Goal: Task Accomplishment & Management: Use online tool/utility

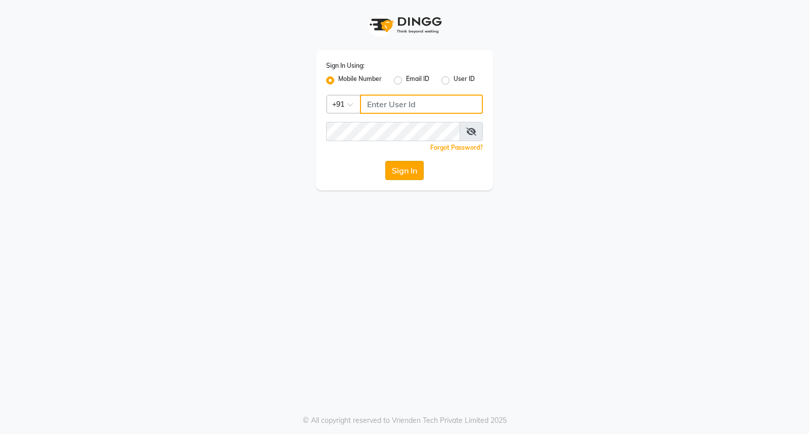
type input "9701531639"
click at [393, 174] on button "Sign In" at bounding box center [404, 170] width 38 height 19
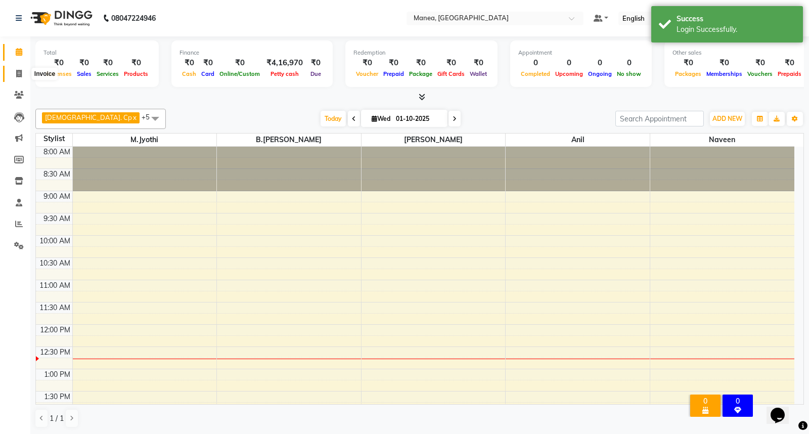
click at [16, 77] on icon at bounding box center [19, 74] width 6 height 8
select select "service"
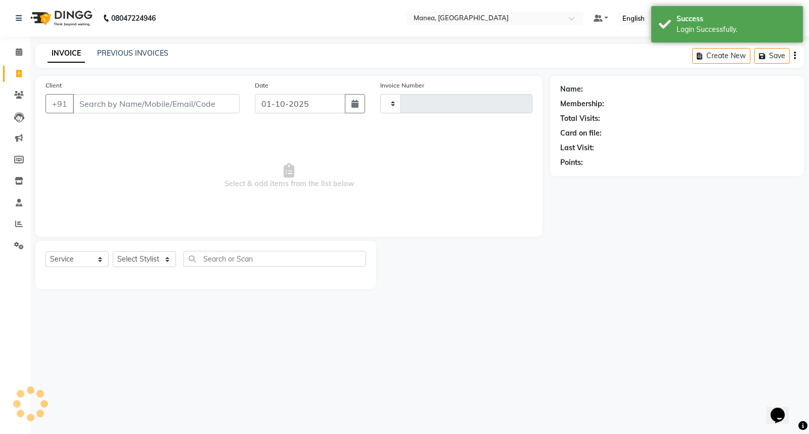
type input "1291"
select select "7258"
click at [356, 109] on button "button" at bounding box center [355, 103] width 20 height 19
select select "10"
select select "2025"
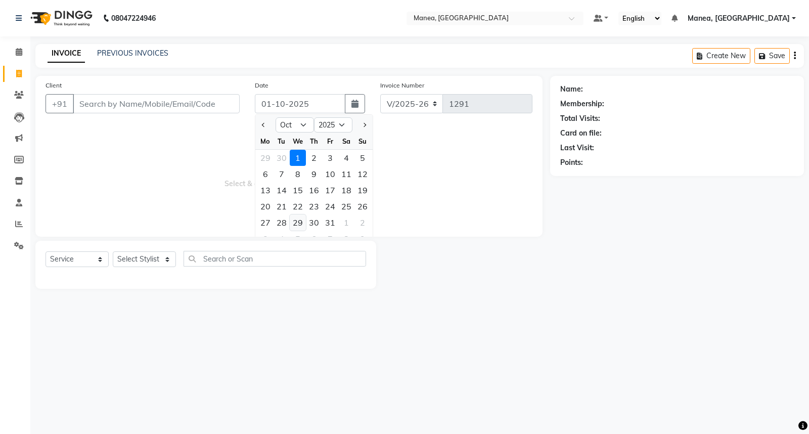
click at [296, 222] on div "29" at bounding box center [298, 222] width 16 height 16
type input "29-10-2025"
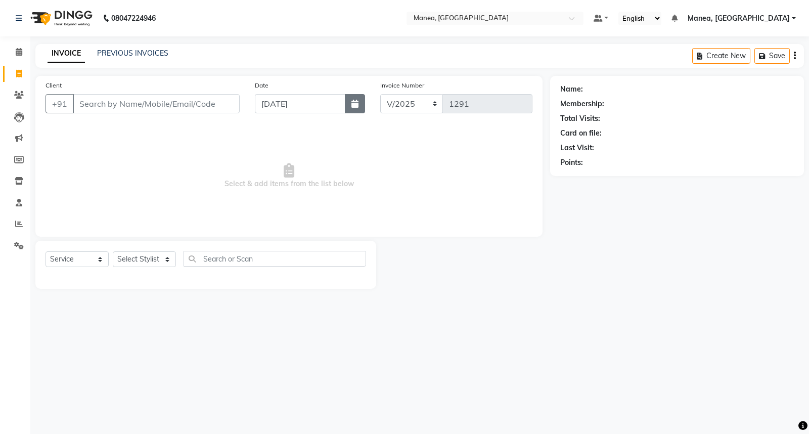
click at [359, 100] on button "button" at bounding box center [355, 103] width 20 height 19
select select "10"
select select "2025"
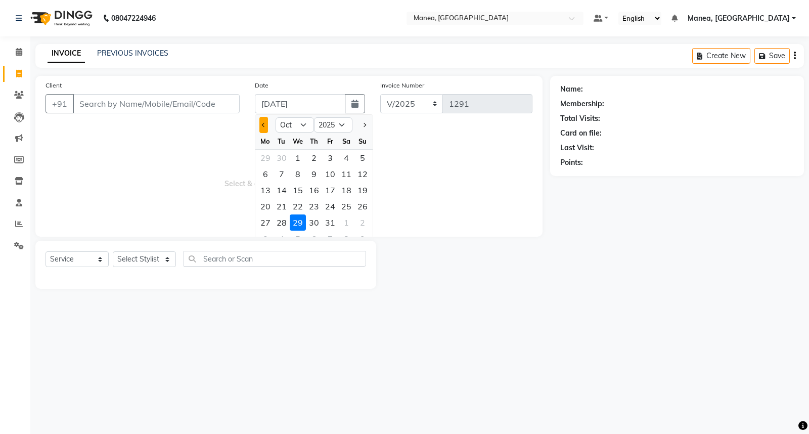
click at [264, 127] on button "Previous month" at bounding box center [263, 125] width 9 height 16
select select "9"
click at [263, 220] on div "29" at bounding box center [265, 222] width 16 height 16
type input "29-09-2025"
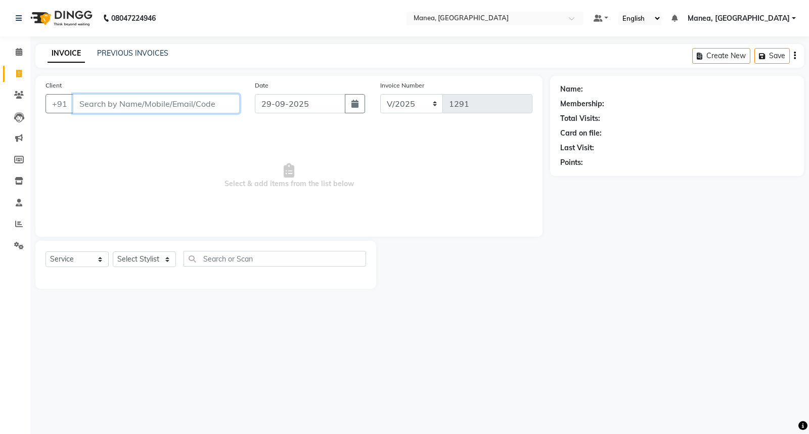
click at [147, 104] on input "Client" at bounding box center [156, 103] width 167 height 19
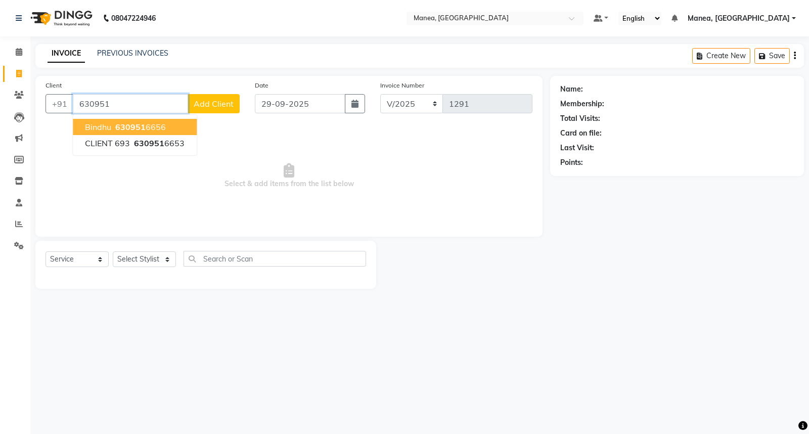
click at [122, 130] on span "630951" at bounding box center [130, 127] width 30 height 10
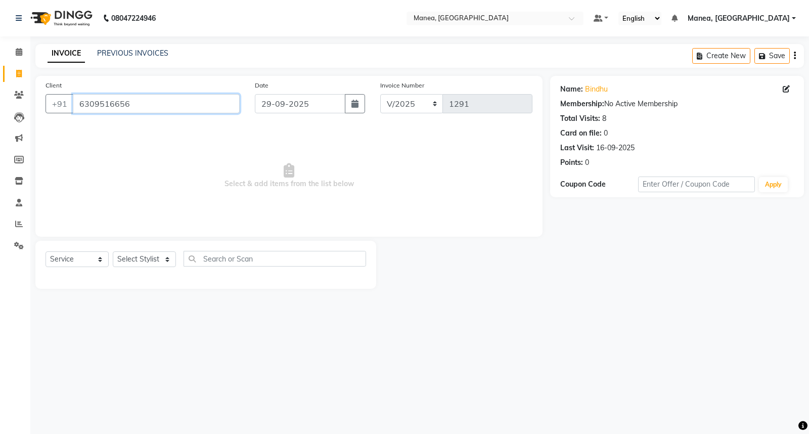
click at [134, 101] on input "6309516656" at bounding box center [156, 103] width 167 height 19
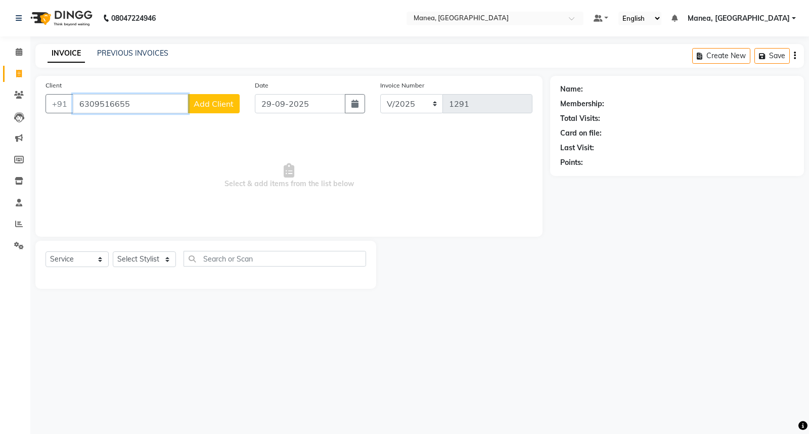
type input "6309516655"
click at [222, 105] on span "Add Client" at bounding box center [214, 104] width 40 height 10
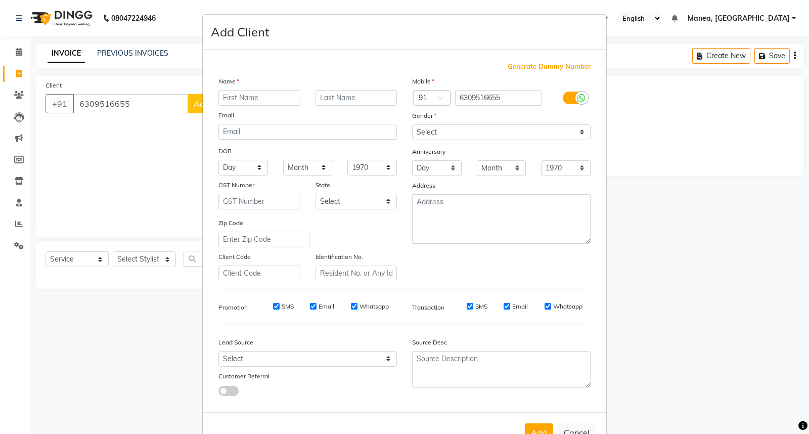
click at [260, 99] on input "text" at bounding box center [259, 98] width 82 height 16
type input "bindhu"
click at [337, 102] on input "text" at bounding box center [356, 98] width 82 height 16
type input "."
click at [494, 128] on select "Select [DEMOGRAPHIC_DATA] [DEMOGRAPHIC_DATA] Other Prefer Not To Say" at bounding box center [501, 132] width 178 height 16
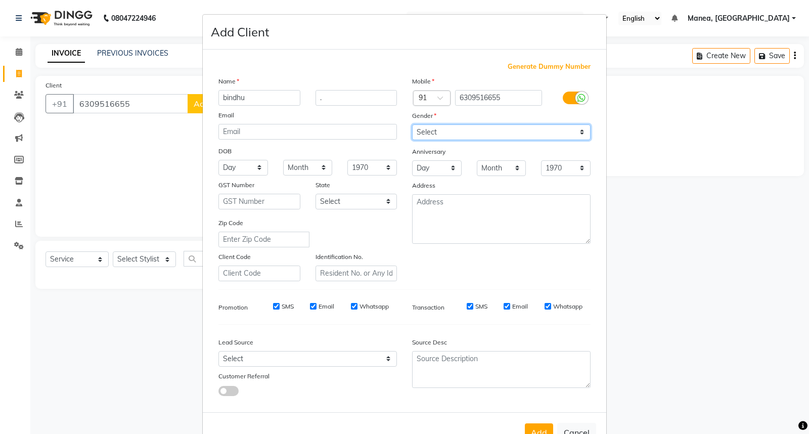
select select "[DEMOGRAPHIC_DATA]"
click at [412, 124] on select "Select [DEMOGRAPHIC_DATA] [DEMOGRAPHIC_DATA] Other Prefer Not To Say" at bounding box center [501, 132] width 178 height 16
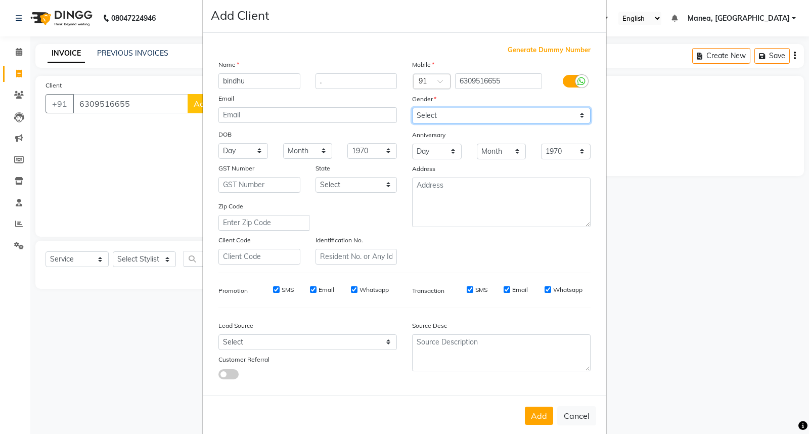
scroll to position [33, 0]
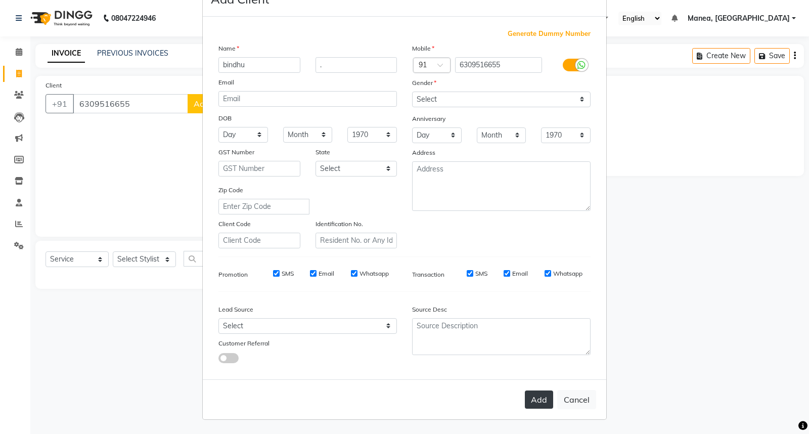
click at [539, 402] on button "Add" at bounding box center [539, 399] width 28 height 18
select select
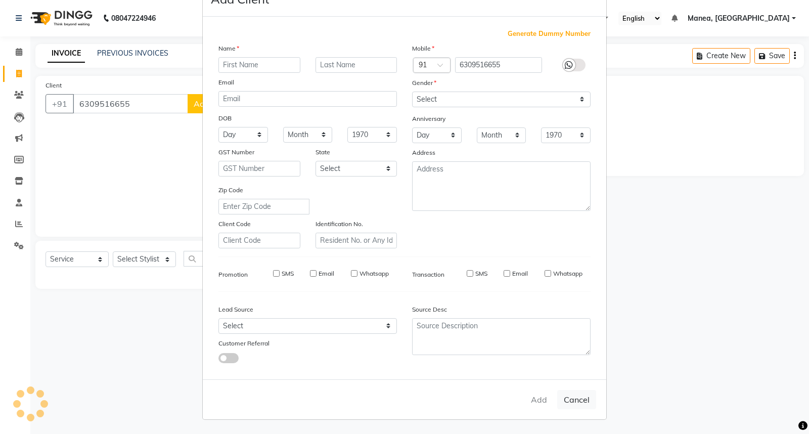
select select
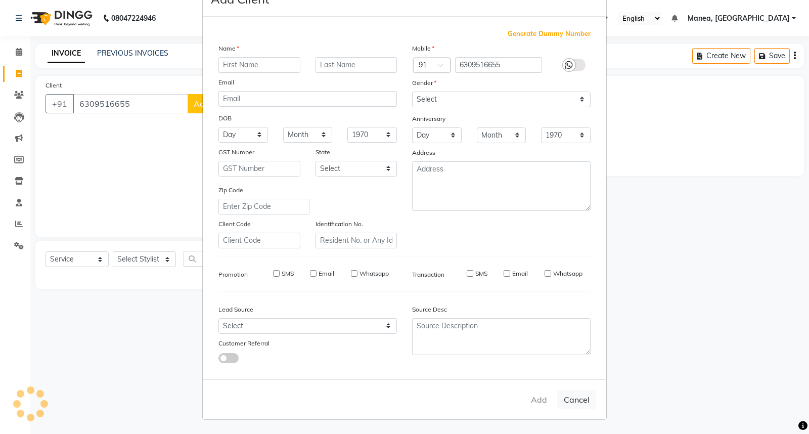
checkbox input "false"
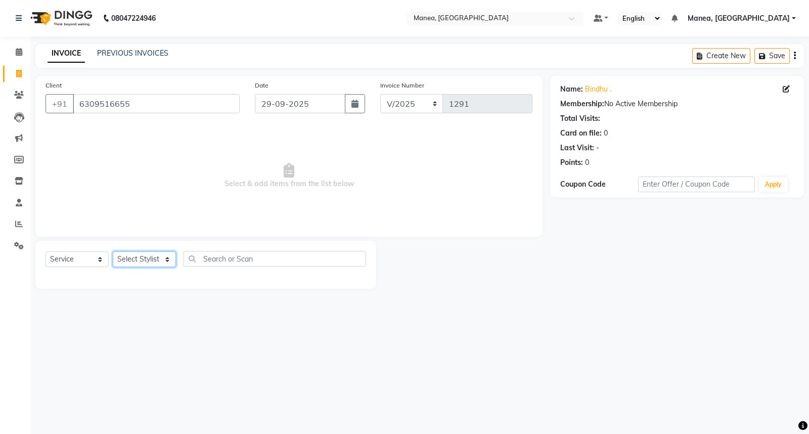
click at [166, 260] on select "Select Stylist [PERSON_NAME][PERSON_NAME] [PERSON_NAME] [PERSON_NAME] naveen" at bounding box center [144, 259] width 63 height 16
select select "62090"
click at [113, 252] on select "Select Stylist [PERSON_NAME][PERSON_NAME] [PERSON_NAME] [PERSON_NAME] naveen" at bounding box center [144, 259] width 63 height 16
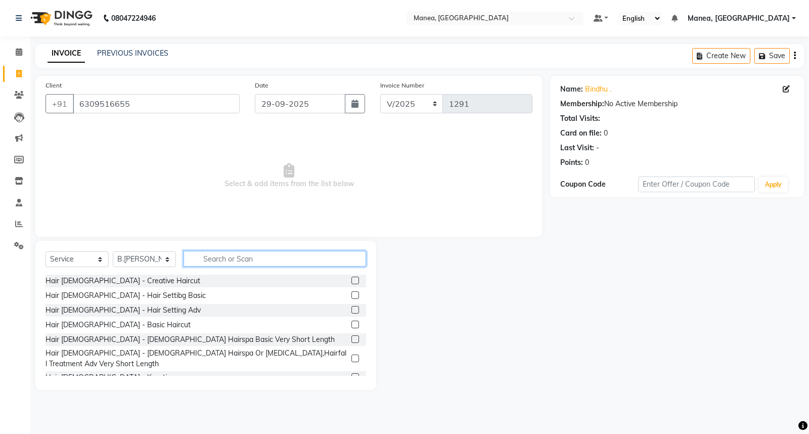
click at [234, 261] on input "text" at bounding box center [274, 259] width 182 height 16
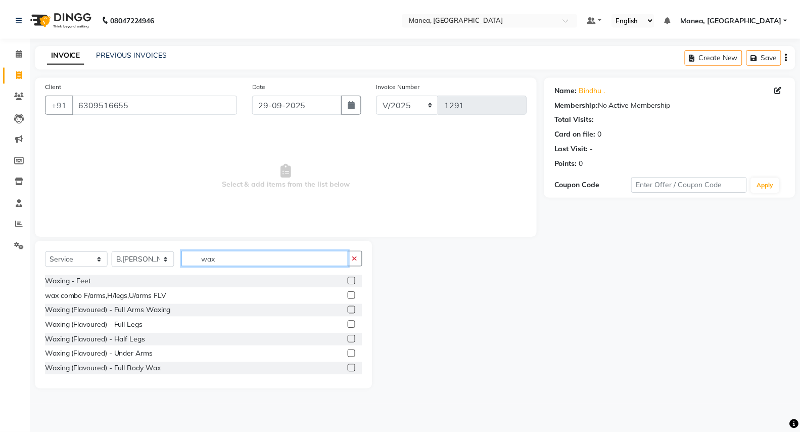
scroll to position [224, 0]
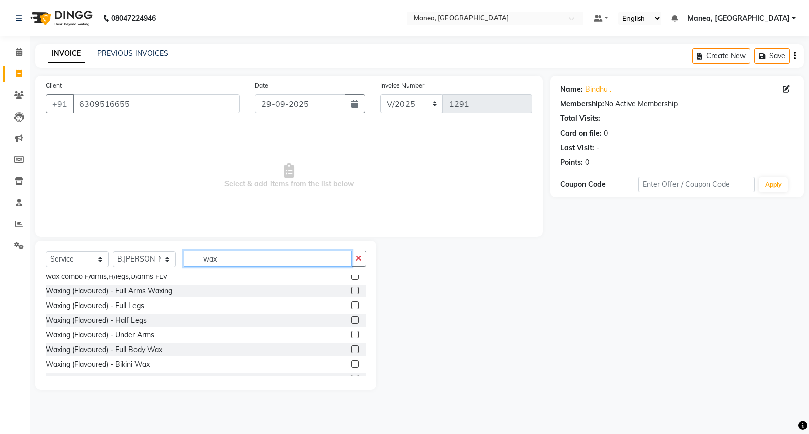
type input "wax"
click at [351, 289] on label at bounding box center [355, 291] width 8 height 8
click at [351, 289] on input "checkbox" at bounding box center [354, 291] width 7 height 7
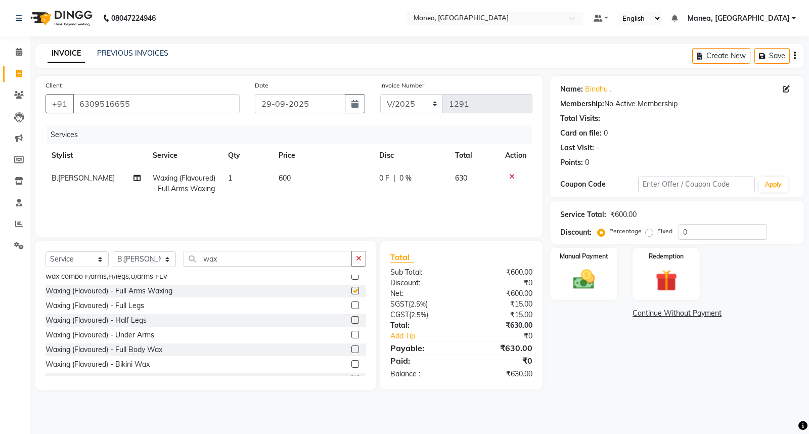
checkbox input "false"
click at [351, 321] on label at bounding box center [355, 320] width 8 height 8
click at [351, 321] on input "checkbox" at bounding box center [354, 320] width 7 height 7
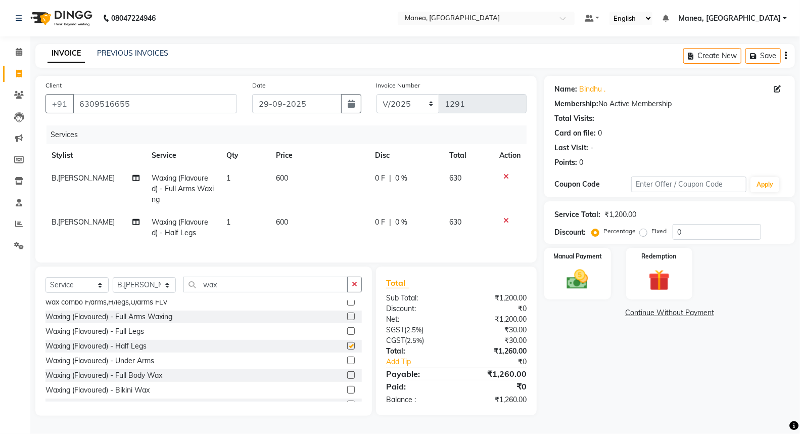
checkbox input "false"
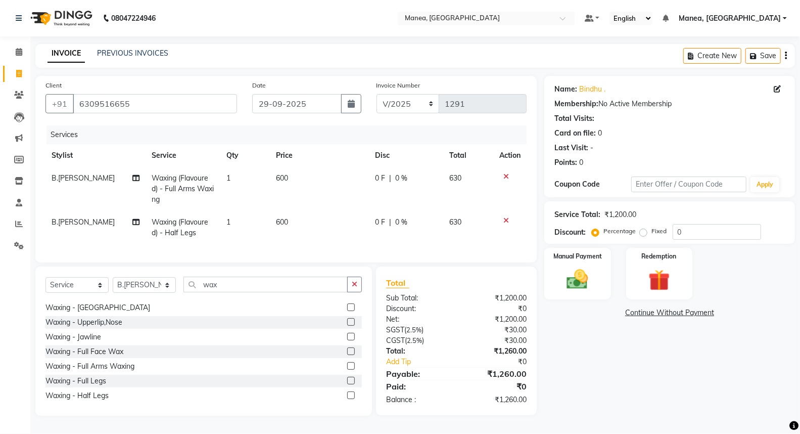
scroll to position [0, 0]
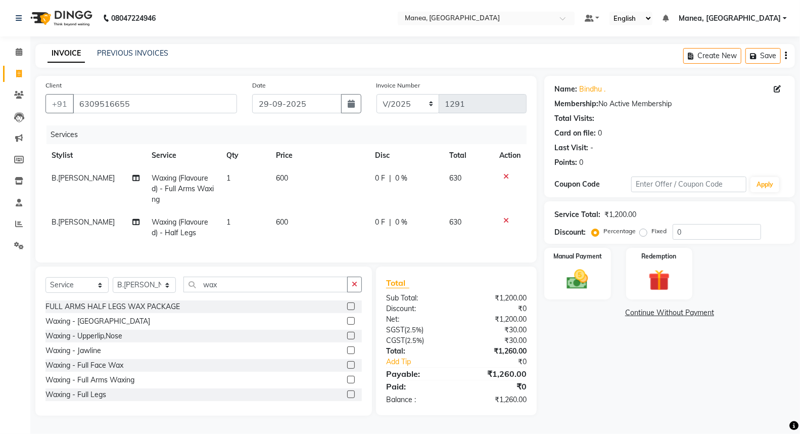
click at [347, 339] on label at bounding box center [351, 336] width 8 height 8
click at [347, 339] on input "checkbox" at bounding box center [350, 336] width 7 height 7
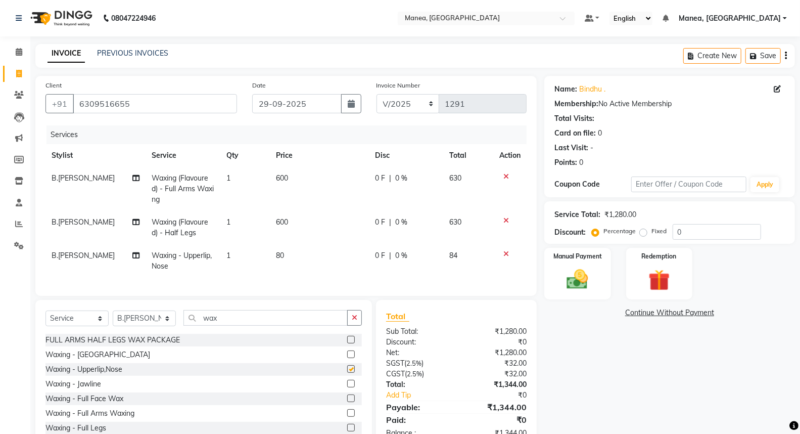
checkbox input "false"
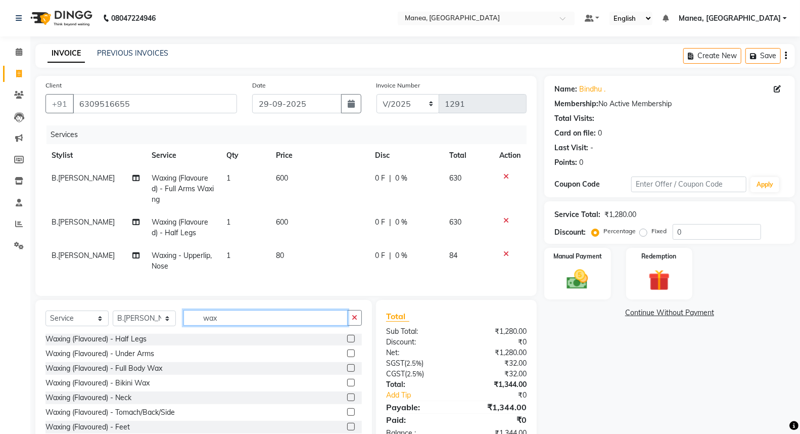
click at [231, 326] on input "wax" at bounding box center [265, 318] width 164 height 16
type input "w"
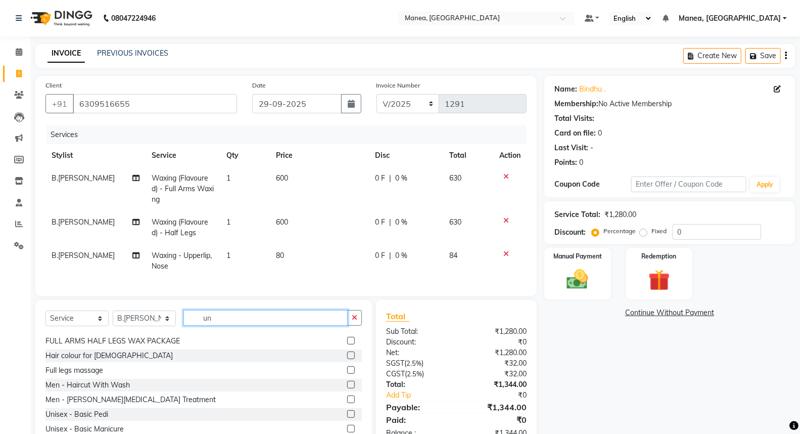
scroll to position [0, 0]
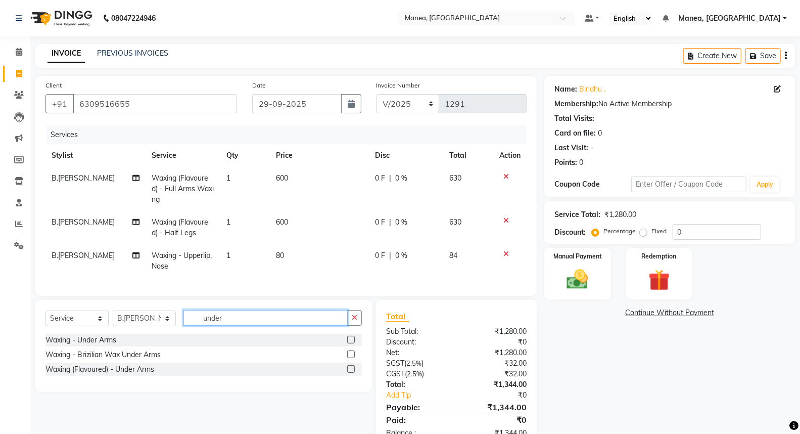
type input "under"
click at [350, 358] on label at bounding box center [351, 354] width 8 height 8
click at [350, 358] on input "checkbox" at bounding box center [350, 354] width 7 height 7
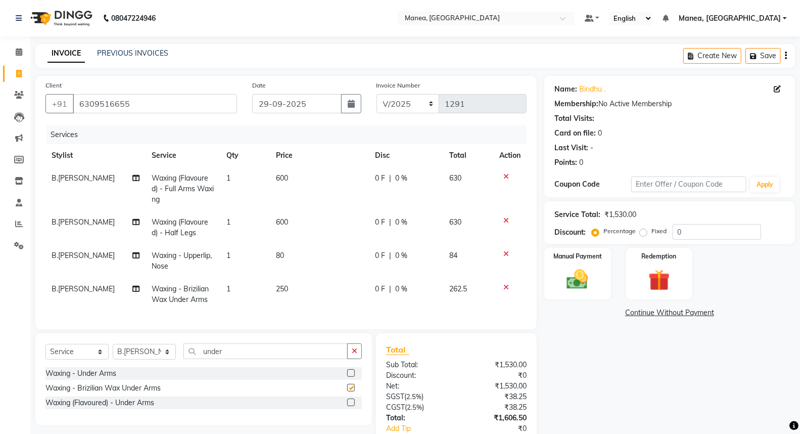
checkbox input "false"
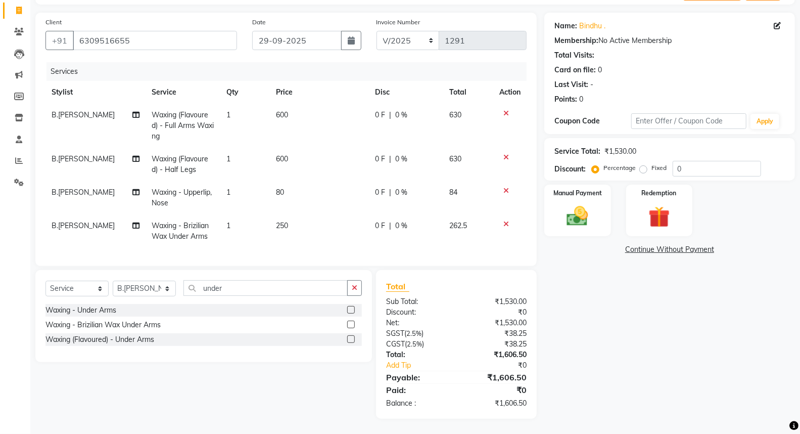
scroll to position [71, 0]
click at [168, 292] on select "Select Stylist [PERSON_NAME][PERSON_NAME] [PERSON_NAME] [PERSON_NAME] naveen" at bounding box center [144, 289] width 63 height 16
select select "62089"
click at [113, 281] on select "Select Stylist [PERSON_NAME][PERSON_NAME] [PERSON_NAME] [PERSON_NAME] naveen" at bounding box center [144, 289] width 63 height 16
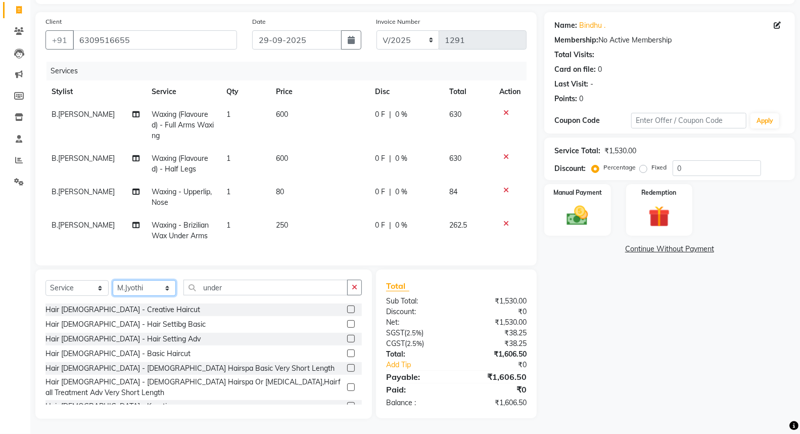
scroll to position [72, 0]
click at [263, 290] on input "under" at bounding box center [265, 288] width 164 height 16
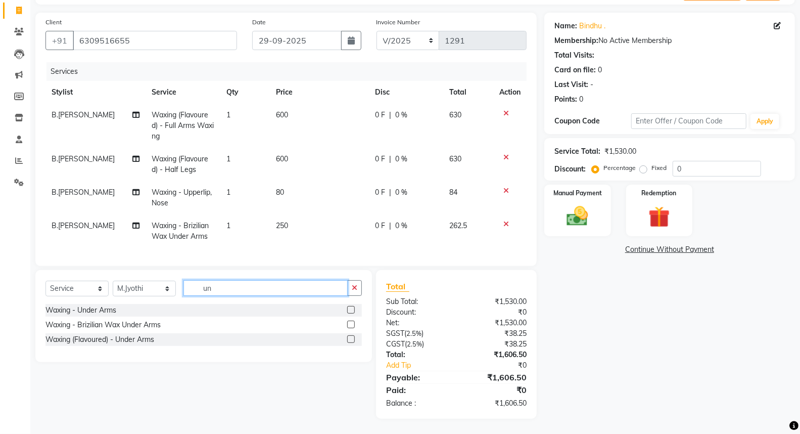
type input "u"
type input "eye"
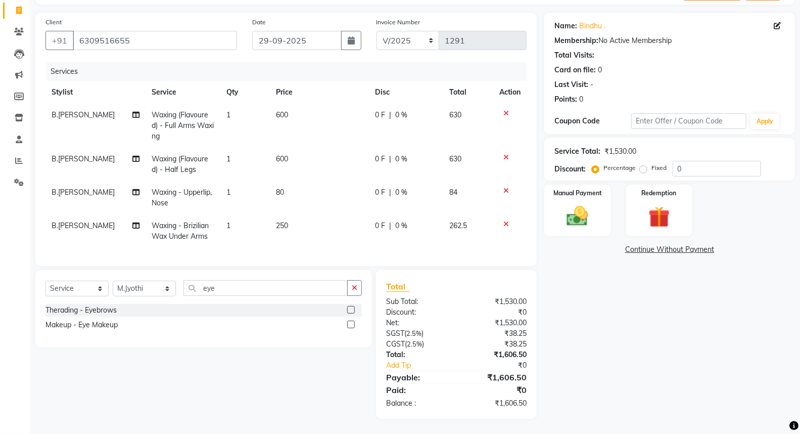
click at [358, 311] on div at bounding box center [354, 310] width 15 height 13
click at [354, 311] on label at bounding box center [351, 310] width 8 height 8
click at [354, 311] on input "checkbox" at bounding box center [350, 310] width 7 height 7
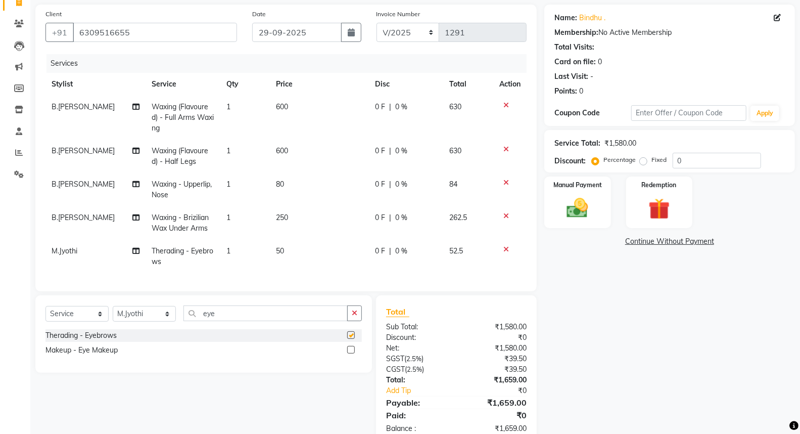
checkbox input "false"
click at [165, 321] on select "Select Stylist [PERSON_NAME][PERSON_NAME] [PERSON_NAME] [PERSON_NAME] naveen" at bounding box center [144, 314] width 63 height 16
select select "62244"
click at [113, 314] on select "Select Stylist [PERSON_NAME][PERSON_NAME] [PERSON_NAME] [PERSON_NAME] naveen" at bounding box center [144, 314] width 63 height 16
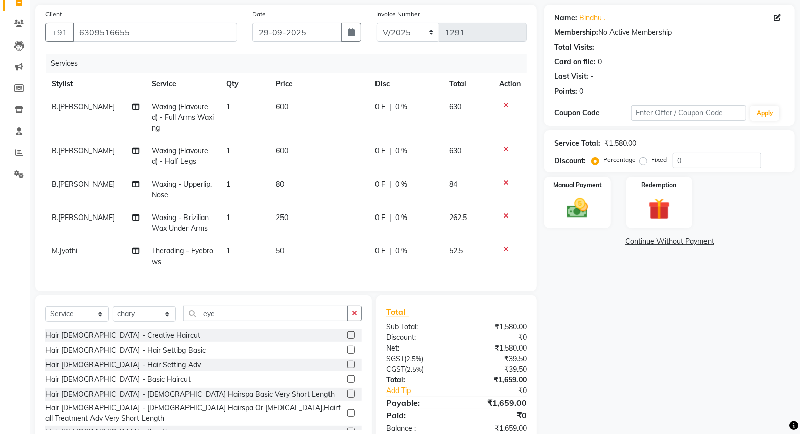
click at [347, 339] on label at bounding box center [351, 335] width 8 height 8
click at [347, 339] on input "checkbox" at bounding box center [350, 335] width 7 height 7
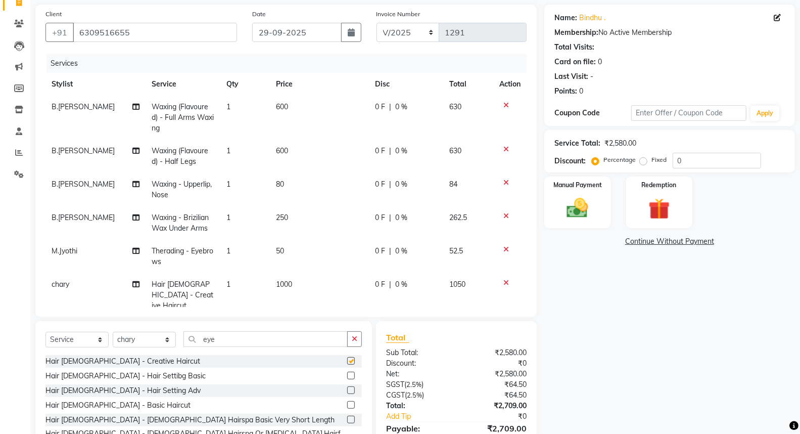
checkbox input "false"
click at [347, 374] on label at bounding box center [351, 376] width 8 height 8
click at [347, 374] on input "checkbox" at bounding box center [350, 376] width 7 height 7
checkbox input "false"
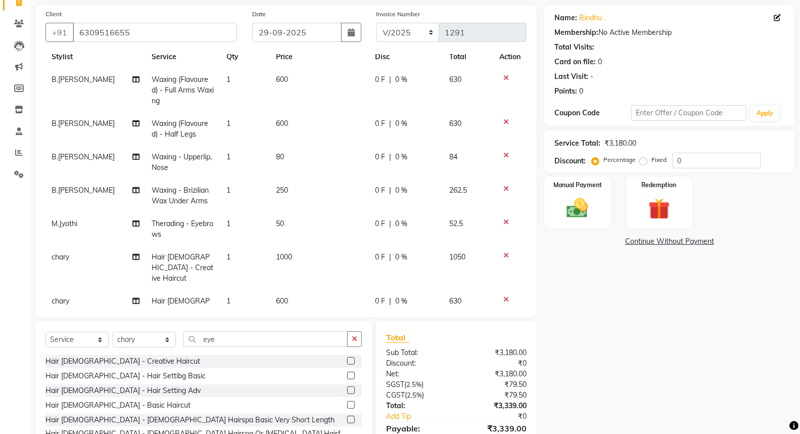
scroll to position [49, 0]
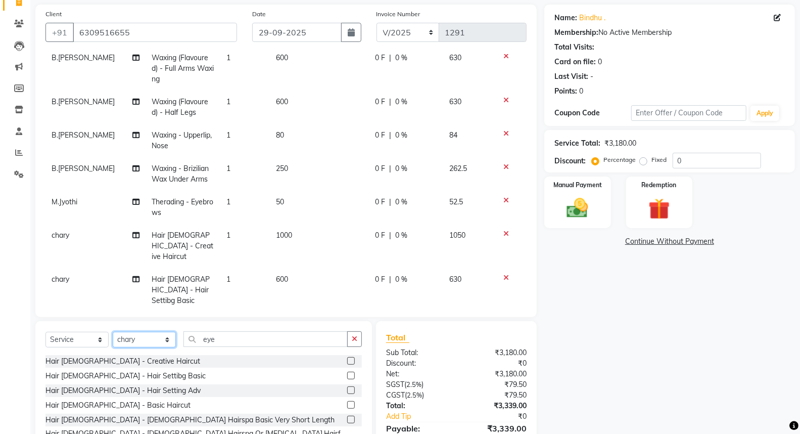
click at [166, 339] on select "Select Stylist [PERSON_NAME][PERSON_NAME] [PERSON_NAME] [PERSON_NAME] naveen" at bounding box center [144, 340] width 63 height 16
select select "68603"
click at [113, 332] on select "Select Stylist [PERSON_NAME][PERSON_NAME] [PERSON_NAME] [PERSON_NAME] naveen" at bounding box center [144, 340] width 63 height 16
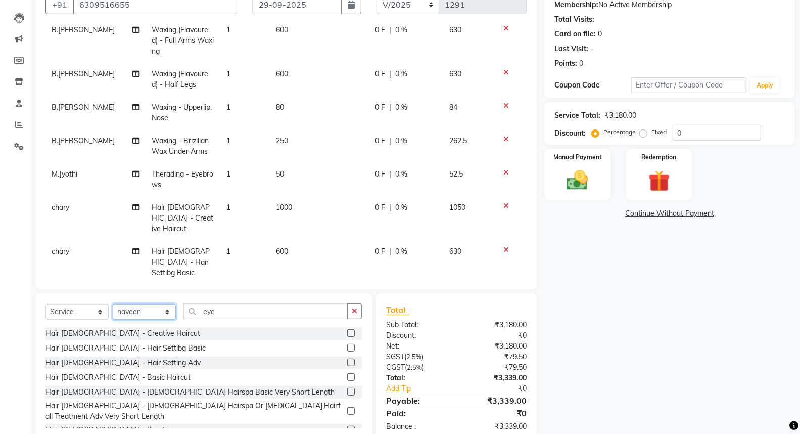
scroll to position [122, 0]
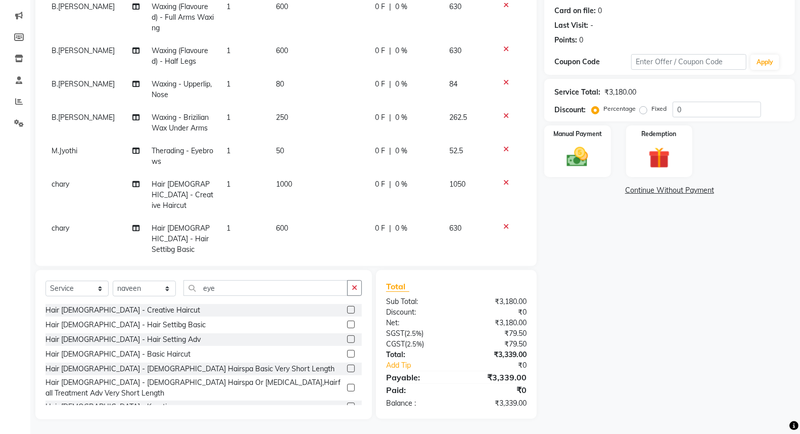
click at [347, 325] on label at bounding box center [351, 324] width 8 height 8
click at [347, 325] on input "checkbox" at bounding box center [350, 324] width 7 height 7
checkbox input "false"
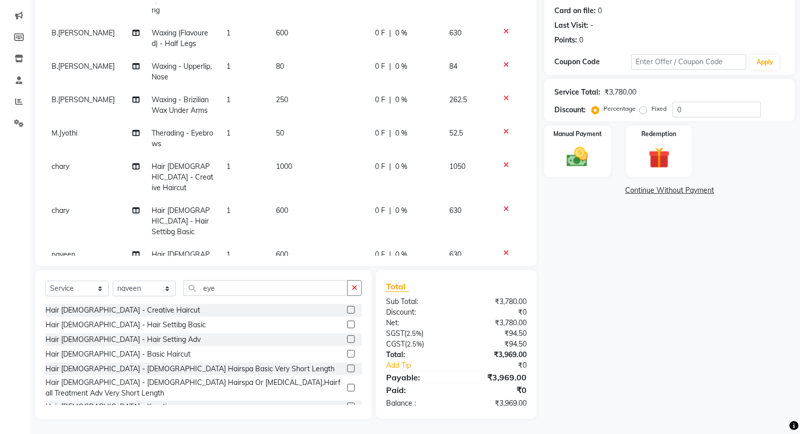
scroll to position [82, 0]
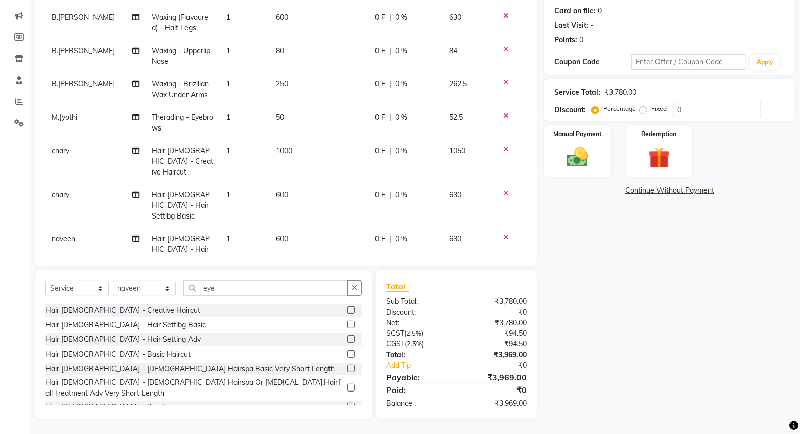
click at [226, 234] on span "1" at bounding box center [228, 238] width 4 height 9
select select "68603"
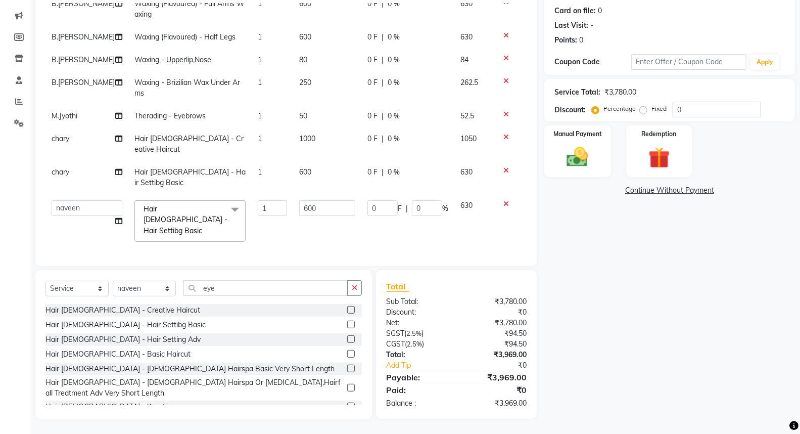
scroll to position [28, 0]
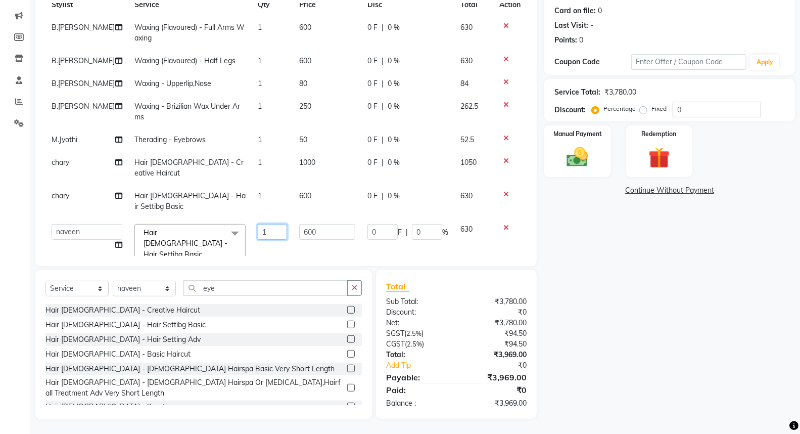
click at [258, 224] on input "1" at bounding box center [273, 232] width 30 height 16
type input "2"
click at [690, 112] on input "0" at bounding box center [717, 110] width 88 height 16
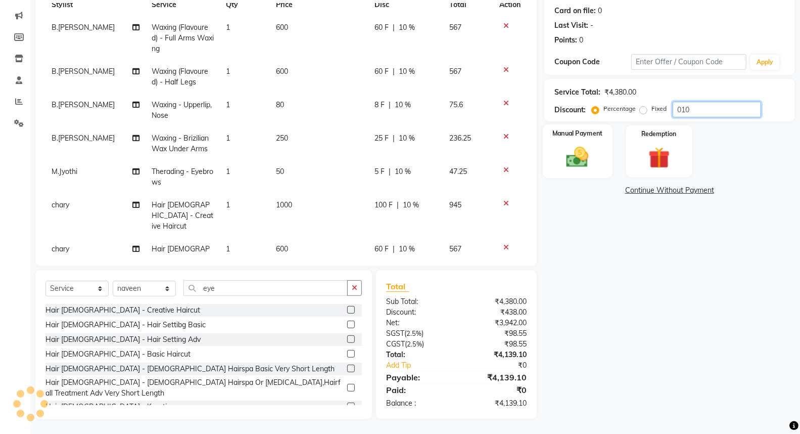
type input "010"
click at [569, 149] on img at bounding box center [578, 157] width 36 height 26
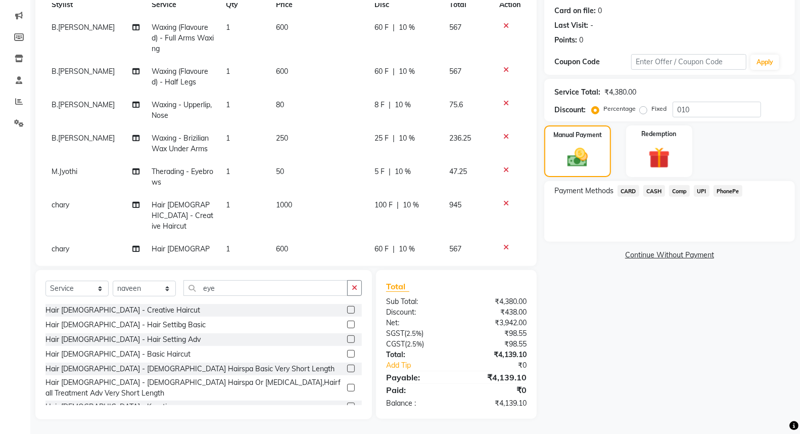
click at [728, 189] on span "PhonePe" at bounding box center [728, 191] width 29 height 12
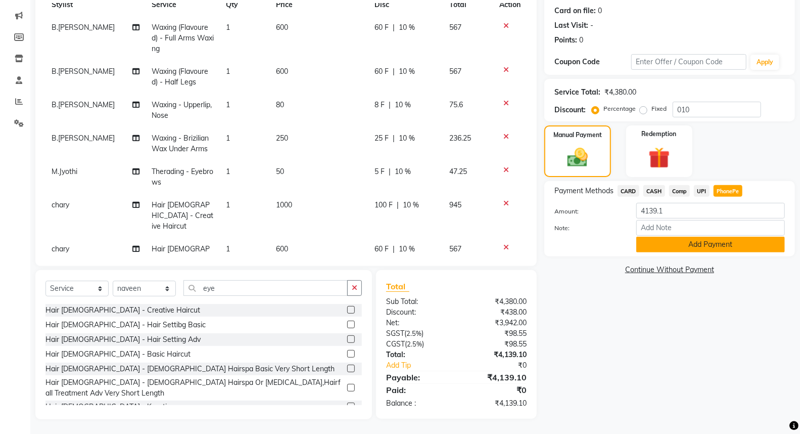
click at [715, 240] on button "Add Payment" at bounding box center [710, 245] width 149 height 16
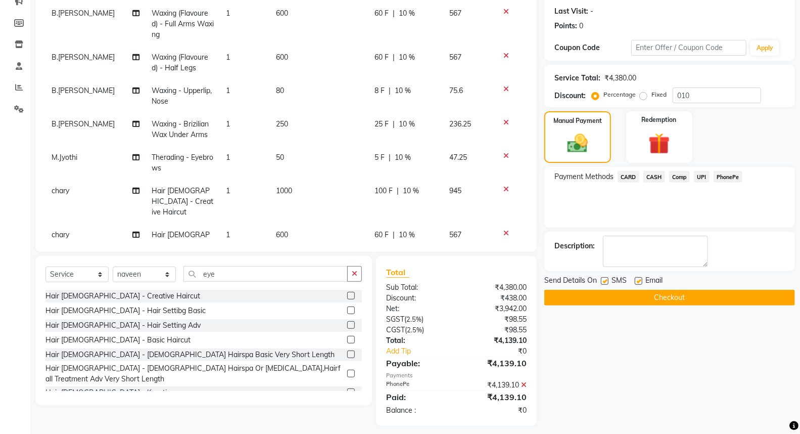
scroll to position [143, 0]
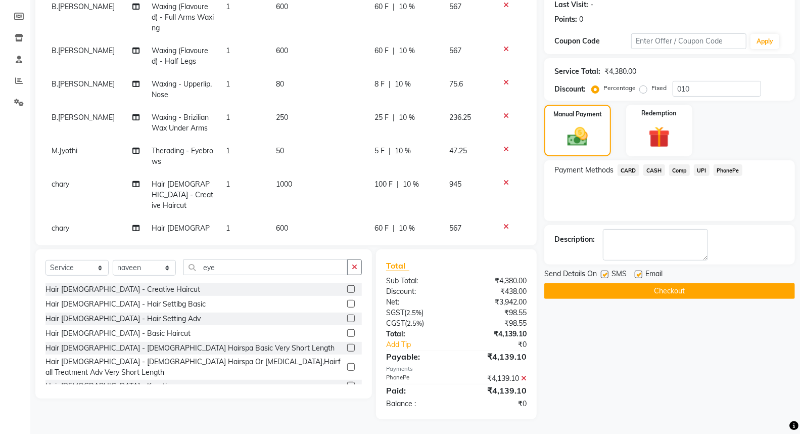
click at [673, 293] on button "Checkout" at bounding box center [669, 291] width 251 height 16
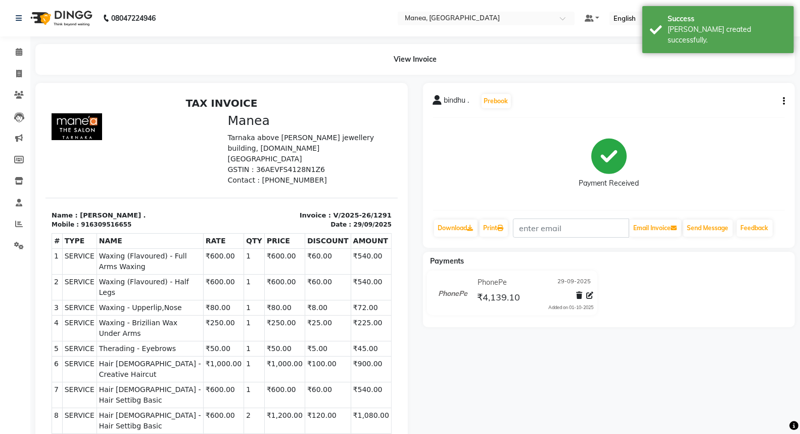
select select "service"
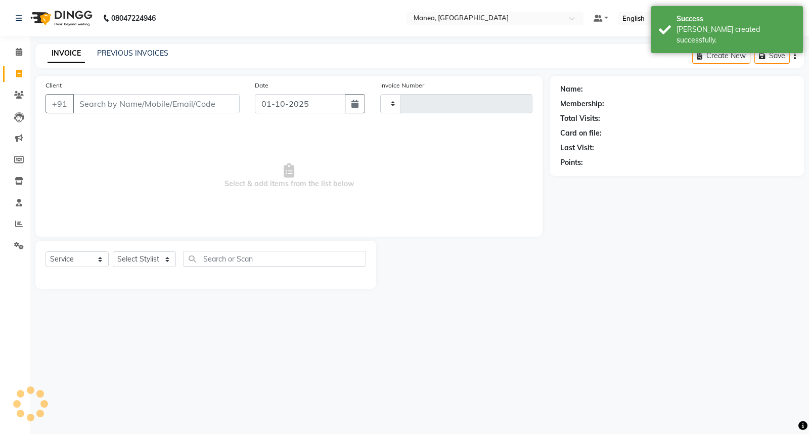
type input "1292"
select select "7258"
click at [355, 105] on icon "button" at bounding box center [354, 104] width 7 height 8
select select "10"
select select "2025"
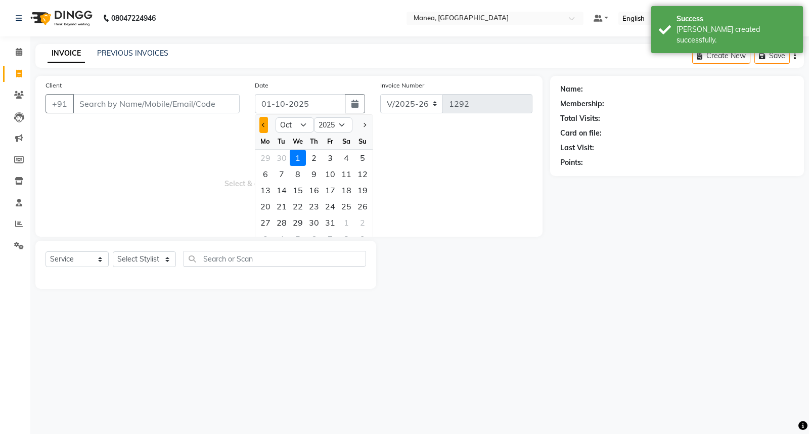
click at [263, 123] on span "Previous month" at bounding box center [264, 125] width 4 height 4
select select "9"
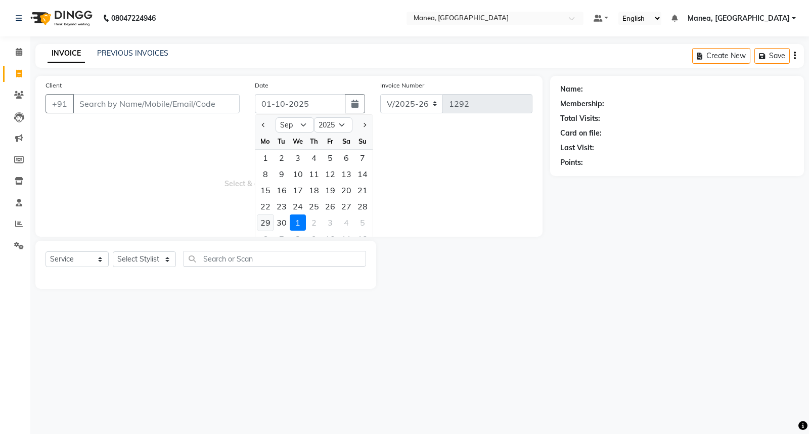
click at [266, 219] on div "29" at bounding box center [265, 222] width 16 height 16
type input "29-09-2025"
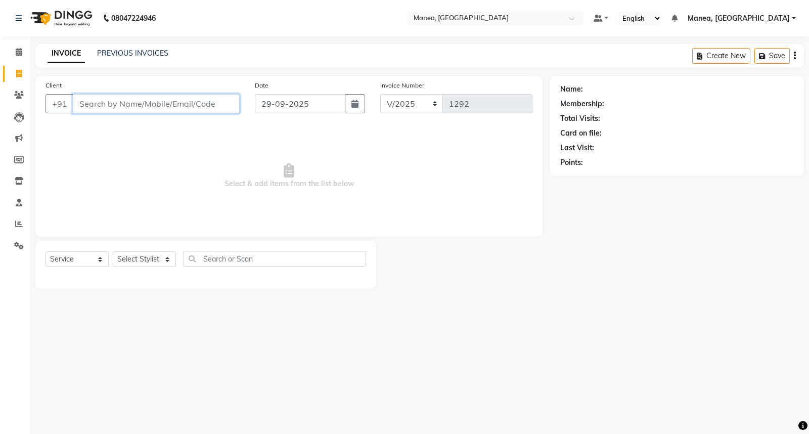
click at [163, 101] on input "Client" at bounding box center [156, 103] width 167 height 19
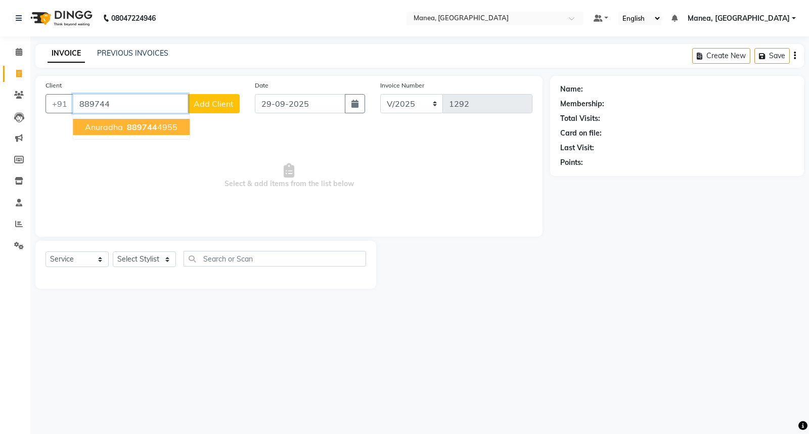
click at [149, 129] on span "889744" at bounding box center [142, 127] width 30 height 10
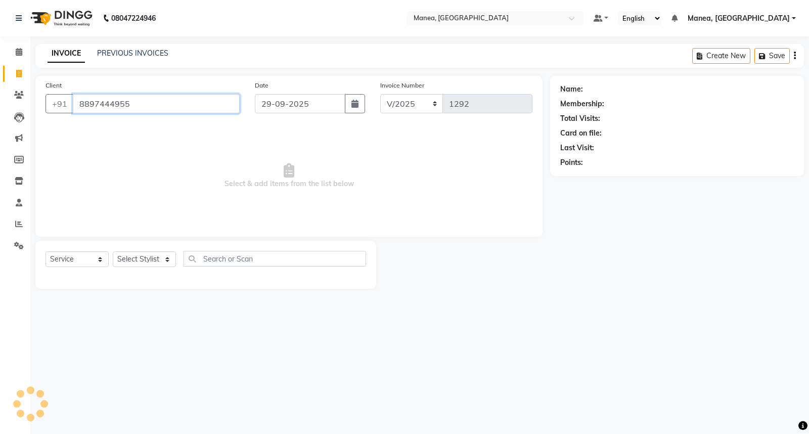
type input "8897444955"
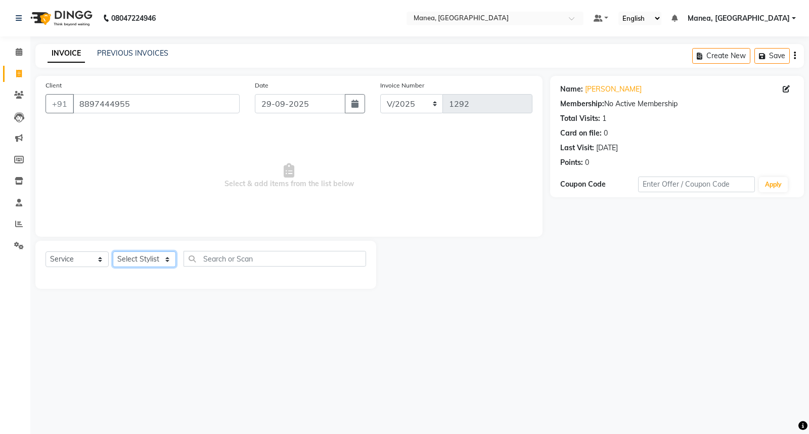
click at [168, 262] on select "Select Stylist [PERSON_NAME][PERSON_NAME] [PERSON_NAME] [PERSON_NAME] naveen" at bounding box center [144, 259] width 63 height 16
select select "68603"
click at [113, 252] on select "Select Stylist [PERSON_NAME][PERSON_NAME] [PERSON_NAME] [PERSON_NAME] naveen" at bounding box center [144, 259] width 63 height 16
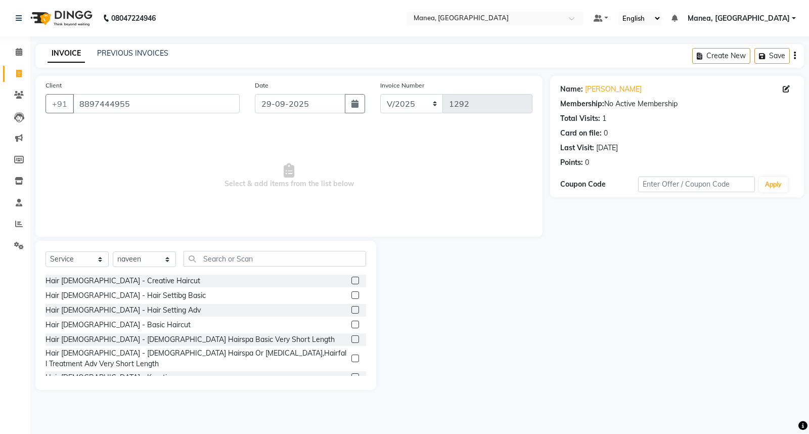
click at [351, 281] on label at bounding box center [355, 281] width 8 height 8
click at [351, 281] on input "checkbox" at bounding box center [354, 281] width 7 height 7
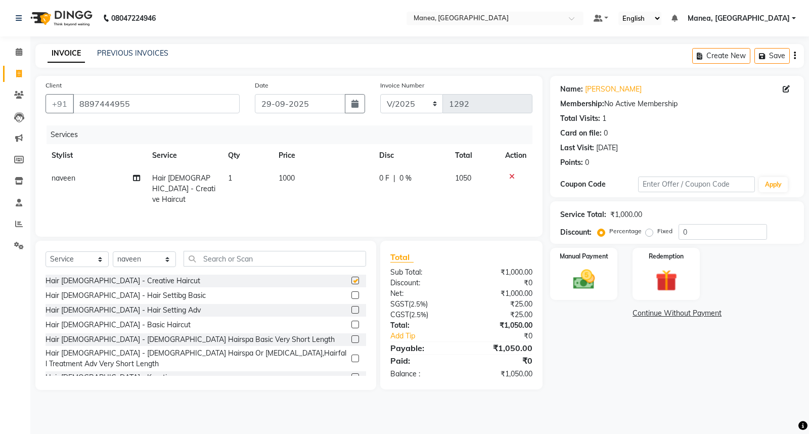
checkbox input "false"
click at [586, 275] on img at bounding box center [584, 279] width 36 height 26
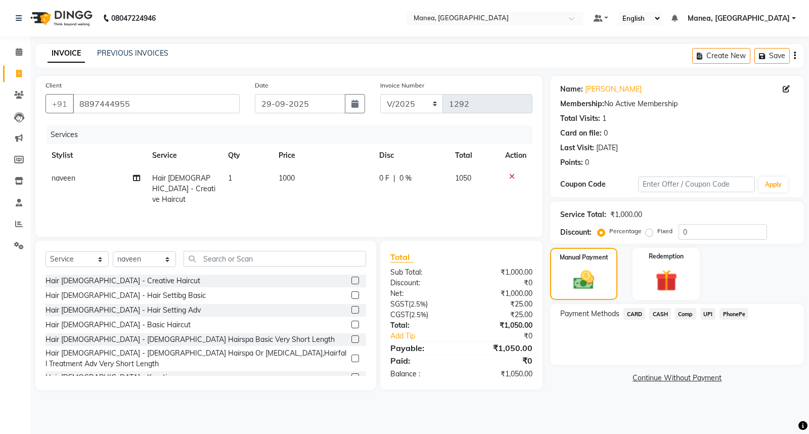
click at [725, 314] on span "PhonePe" at bounding box center [733, 314] width 29 height 12
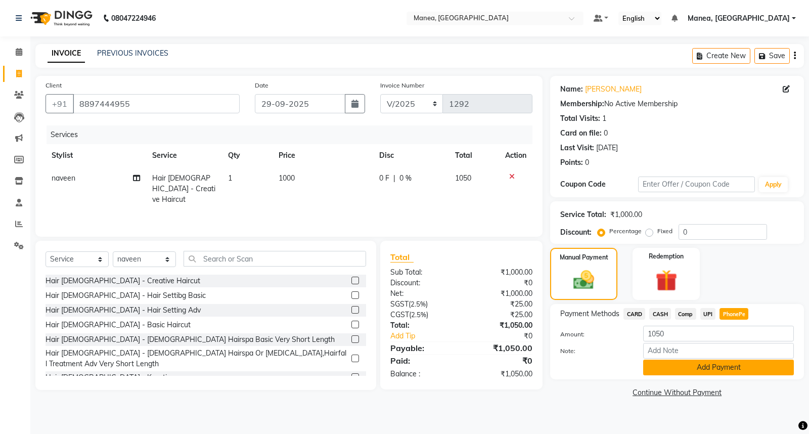
click at [708, 366] on button "Add Payment" at bounding box center [718, 367] width 151 height 16
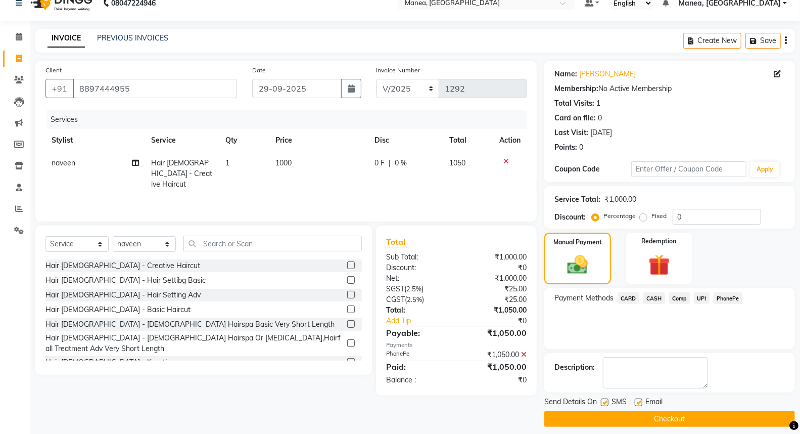
scroll to position [23, 0]
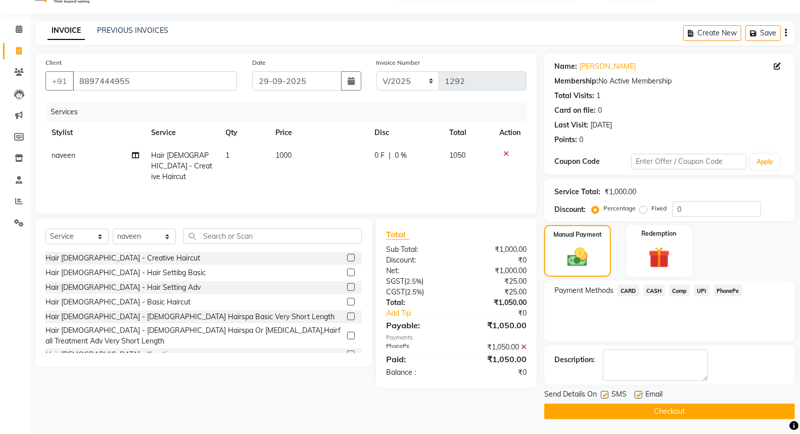
click at [669, 410] on button "Checkout" at bounding box center [669, 411] width 251 height 16
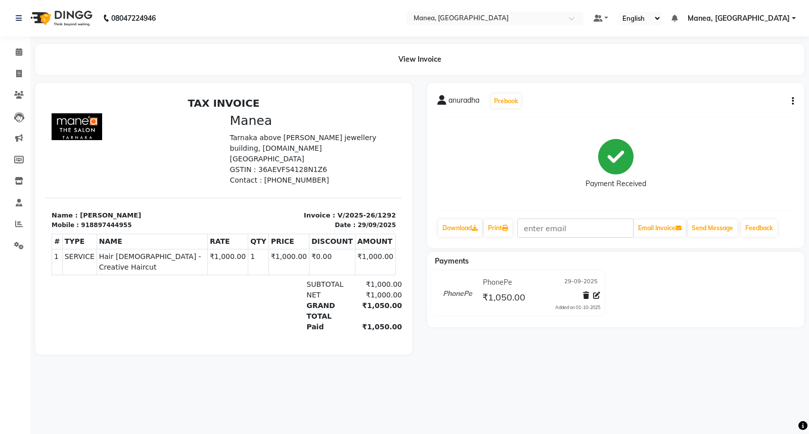
select select "7258"
select select "service"
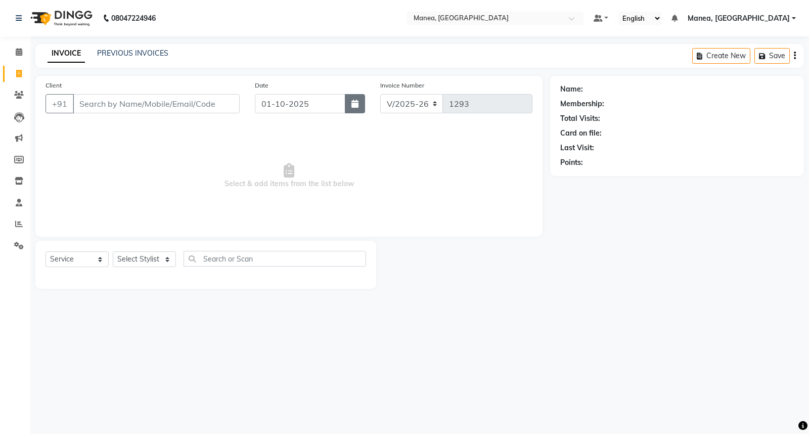
click at [357, 107] on icon "button" at bounding box center [354, 104] width 7 height 8
select select "10"
select select "2025"
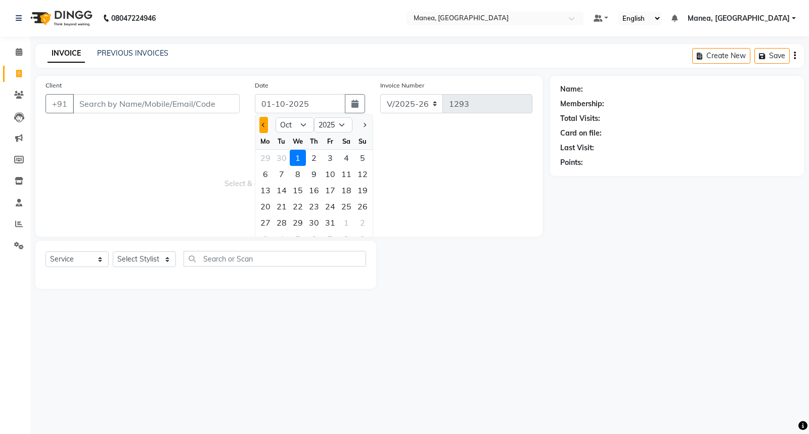
click at [263, 123] on span "Previous month" at bounding box center [264, 125] width 4 height 4
select select "9"
click at [268, 226] on div "29" at bounding box center [265, 222] width 16 height 16
type input "29-09-2025"
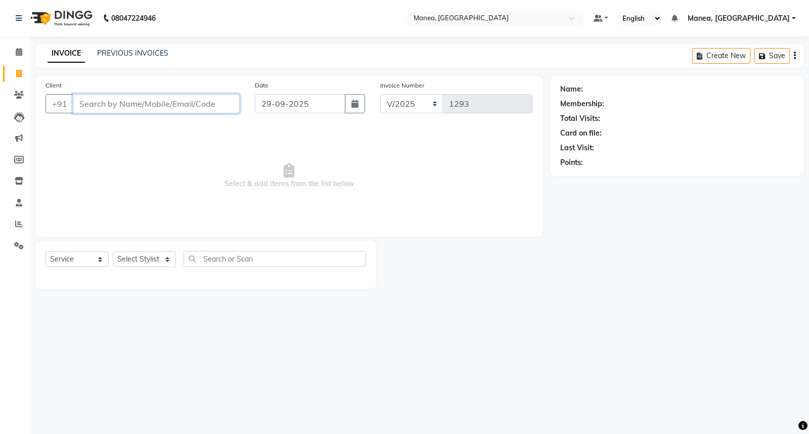
click at [164, 102] on input "Client" at bounding box center [156, 103] width 167 height 19
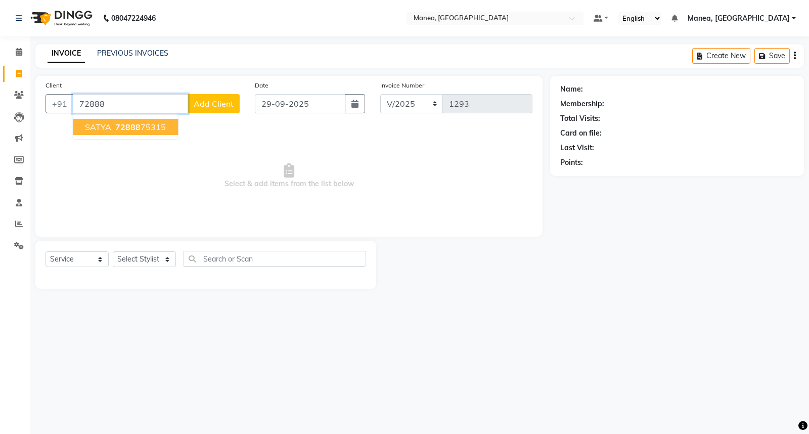
click at [163, 127] on ngb-highlight "72888 75315" at bounding box center [139, 127] width 53 height 10
type input "7288875315"
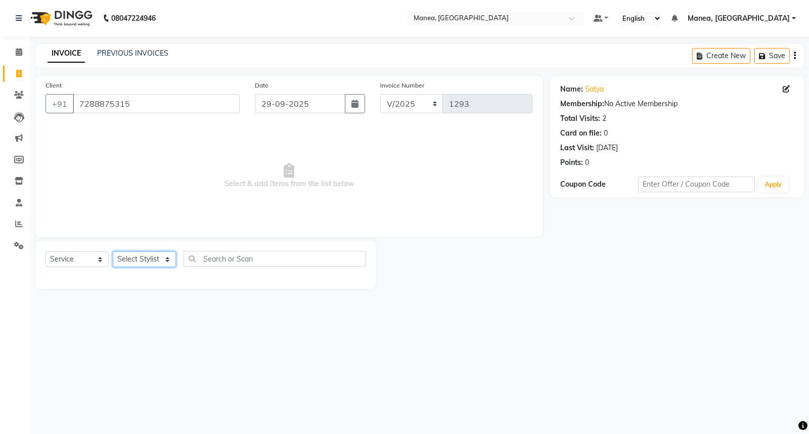
click at [145, 257] on select "Select Stylist [PERSON_NAME][PERSON_NAME] [PERSON_NAME] [PERSON_NAME] naveen" at bounding box center [144, 259] width 63 height 16
select select "62090"
click at [113, 252] on select "Select Stylist [PERSON_NAME][PERSON_NAME] [PERSON_NAME] [PERSON_NAME] naveen" at bounding box center [144, 259] width 63 height 16
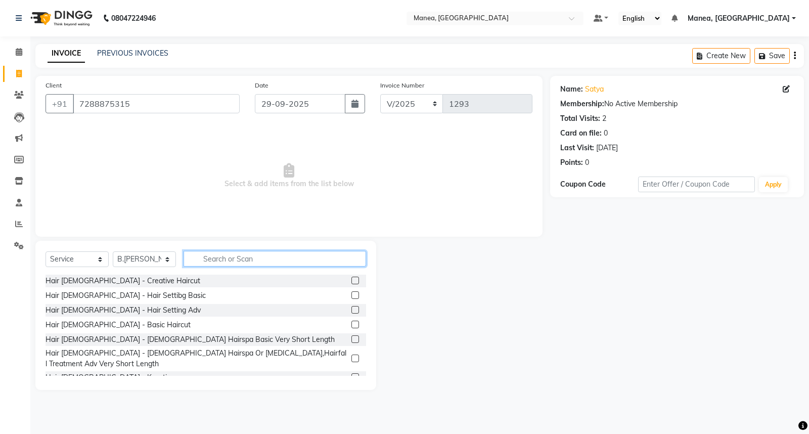
click at [241, 258] on input "text" at bounding box center [274, 259] width 182 height 16
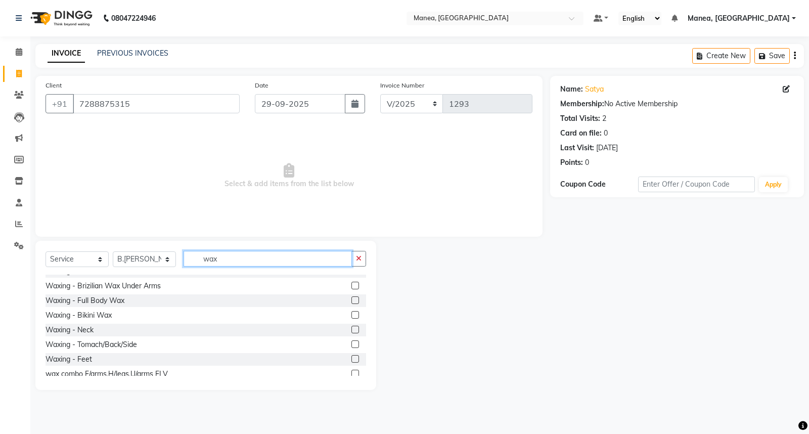
scroll to position [224, 0]
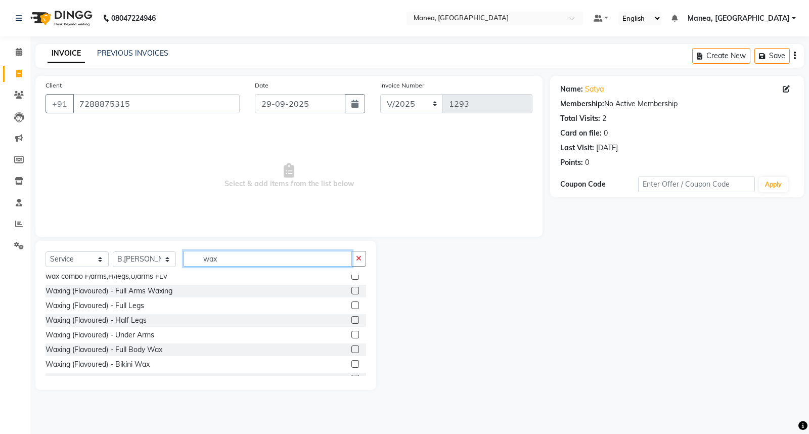
type input "wax"
click at [351, 323] on label at bounding box center [355, 320] width 8 height 8
click at [351, 323] on input "checkbox" at bounding box center [354, 320] width 7 height 7
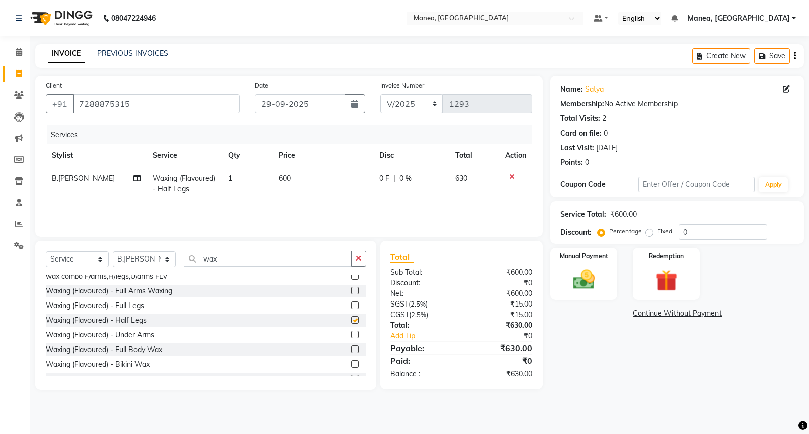
checkbox input "false"
click at [239, 255] on input "wax" at bounding box center [267, 259] width 168 height 16
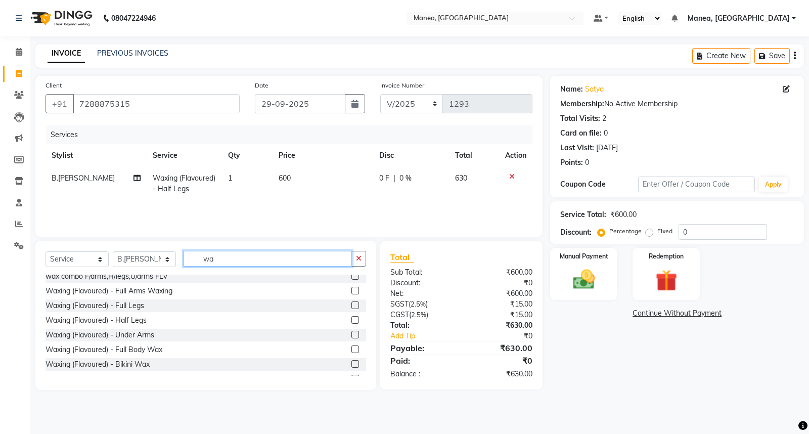
type input "w"
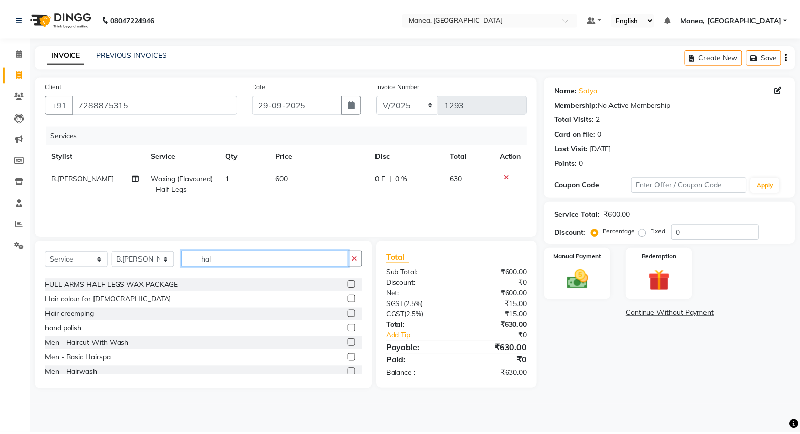
scroll to position [0, 0]
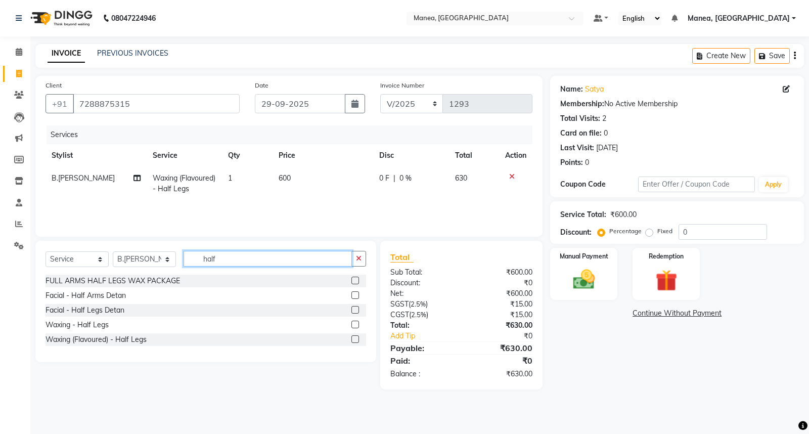
type input "half"
click at [356, 311] on label at bounding box center [355, 310] width 8 height 8
click at [356, 311] on input "checkbox" at bounding box center [354, 310] width 7 height 7
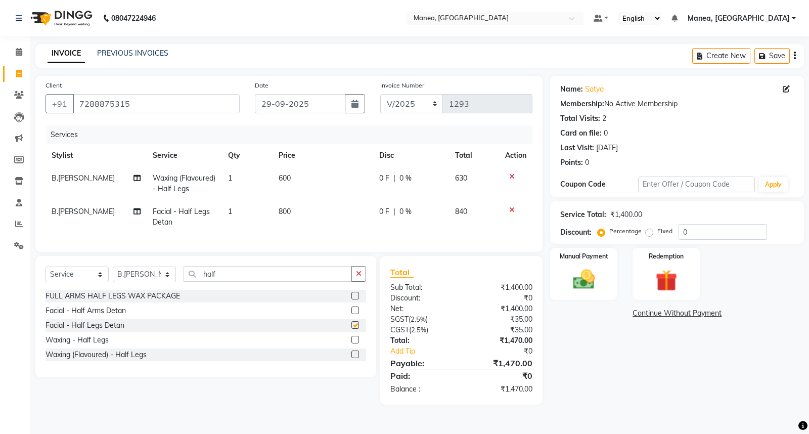
checkbox input "false"
click at [293, 213] on td "800" at bounding box center [322, 216] width 101 height 33
select select "62090"
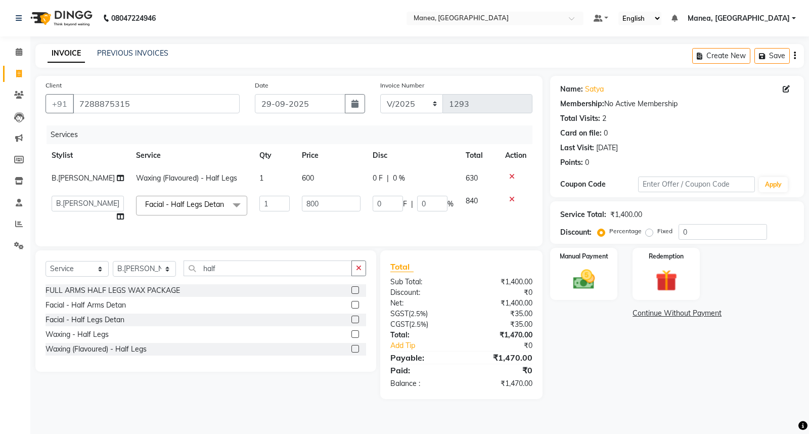
click at [296, 213] on td "800" at bounding box center [331, 209] width 71 height 38
click at [318, 205] on input "800" at bounding box center [331, 204] width 59 height 16
type input "8"
type input "1000"
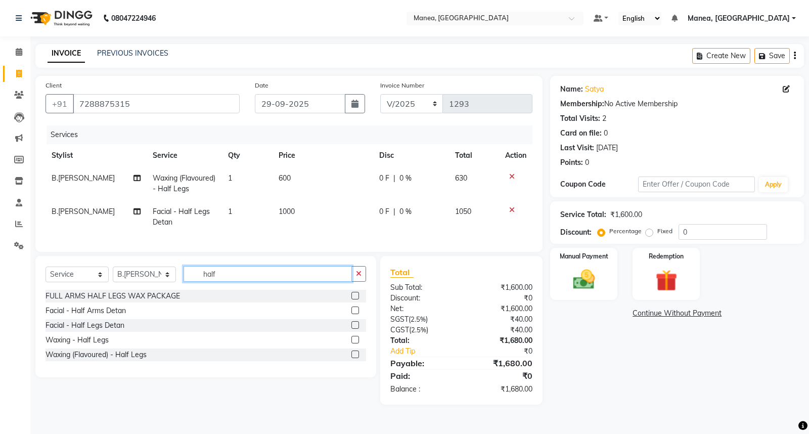
click at [234, 279] on input "half" at bounding box center [267, 274] width 168 height 16
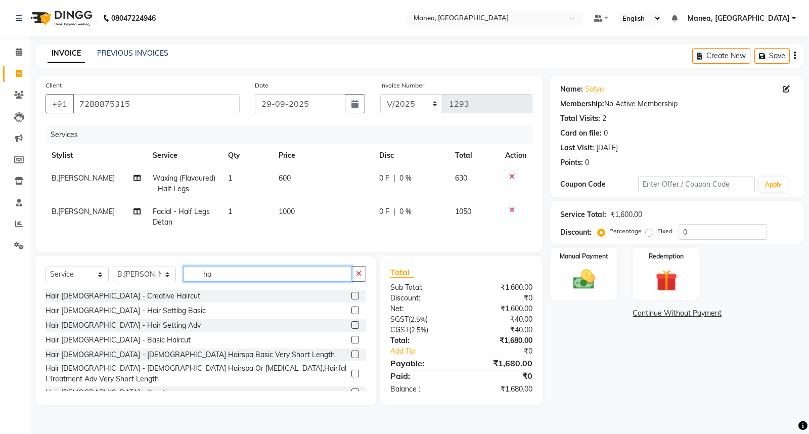
type input "h"
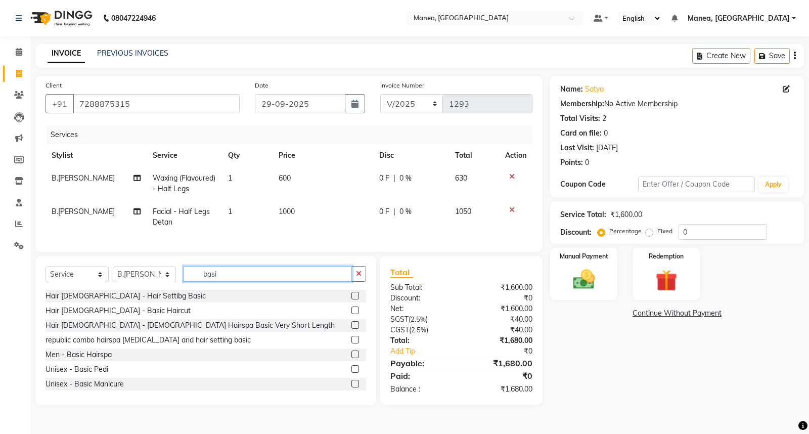
type input "basi"
click at [351, 373] on label at bounding box center [355, 369] width 8 height 8
click at [351, 373] on input "checkbox" at bounding box center [354, 369] width 7 height 7
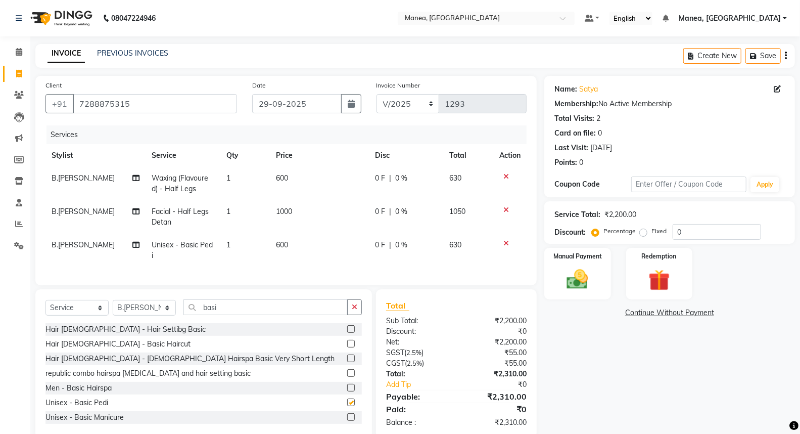
checkbox input "false"
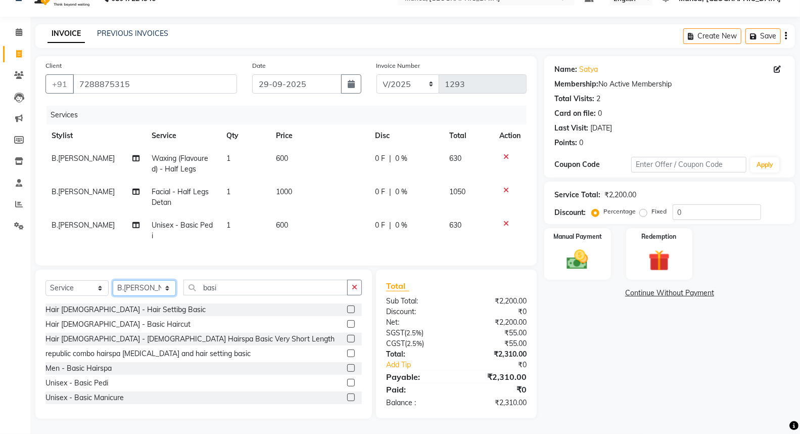
click at [168, 290] on select "Select Stylist [PERSON_NAME][PERSON_NAME] [PERSON_NAME] [PERSON_NAME] naveen" at bounding box center [144, 288] width 63 height 16
select select "62089"
click at [113, 281] on select "Select Stylist [PERSON_NAME][PERSON_NAME] [PERSON_NAME] [PERSON_NAME] naveen" at bounding box center [144, 288] width 63 height 16
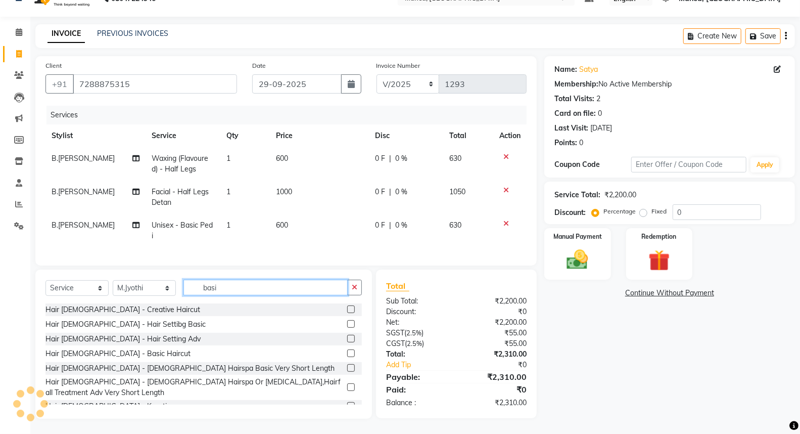
click at [240, 289] on input "basi" at bounding box center [265, 288] width 164 height 16
type input "b"
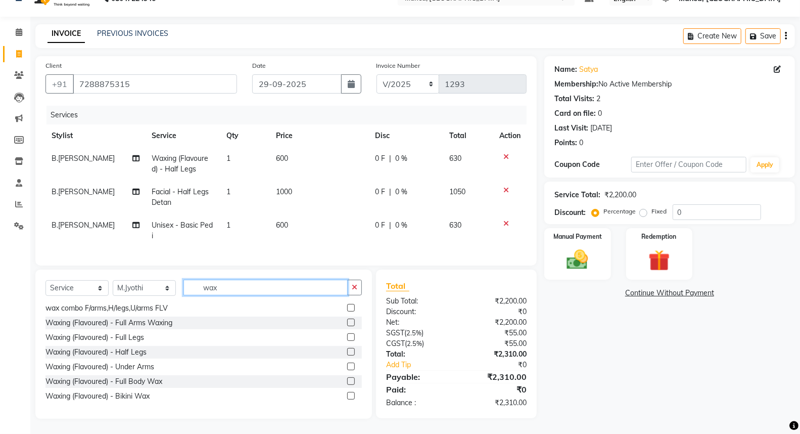
scroll to position [224, 0]
type input "wax"
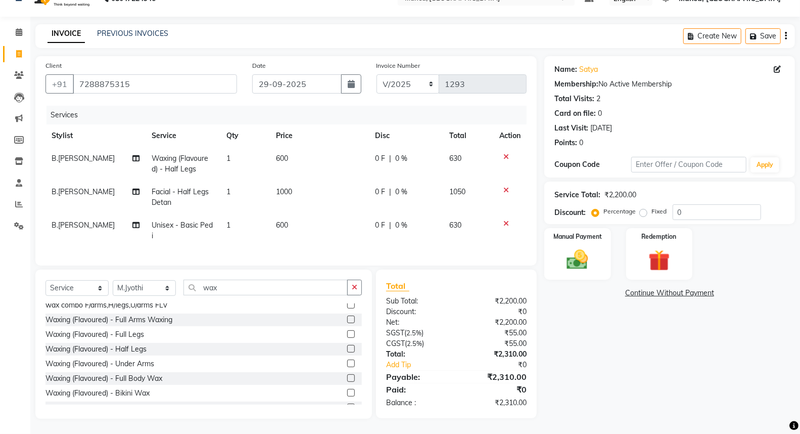
click at [347, 315] on label at bounding box center [351, 319] width 8 height 8
click at [347, 316] on input "checkbox" at bounding box center [350, 319] width 7 height 7
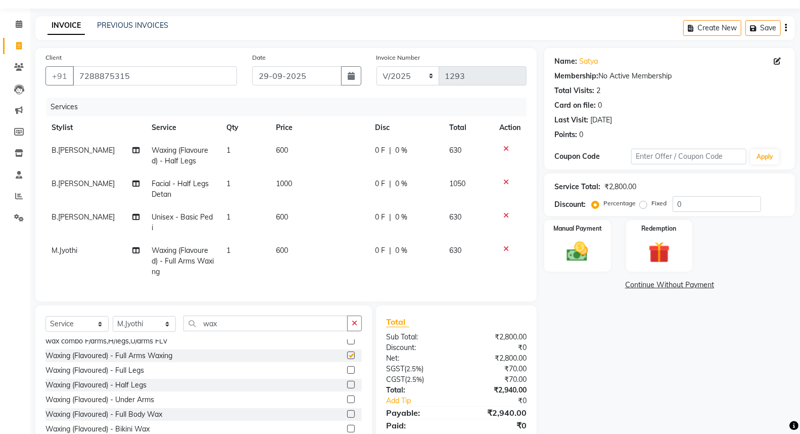
checkbox input "false"
click at [347, 374] on label at bounding box center [351, 370] width 8 height 8
click at [347, 374] on input "checkbox" at bounding box center [350, 370] width 7 height 7
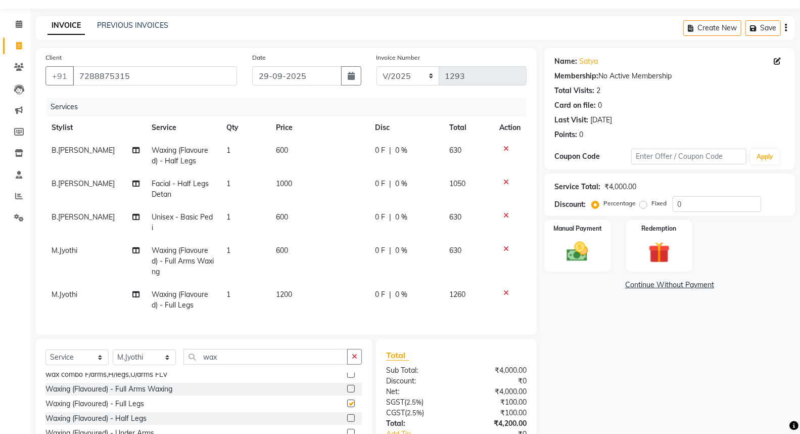
checkbox input "false"
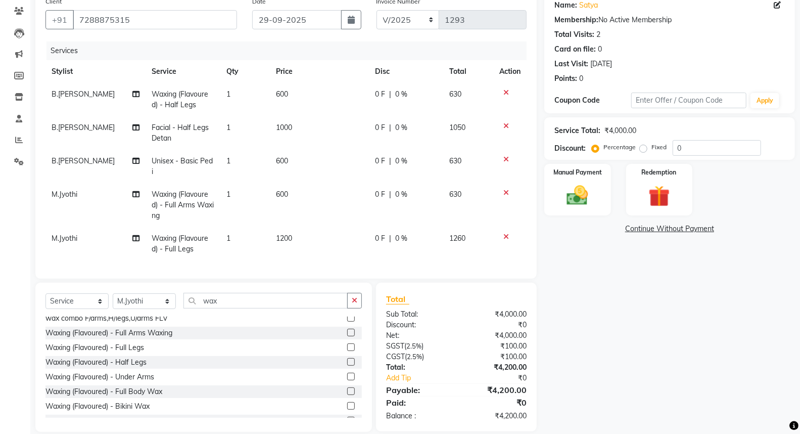
click at [347, 380] on label at bounding box center [351, 377] width 8 height 8
click at [347, 380] on input "checkbox" at bounding box center [350, 377] width 7 height 7
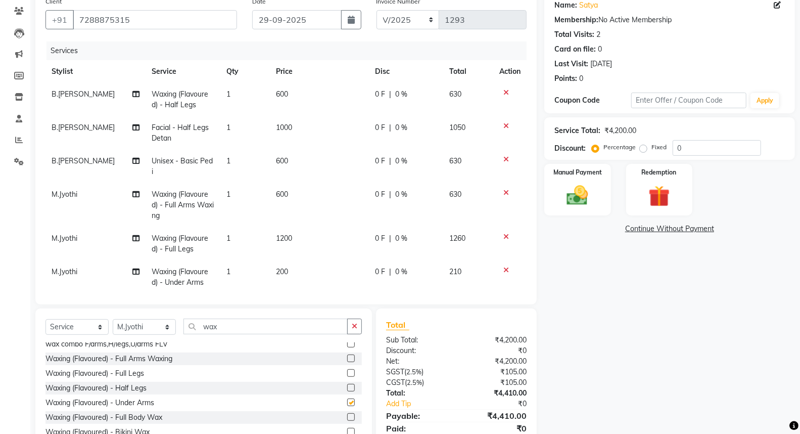
checkbox input "false"
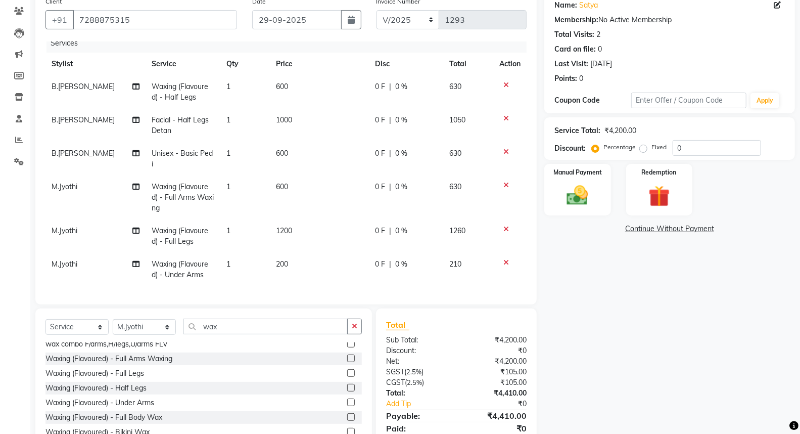
scroll to position [16, 0]
click at [244, 332] on input "wax" at bounding box center [265, 326] width 164 height 16
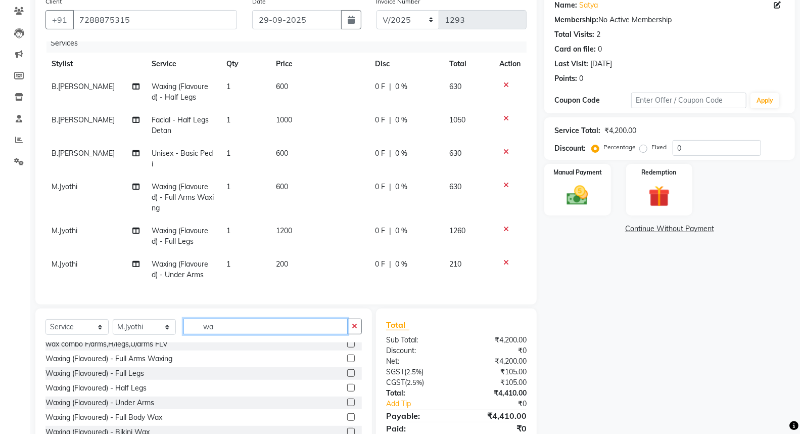
type input "w"
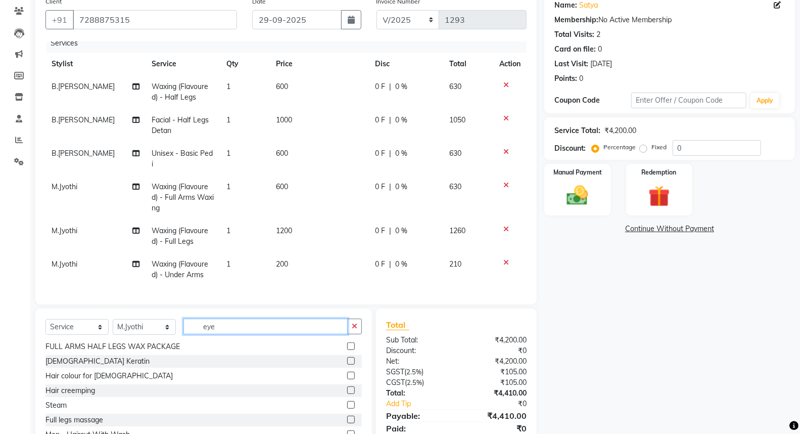
scroll to position [0, 0]
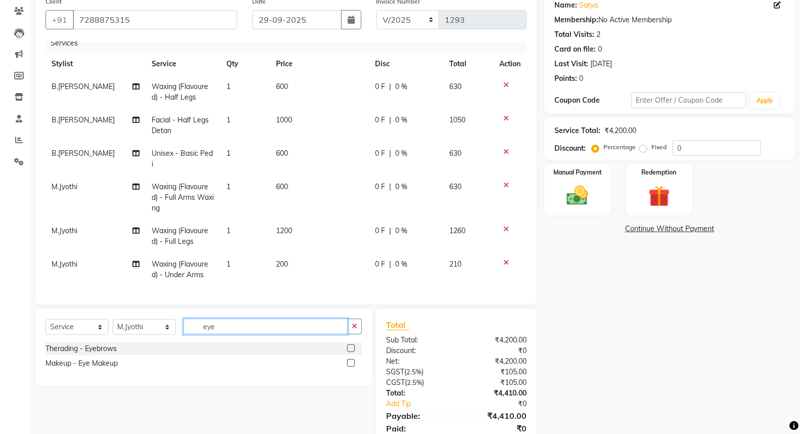
type input "eye"
click at [350, 350] on label at bounding box center [351, 348] width 8 height 8
click at [350, 350] on input "checkbox" at bounding box center [350, 348] width 7 height 7
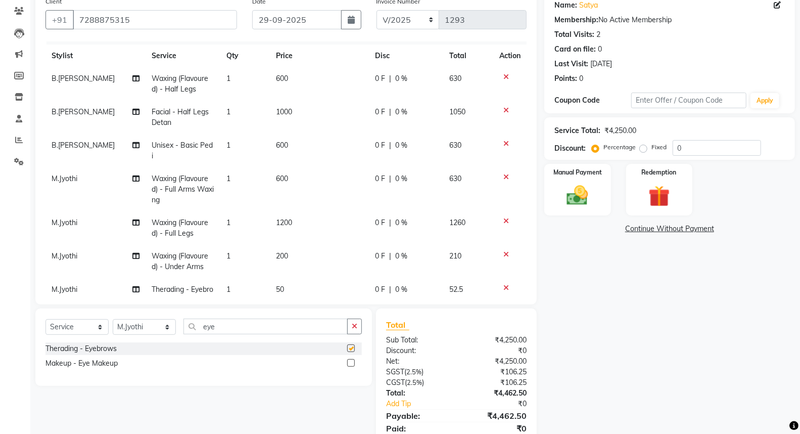
checkbox input "false"
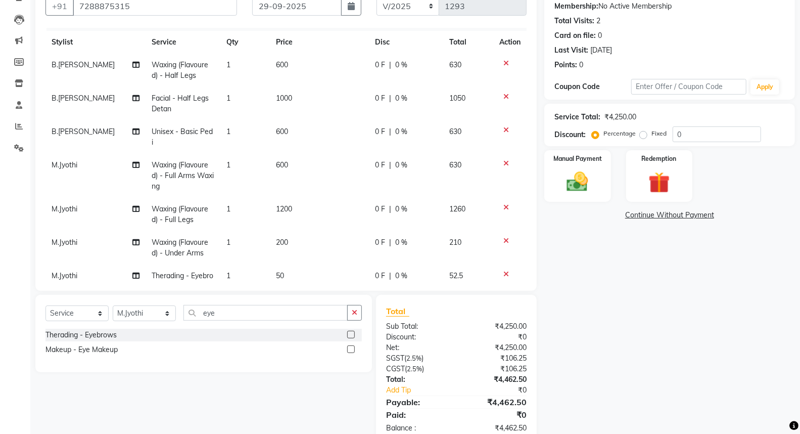
scroll to position [122, 0]
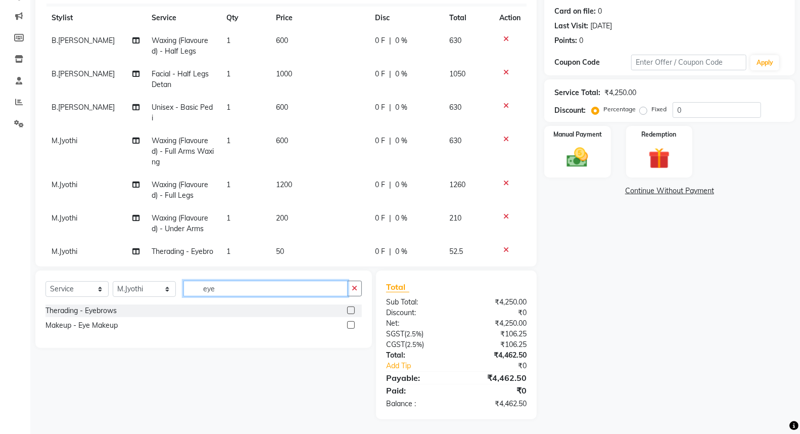
click at [217, 292] on input "eye" at bounding box center [265, 289] width 164 height 16
type input "e"
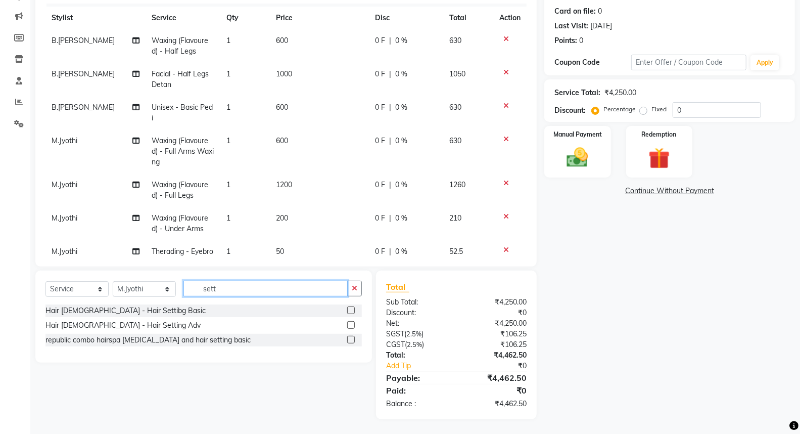
type input "sett"
click at [164, 292] on select "Select Stylist [PERSON_NAME][PERSON_NAME] [PERSON_NAME] [PERSON_NAME] naveen" at bounding box center [144, 289] width 63 height 16
select select "62244"
click at [113, 282] on select "Select Stylist [PERSON_NAME][PERSON_NAME] [PERSON_NAME] [PERSON_NAME] naveen" at bounding box center [144, 289] width 63 height 16
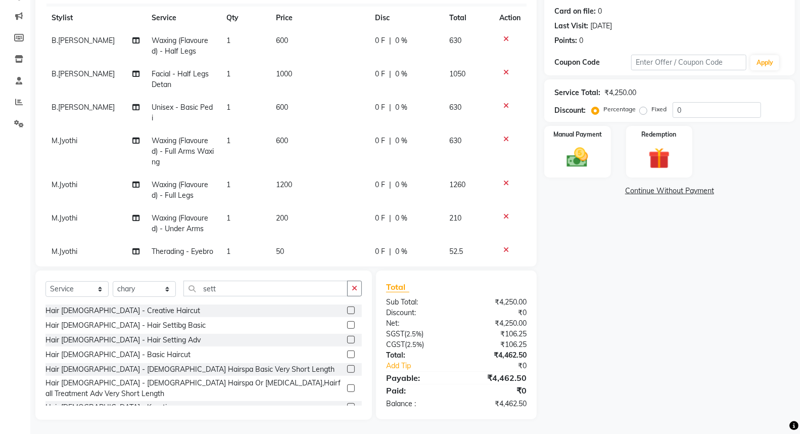
click at [347, 341] on label at bounding box center [351, 340] width 8 height 8
click at [347, 341] on input "checkbox" at bounding box center [350, 340] width 7 height 7
checkbox input "false"
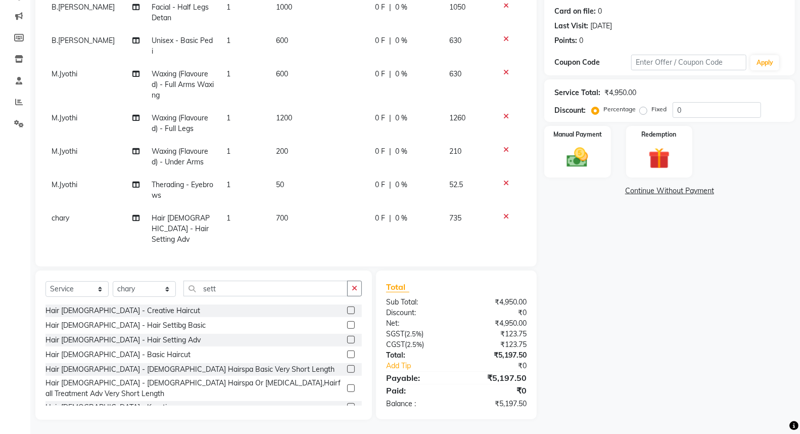
scroll to position [122, 0]
click at [586, 134] on label "Manual Payment" at bounding box center [577, 133] width 51 height 10
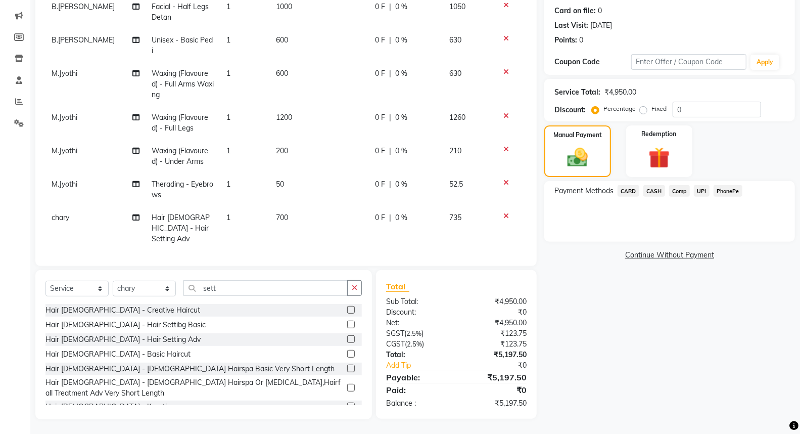
click at [733, 191] on span "PhonePe" at bounding box center [728, 191] width 29 height 12
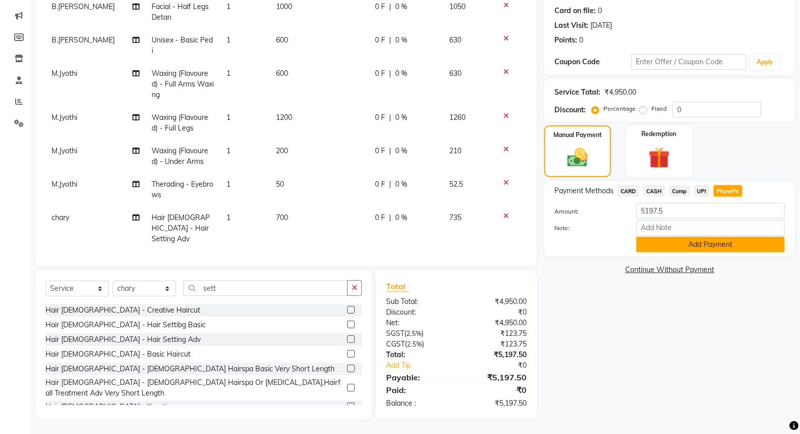
click at [719, 241] on button "Add Payment" at bounding box center [710, 245] width 149 height 16
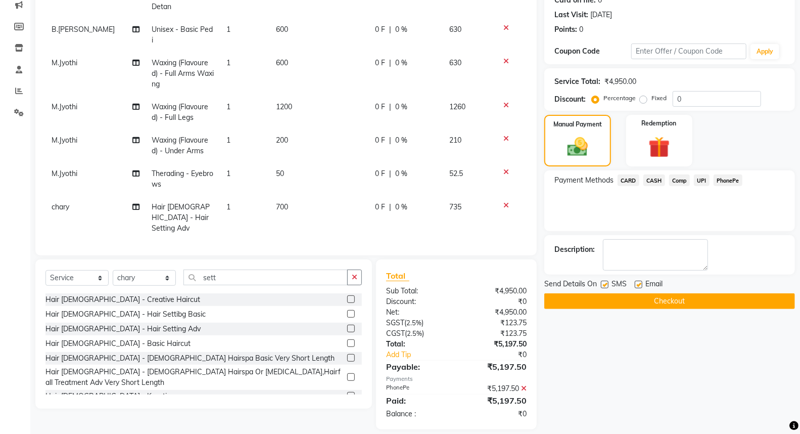
scroll to position [143, 0]
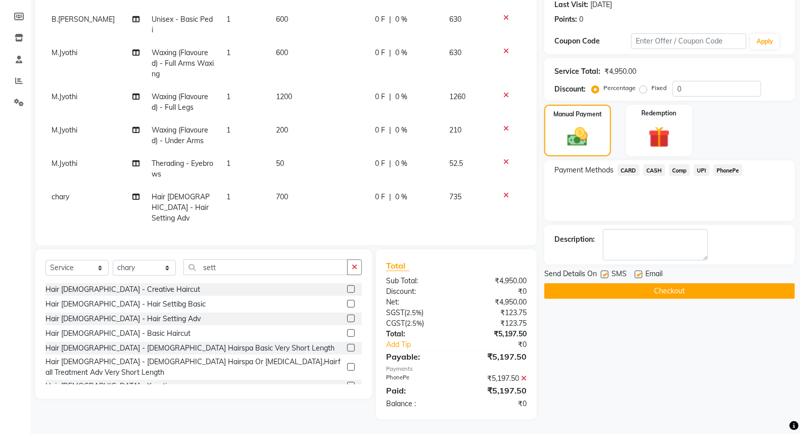
click at [715, 292] on button "Checkout" at bounding box center [669, 291] width 251 height 16
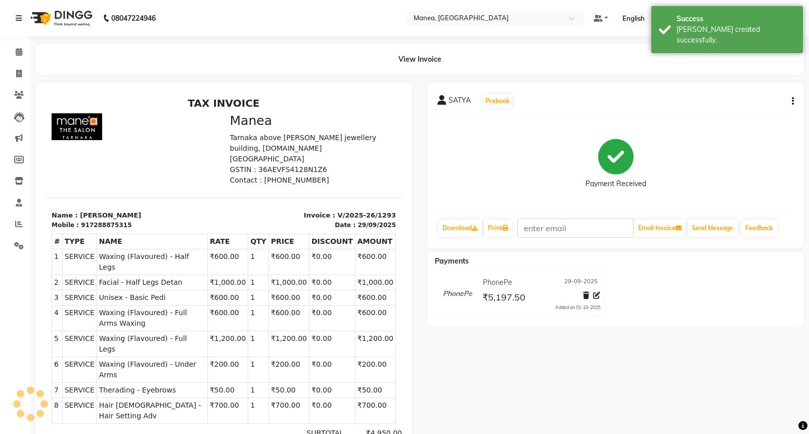
select select "7258"
select select "service"
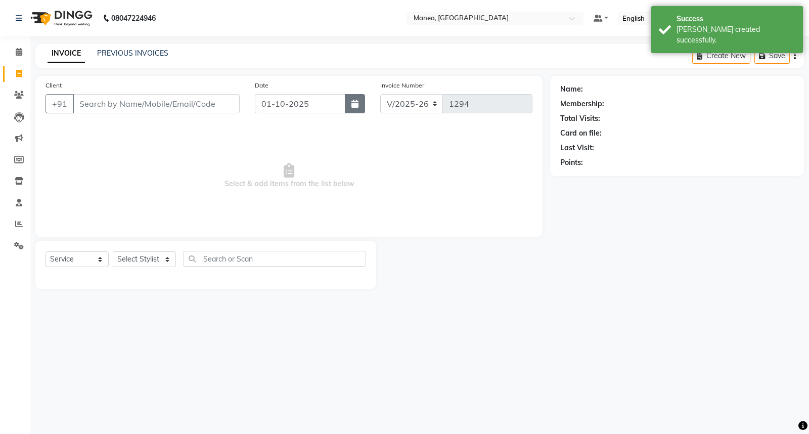
click at [355, 105] on icon "button" at bounding box center [354, 104] width 7 height 8
select select "10"
select select "2025"
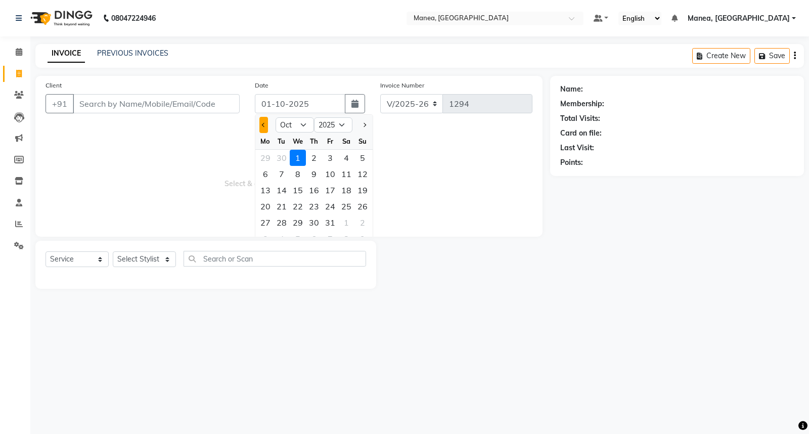
click at [264, 131] on button "Previous month" at bounding box center [263, 125] width 9 height 16
select select "9"
click at [263, 226] on div "29" at bounding box center [265, 222] width 16 height 16
type input "29-09-2025"
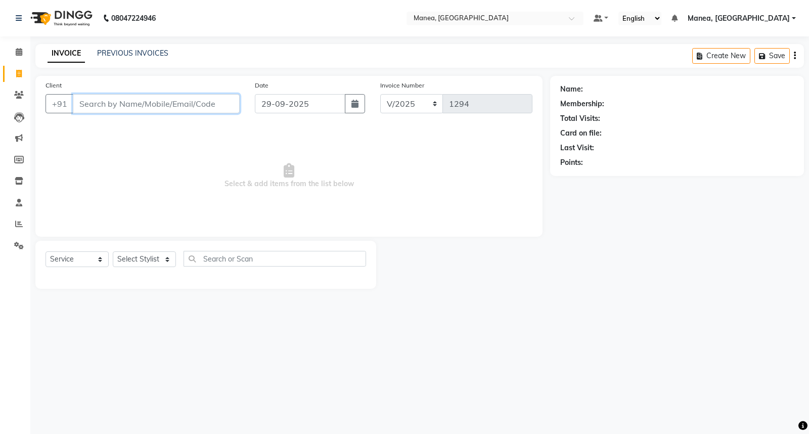
click at [191, 100] on input "Client" at bounding box center [156, 103] width 167 height 19
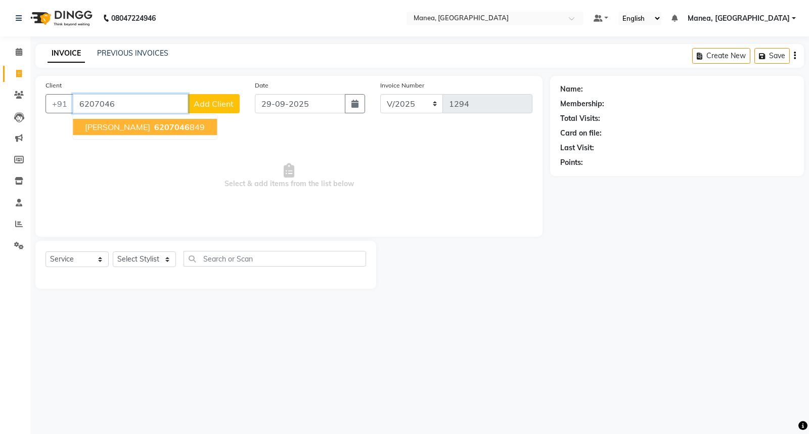
click at [172, 125] on button "Prathima 6207046 849" at bounding box center [145, 127] width 144 height 16
type input "6207046849"
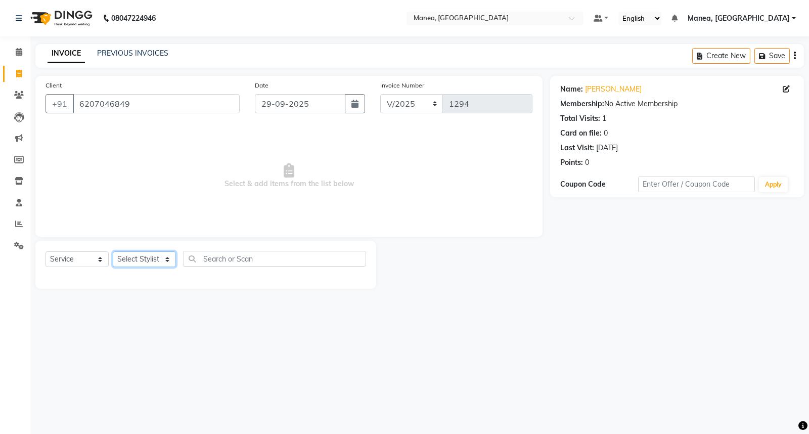
click at [165, 263] on select "Select Stylist [PERSON_NAME][PERSON_NAME] [PERSON_NAME] [PERSON_NAME] naveen" at bounding box center [144, 259] width 63 height 16
select select "62089"
click at [113, 252] on select "Select Stylist [PERSON_NAME][PERSON_NAME] [PERSON_NAME] [PERSON_NAME] naveen" at bounding box center [144, 259] width 63 height 16
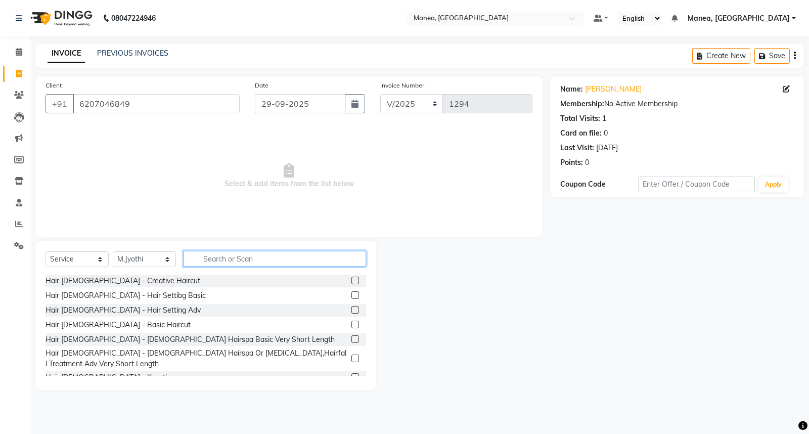
click at [253, 265] on input "text" at bounding box center [274, 259] width 182 height 16
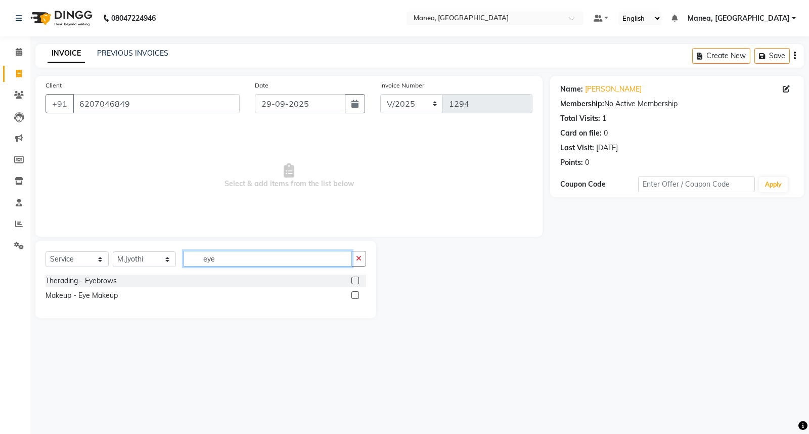
type input "eye"
click at [354, 280] on label at bounding box center [355, 281] width 8 height 8
click at [354, 280] on input "checkbox" at bounding box center [354, 281] width 7 height 7
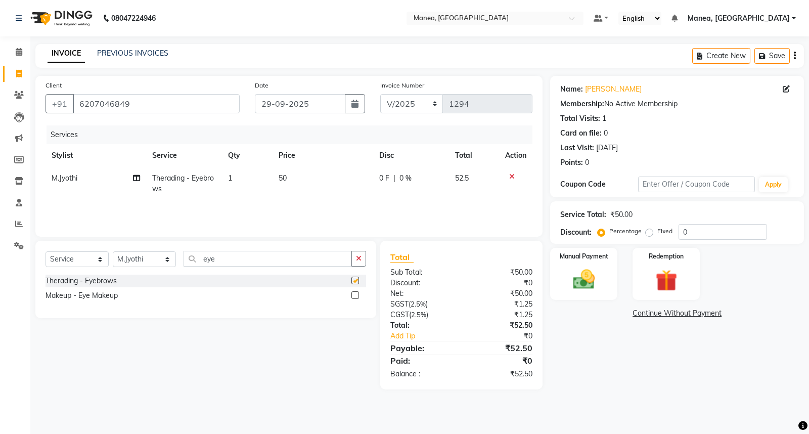
checkbox input "false"
click at [590, 281] on img at bounding box center [584, 279] width 36 height 26
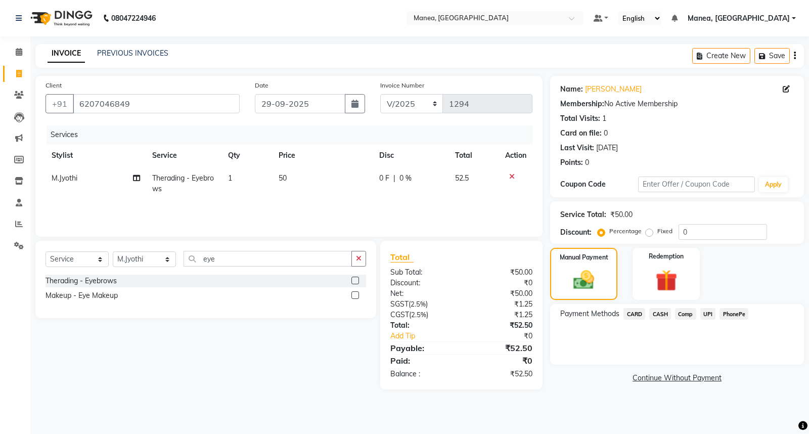
click at [661, 314] on span "CASH" at bounding box center [660, 314] width 22 height 12
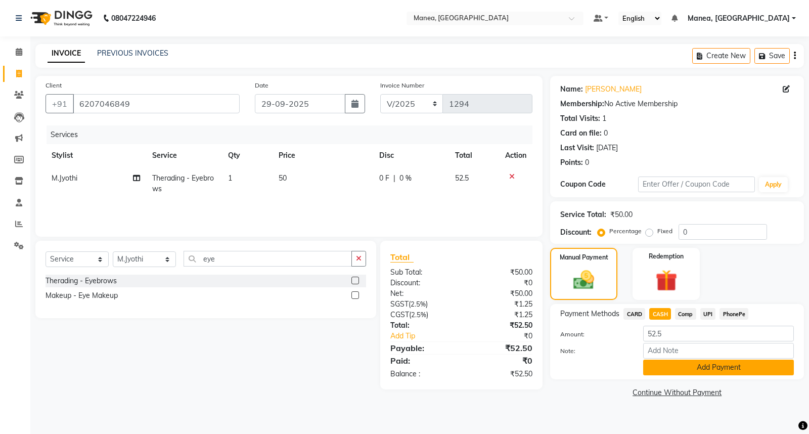
click at [666, 367] on button "Add Payment" at bounding box center [718, 367] width 151 height 16
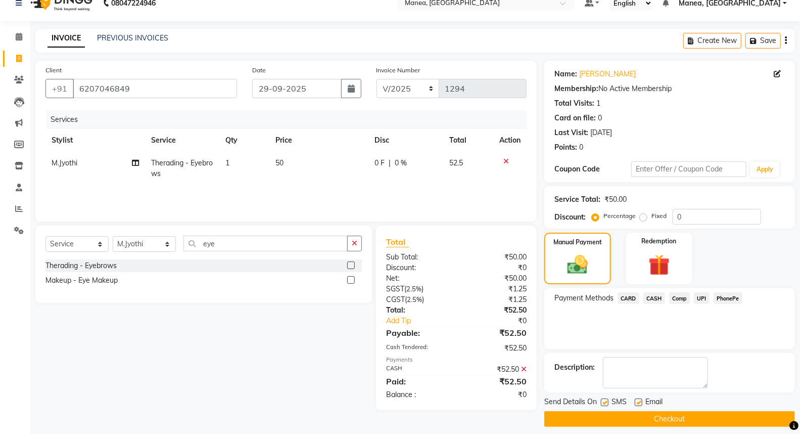
scroll to position [23, 0]
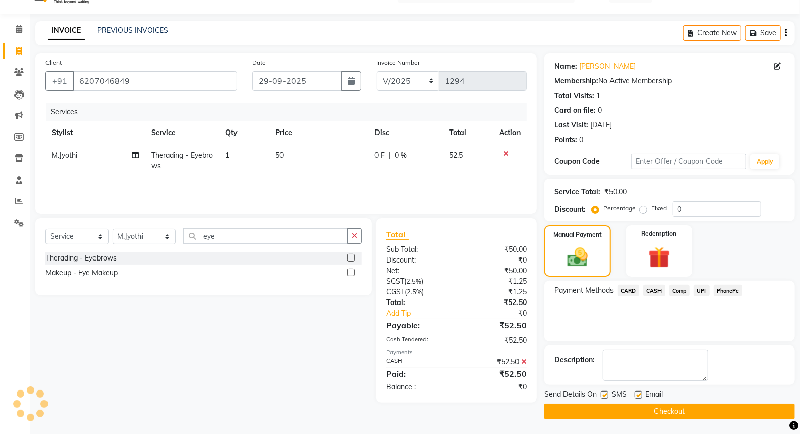
click at [663, 413] on button "Checkout" at bounding box center [669, 411] width 251 height 16
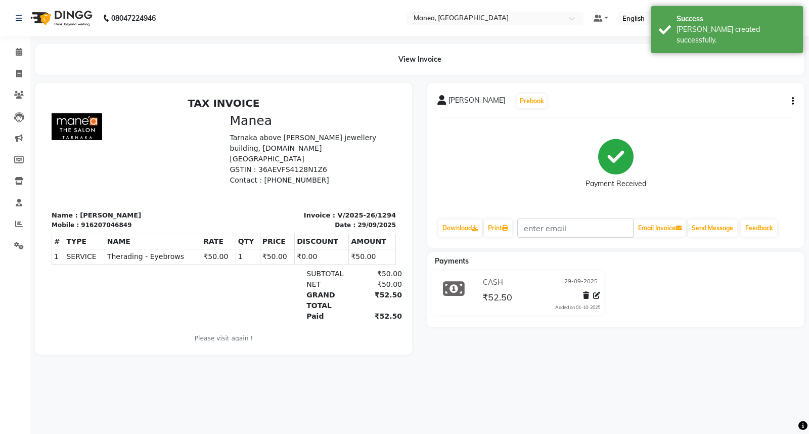
select select "7258"
select select "service"
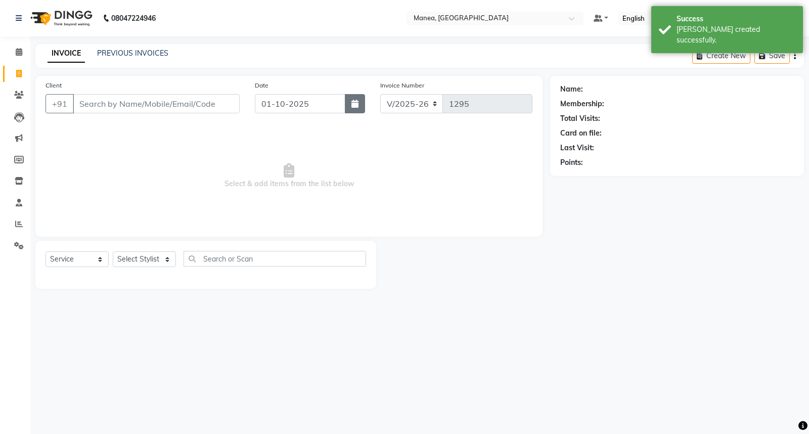
click at [350, 112] on button "button" at bounding box center [355, 103] width 20 height 19
select select "10"
select select "2025"
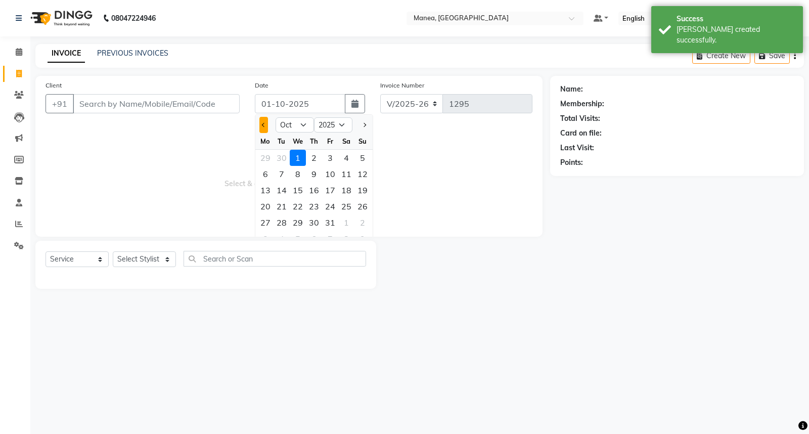
click at [263, 129] on button "Previous month" at bounding box center [263, 125] width 9 height 16
select select "9"
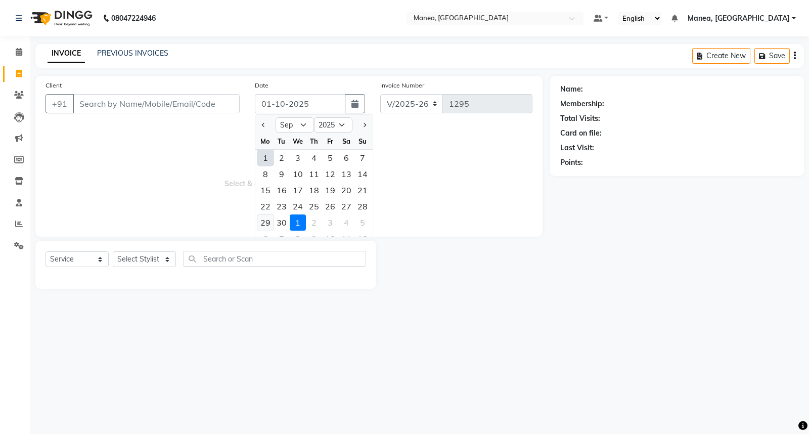
click at [268, 226] on div "29" at bounding box center [265, 222] width 16 height 16
type input "29-09-2025"
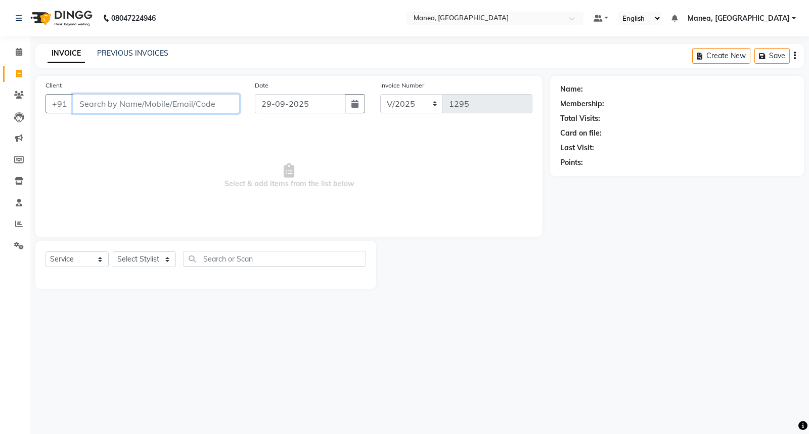
click at [210, 107] on input "Client" at bounding box center [156, 103] width 167 height 19
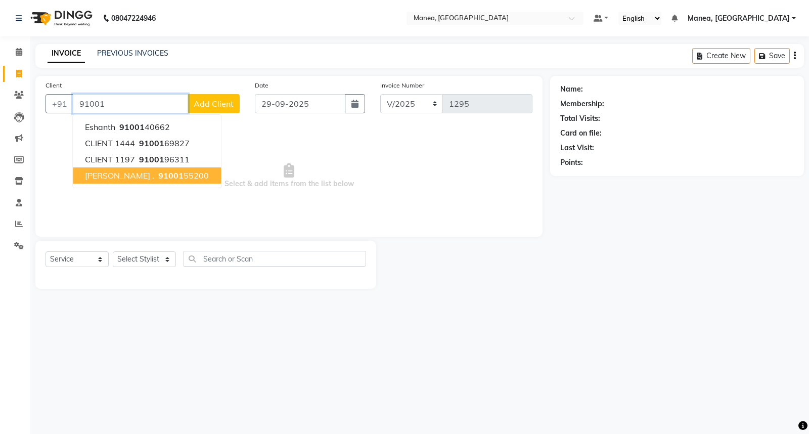
click at [158, 178] on span "91001" at bounding box center [170, 175] width 25 height 10
type input "9100155200"
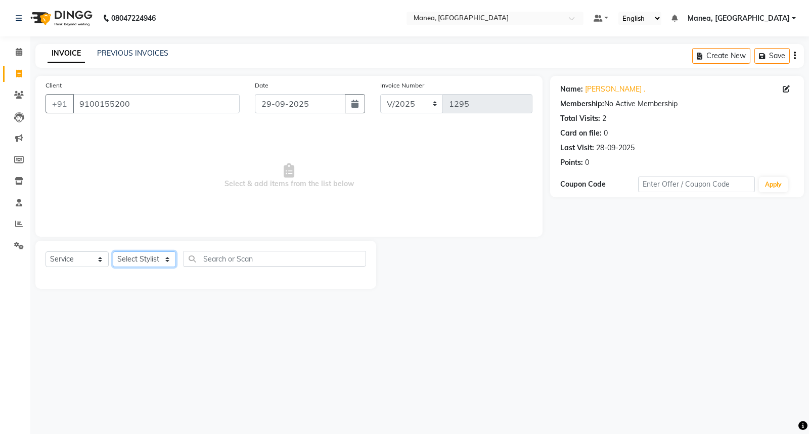
click at [157, 260] on select "Select Stylist [PERSON_NAME][PERSON_NAME] [PERSON_NAME] [PERSON_NAME] naveen" at bounding box center [144, 259] width 63 height 16
select select "62089"
click at [113, 252] on select "Select Stylist [PERSON_NAME][PERSON_NAME] [PERSON_NAME] [PERSON_NAME] naveen" at bounding box center [144, 259] width 63 height 16
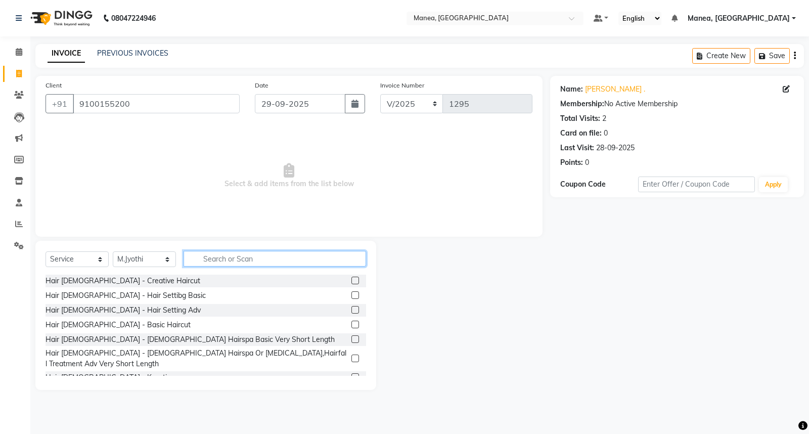
click at [218, 260] on input "text" at bounding box center [274, 259] width 182 height 16
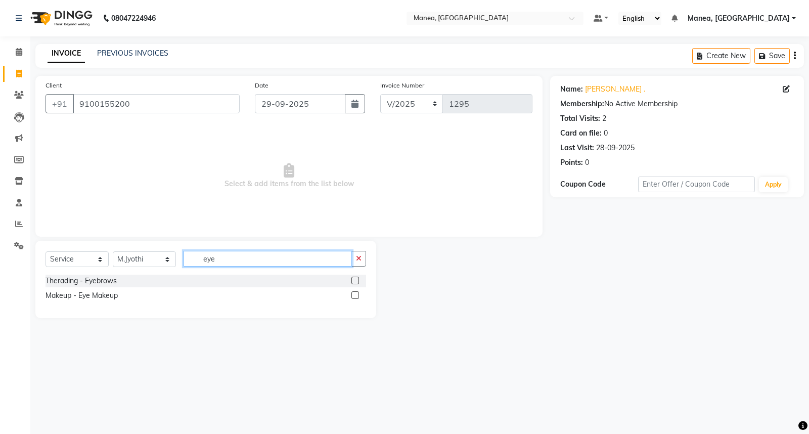
type input "eye"
click at [355, 282] on label at bounding box center [355, 281] width 8 height 8
click at [355, 282] on input "checkbox" at bounding box center [354, 281] width 7 height 7
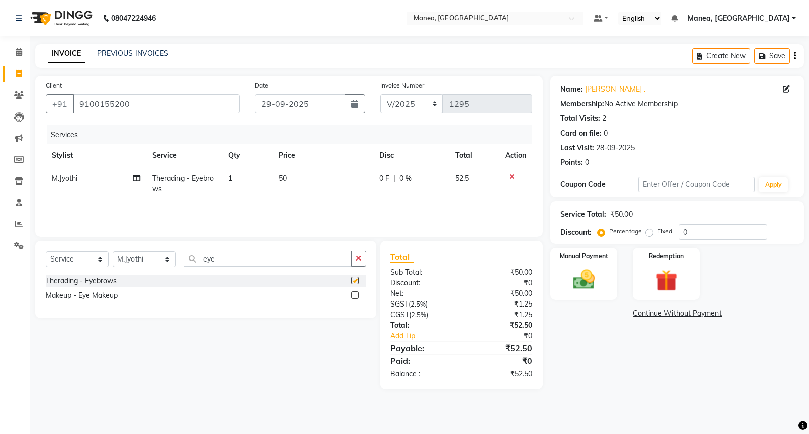
checkbox input "false"
click at [230, 260] on input "eye" at bounding box center [267, 259] width 168 height 16
type input "e"
type input "for"
click at [354, 295] on label at bounding box center [355, 295] width 8 height 8
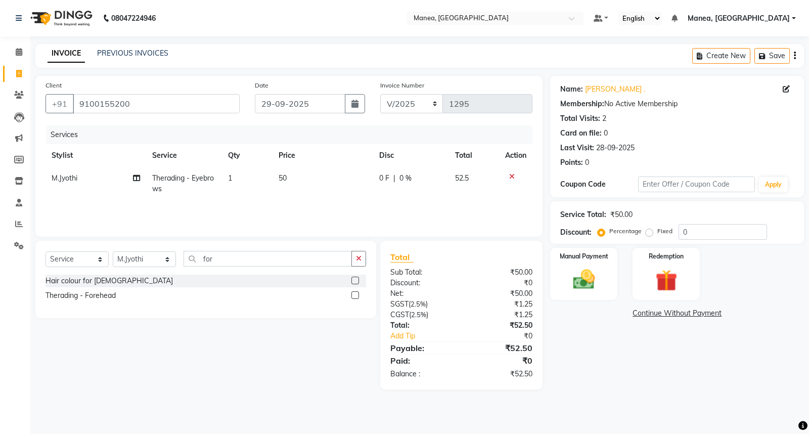
click at [354, 295] on input "checkbox" at bounding box center [354, 295] width 7 height 7
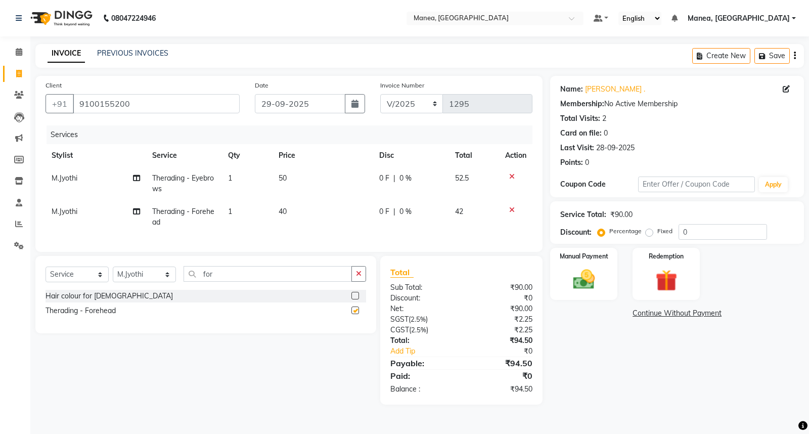
checkbox input "false"
click at [583, 273] on img at bounding box center [584, 279] width 36 height 26
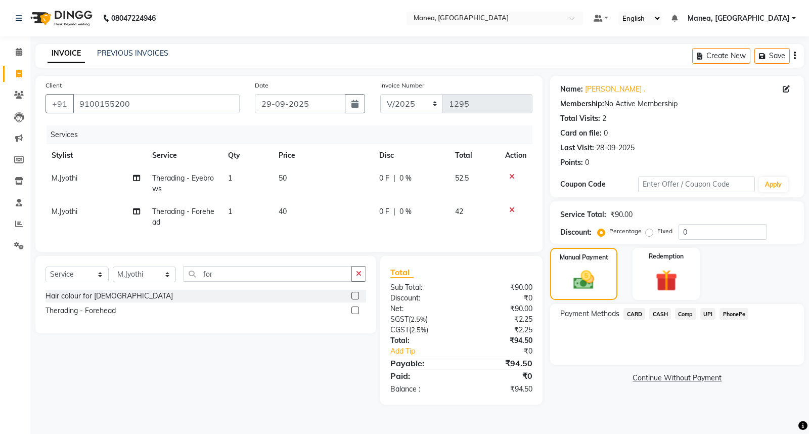
click at [738, 316] on span "PhonePe" at bounding box center [733, 314] width 29 height 12
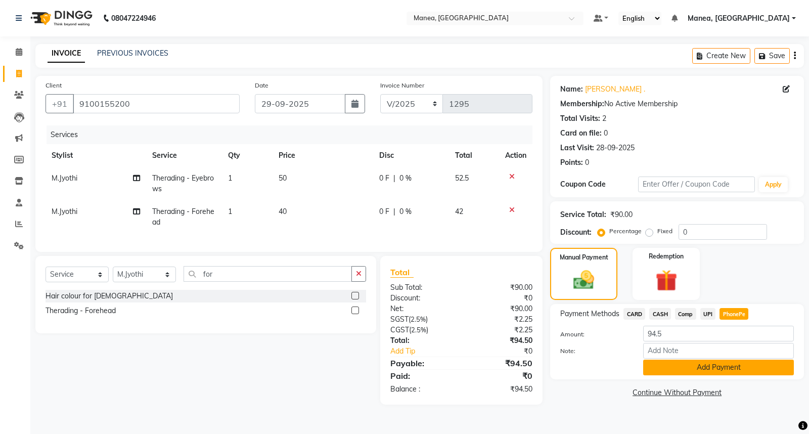
click at [711, 366] on button "Add Payment" at bounding box center [718, 367] width 151 height 16
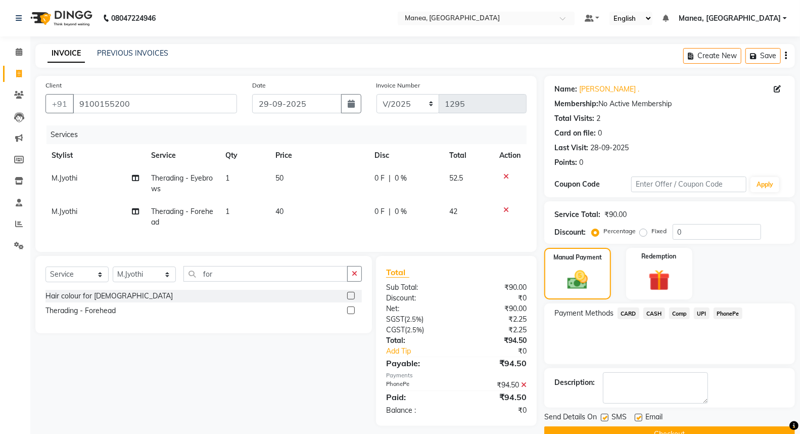
scroll to position [23, 0]
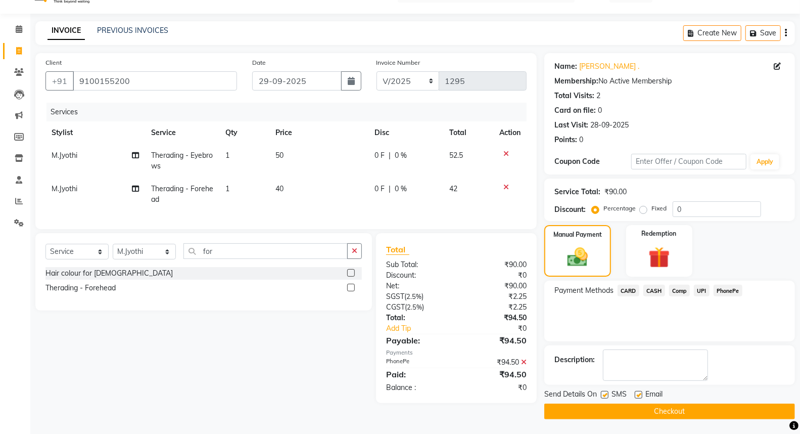
click at [646, 411] on button "Checkout" at bounding box center [669, 411] width 251 height 16
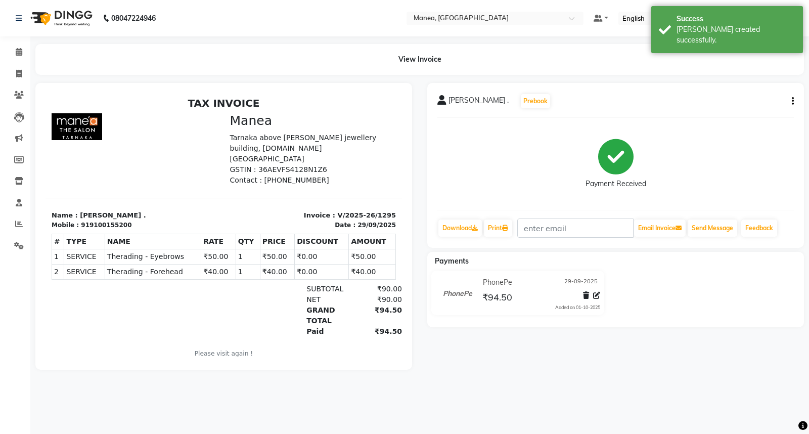
select select "service"
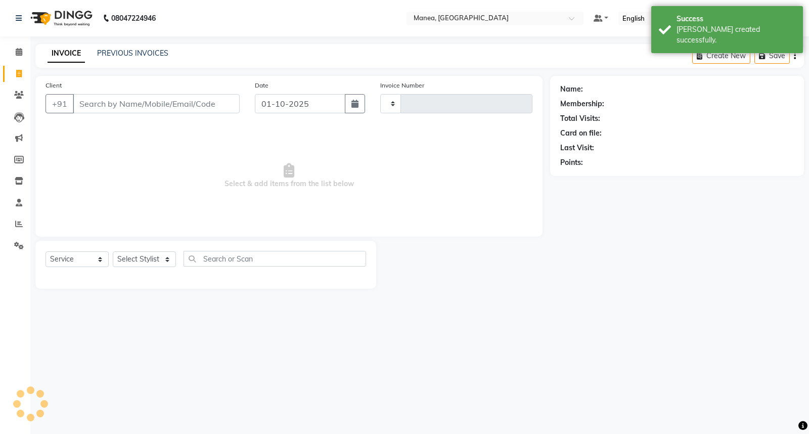
type input "1296"
select select "7258"
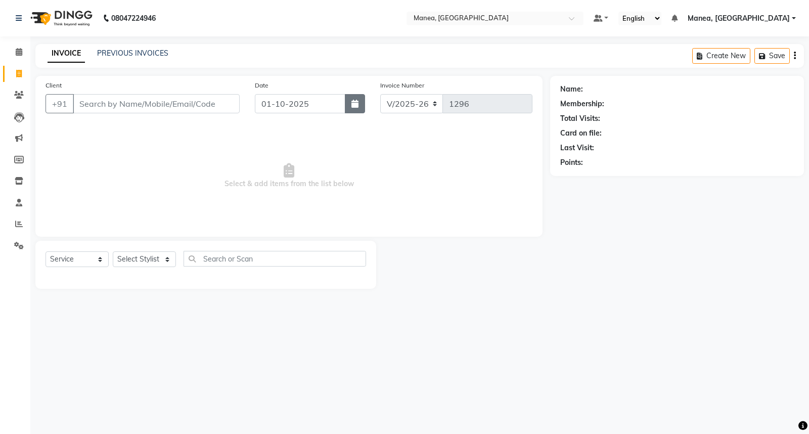
click at [355, 102] on icon "button" at bounding box center [354, 104] width 7 height 8
select select "10"
select select "2025"
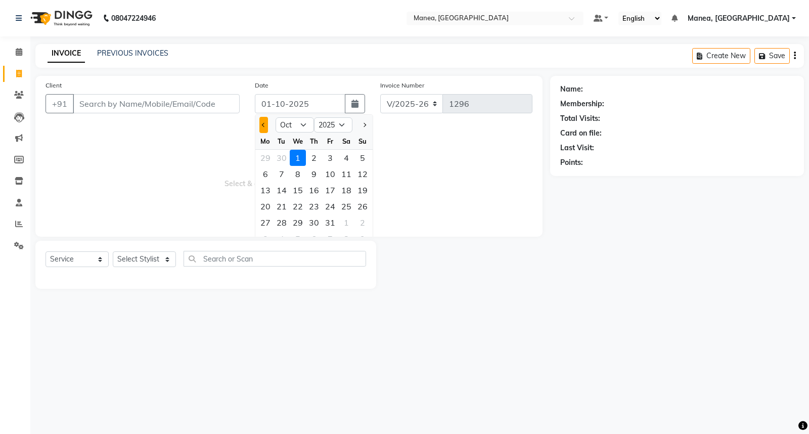
click at [264, 124] on span "Previous month" at bounding box center [264, 125] width 4 height 4
select select "9"
click at [266, 218] on div "29" at bounding box center [265, 222] width 16 height 16
type input "29-09-2025"
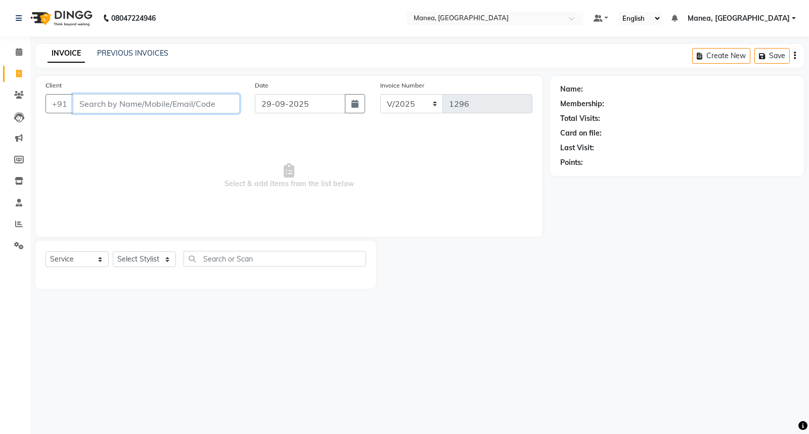
click at [128, 107] on input "Client" at bounding box center [156, 103] width 167 height 19
click at [352, 110] on button "button" at bounding box center [355, 103] width 20 height 19
select select "9"
select select "2025"
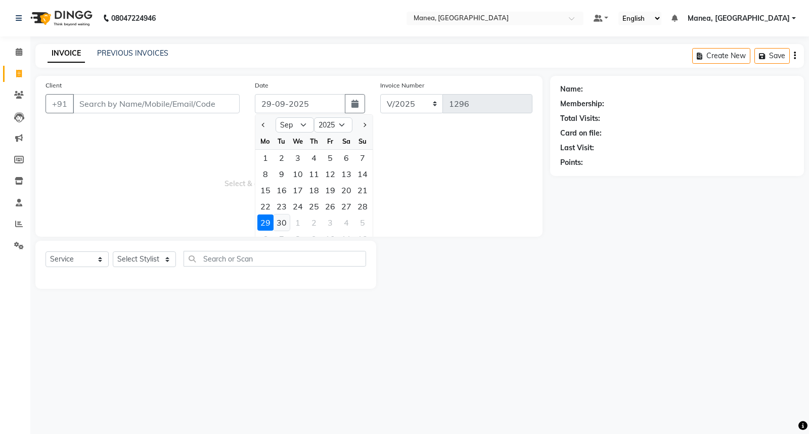
click at [283, 222] on div "30" at bounding box center [281, 222] width 16 height 16
type input "30-09-2025"
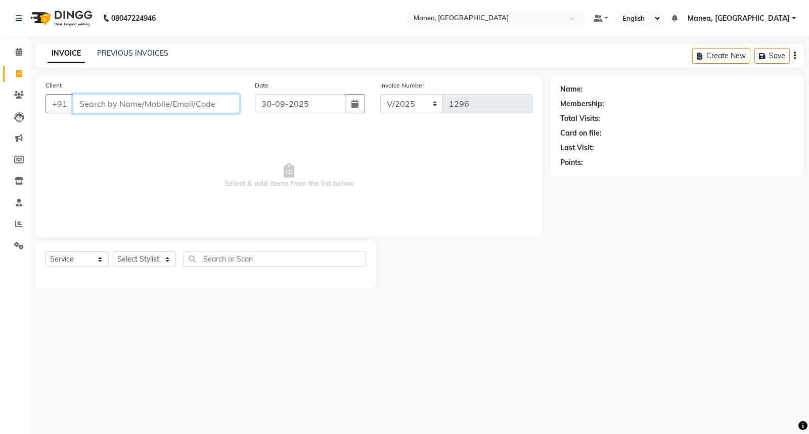
click at [135, 98] on input "Client" at bounding box center [156, 103] width 167 height 19
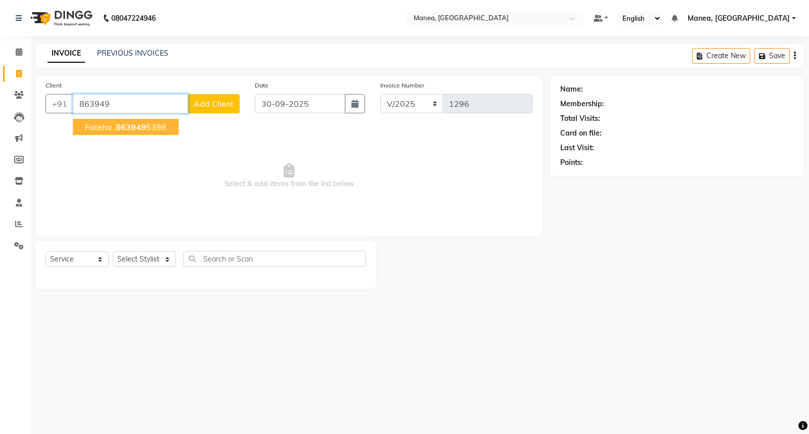
click at [161, 125] on ngb-highlight "863949 5398" at bounding box center [140, 127] width 53 height 10
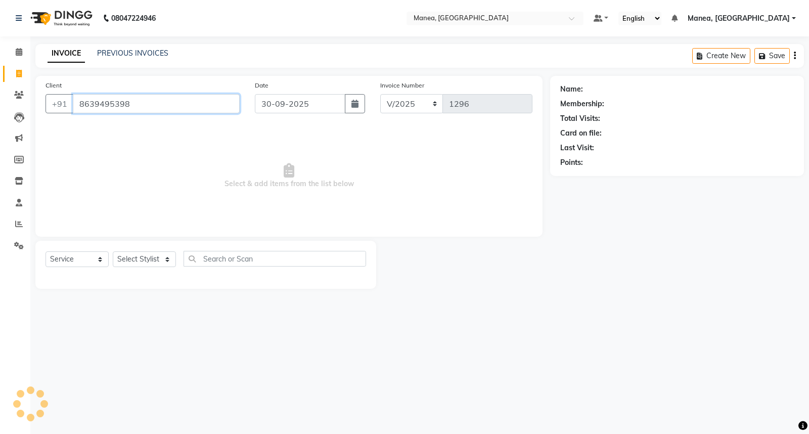
type input "8639495398"
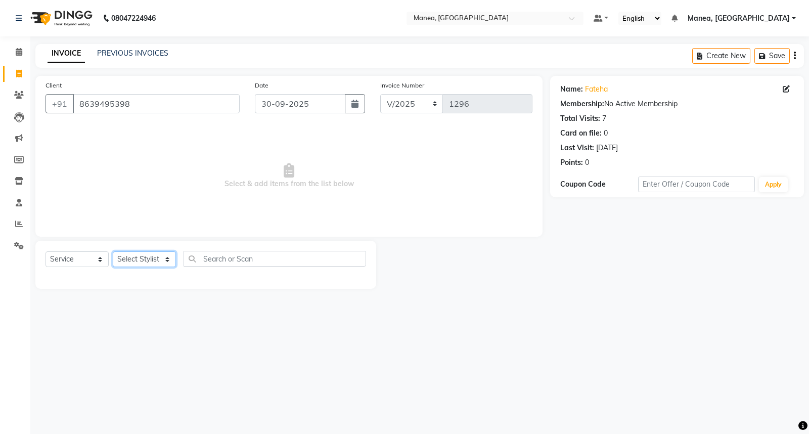
click at [171, 260] on select "Select Stylist [PERSON_NAME][PERSON_NAME] [PERSON_NAME] [PERSON_NAME] naveen" at bounding box center [144, 259] width 63 height 16
select select "62091"
click at [113, 252] on select "Select Stylist [PERSON_NAME][PERSON_NAME] [PERSON_NAME] [PERSON_NAME] naveen" at bounding box center [144, 259] width 63 height 16
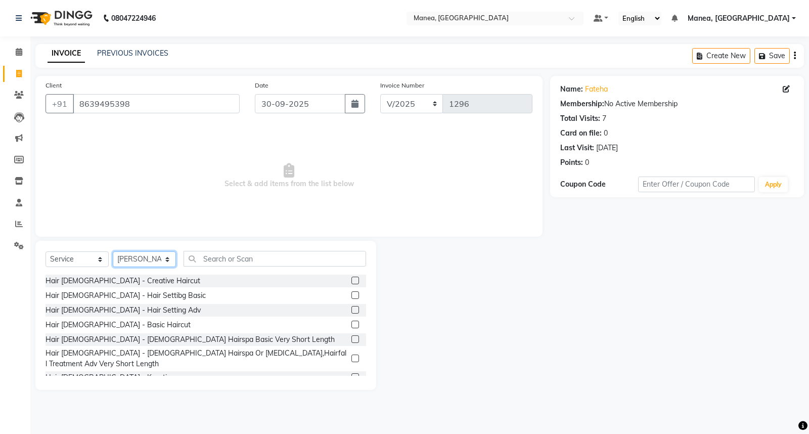
click at [148, 263] on select "Select Stylist [PERSON_NAME][PERSON_NAME] [PERSON_NAME] [PERSON_NAME] naveen" at bounding box center [144, 259] width 63 height 16
click at [239, 253] on input "text" at bounding box center [274, 259] width 182 height 16
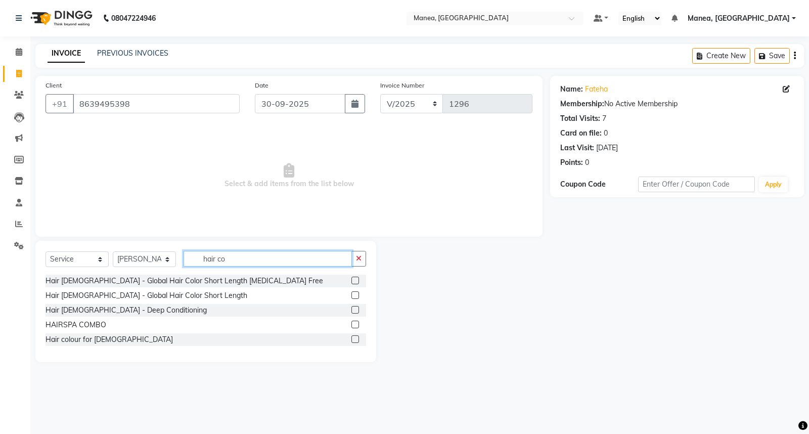
type input "hair co"
click at [351, 281] on label at bounding box center [355, 281] width 8 height 8
click at [351, 281] on input "checkbox" at bounding box center [354, 281] width 7 height 7
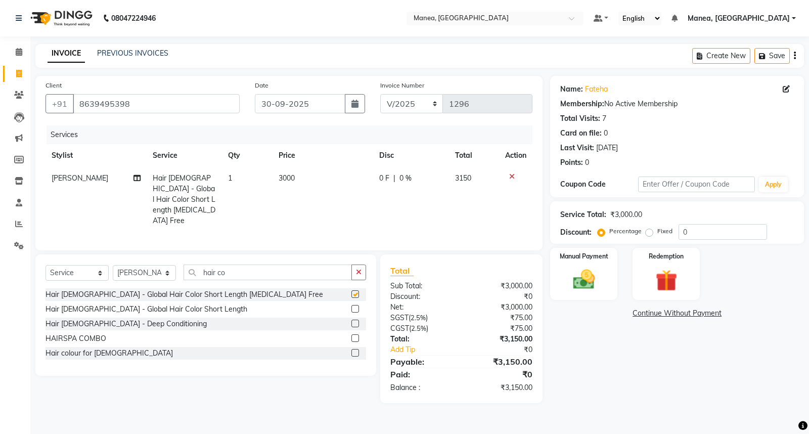
checkbox input "false"
click at [290, 180] on span "3000" at bounding box center [287, 177] width 16 height 9
select select "62091"
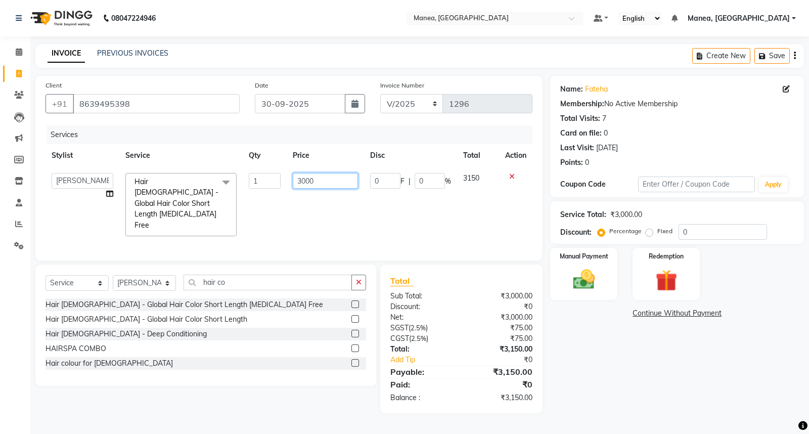
click at [329, 182] on input "3000" at bounding box center [325, 181] width 65 height 16
type input "3"
type input "1200"
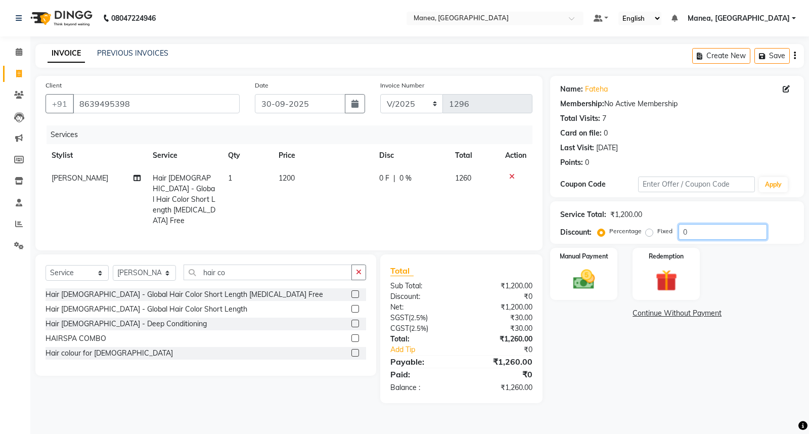
click at [699, 230] on input "0" at bounding box center [722, 232] width 88 height 16
type input "010"
click at [597, 277] on img at bounding box center [584, 279] width 36 height 26
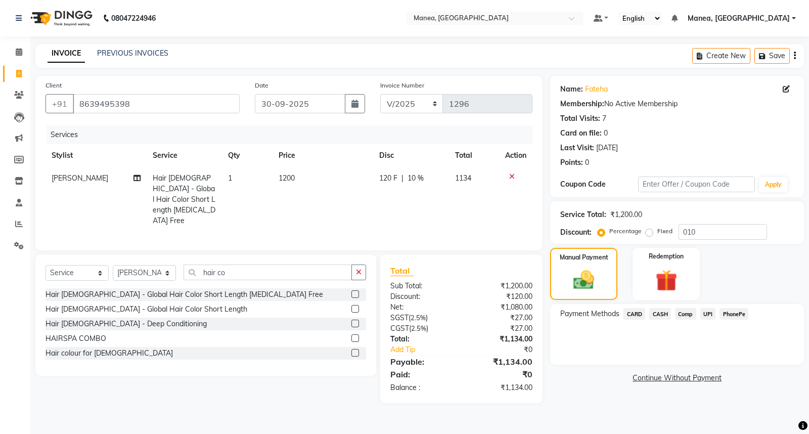
click at [662, 316] on span "CASH" at bounding box center [660, 314] width 22 height 12
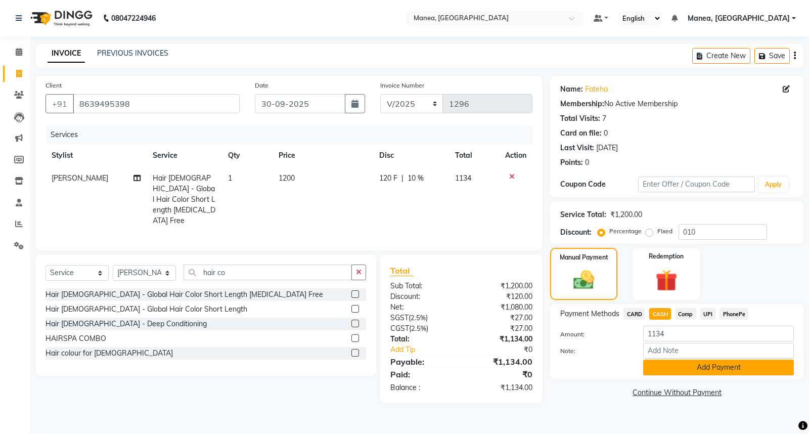
click at [726, 367] on button "Add Payment" at bounding box center [718, 367] width 151 height 16
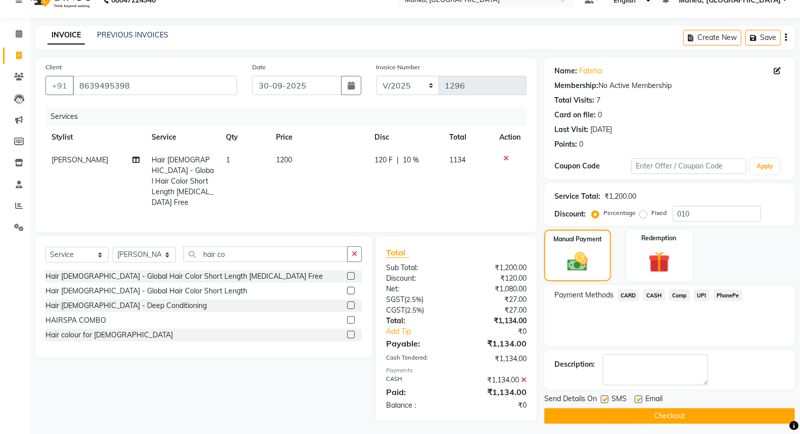
scroll to position [23, 0]
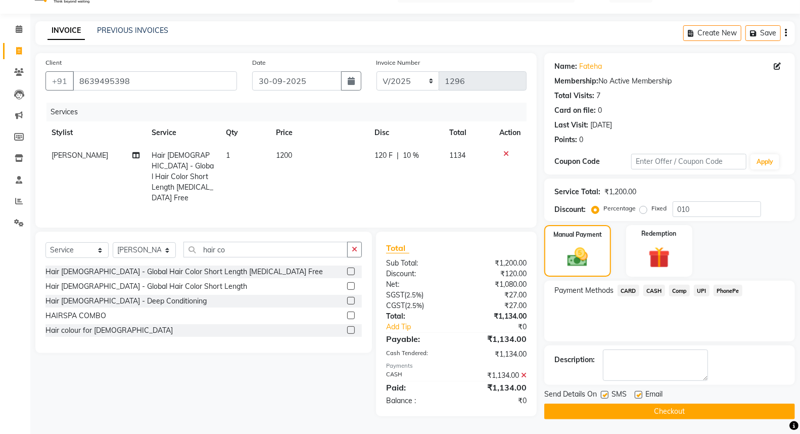
click at [634, 415] on button "Checkout" at bounding box center [669, 411] width 251 height 16
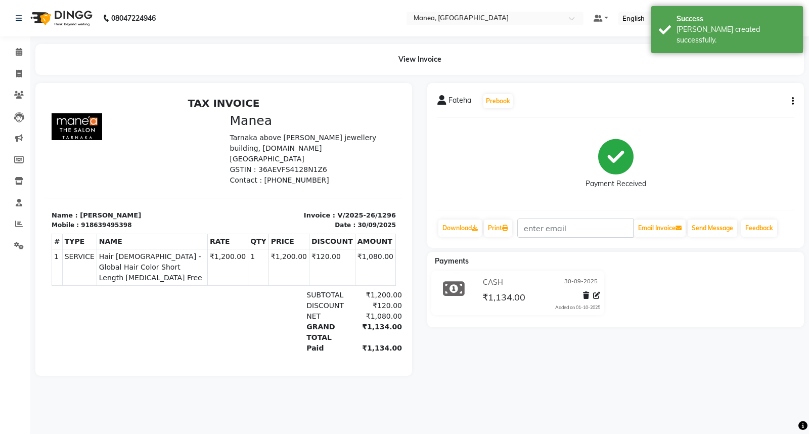
select select "service"
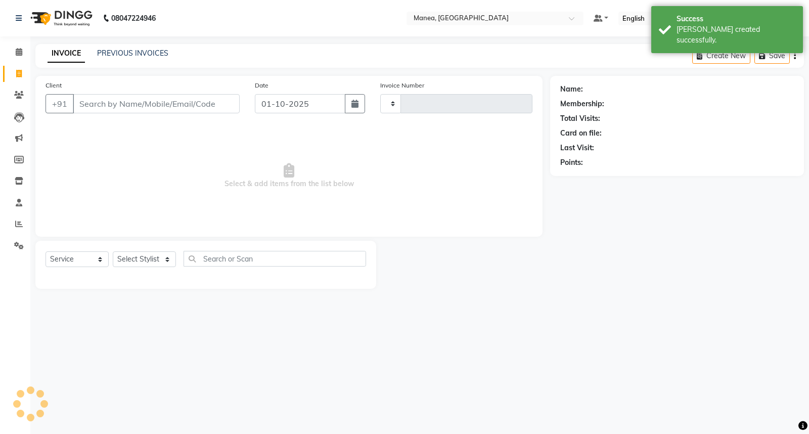
type input "1297"
select select "7258"
click at [184, 105] on input "Client" at bounding box center [156, 103] width 167 height 19
type input "j"
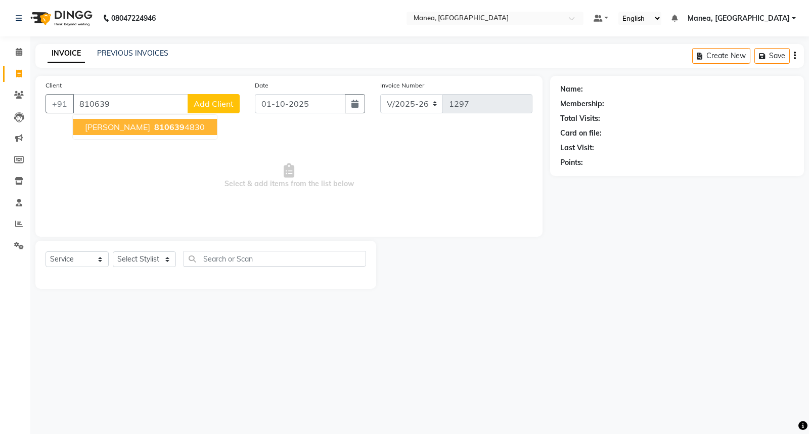
click at [182, 125] on ngb-highlight "810639 4830" at bounding box center [178, 127] width 53 height 10
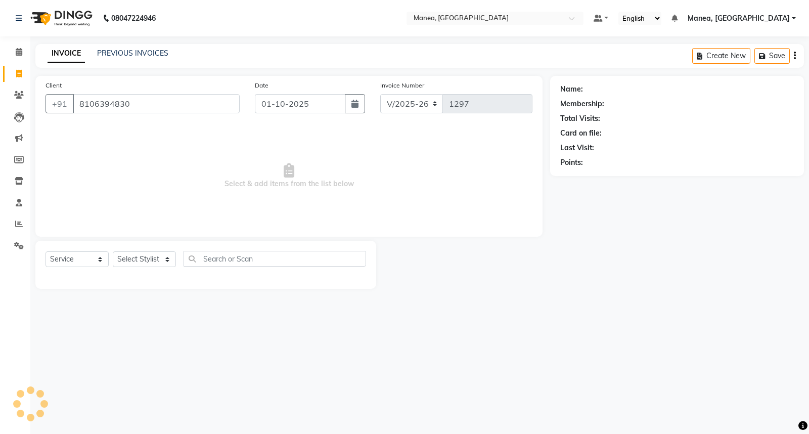
type input "8106394830"
select select "1: Object"
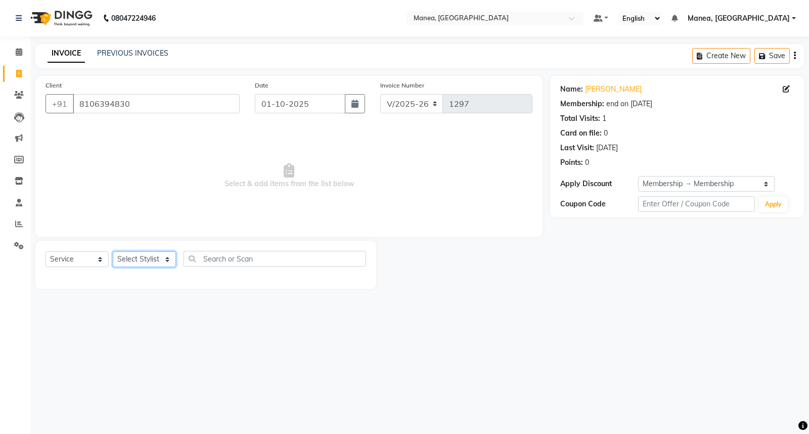
click at [167, 262] on select "Select Stylist [PERSON_NAME][PERSON_NAME] [PERSON_NAME] [PERSON_NAME] naveen" at bounding box center [144, 259] width 63 height 16
select select "62244"
click at [113, 252] on select "Select Stylist [PERSON_NAME][PERSON_NAME] [PERSON_NAME] [PERSON_NAME] naveen" at bounding box center [144, 259] width 63 height 16
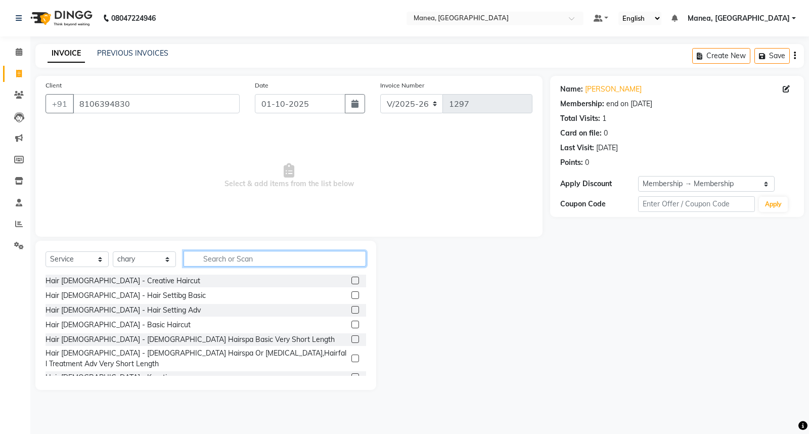
click at [253, 251] on input "text" at bounding box center [274, 259] width 182 height 16
click at [351, 295] on label at bounding box center [355, 295] width 8 height 8
click at [351, 295] on input "checkbox" at bounding box center [354, 295] width 7 height 7
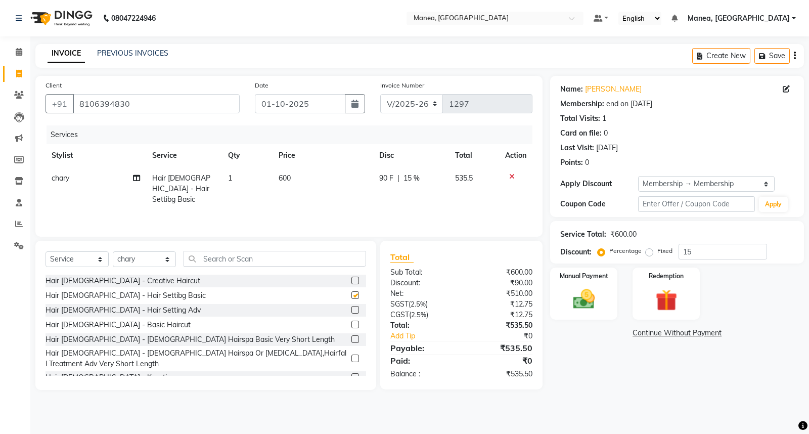
checkbox input "false"
click at [592, 312] on div "Manual Payment" at bounding box center [584, 293] width 70 height 54
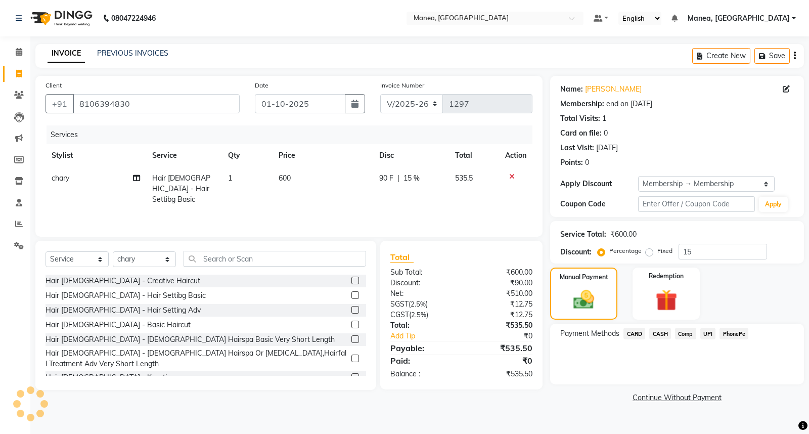
click at [729, 336] on span "PhonePe" at bounding box center [733, 334] width 29 height 12
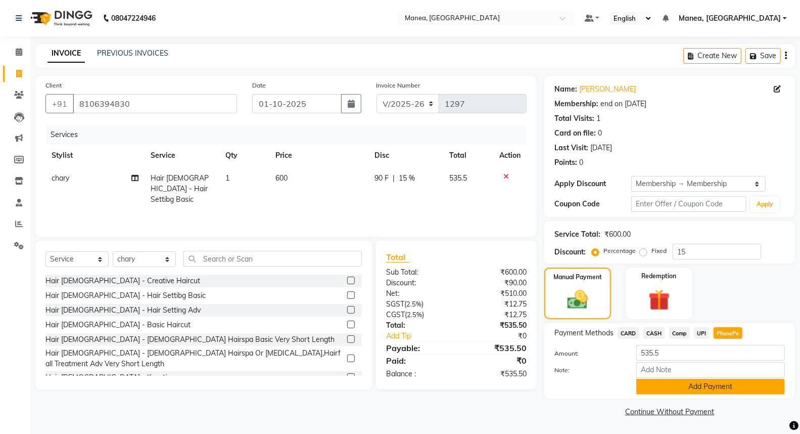
scroll to position [1, 0]
click at [729, 382] on button "Add Payment" at bounding box center [710, 386] width 149 height 16
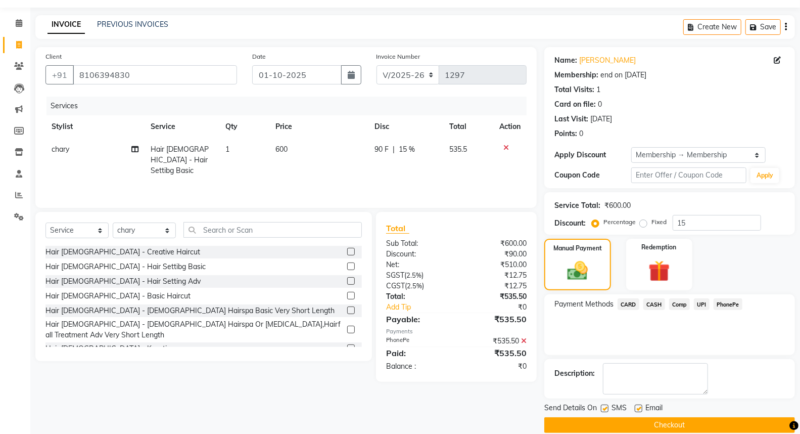
scroll to position [42, 0]
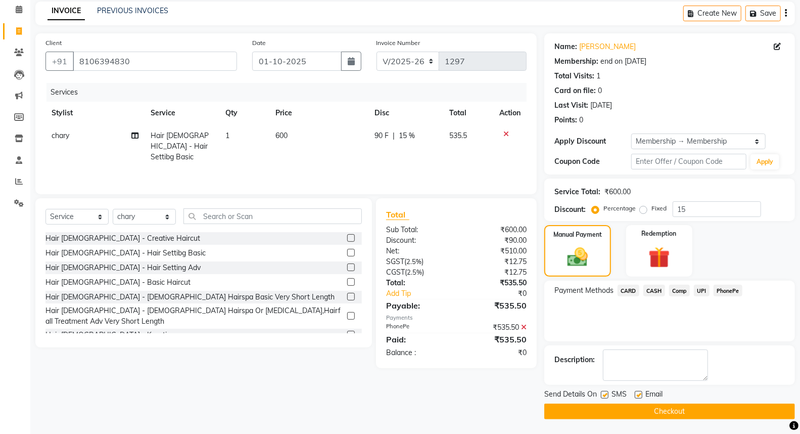
click at [692, 413] on button "Checkout" at bounding box center [669, 411] width 251 height 16
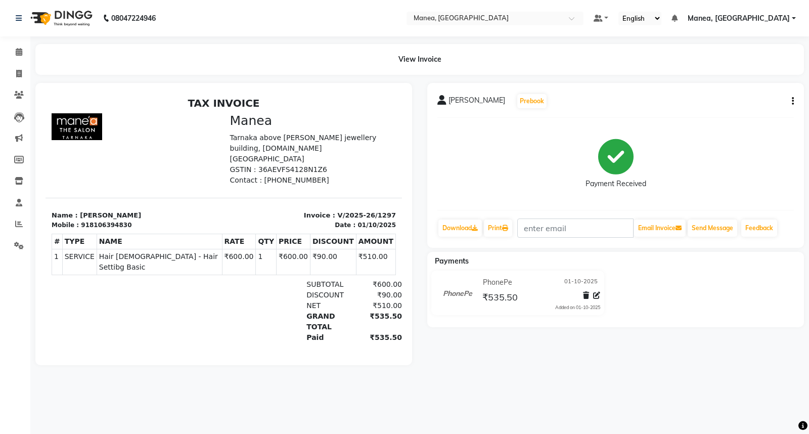
select select "7258"
select select "service"
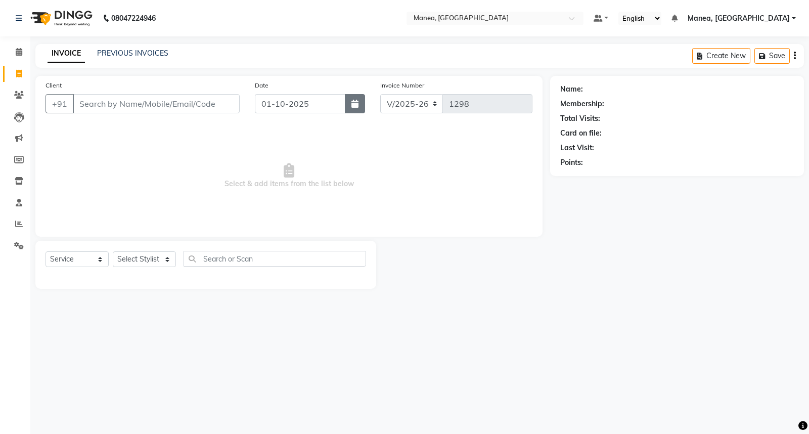
click at [347, 109] on button "button" at bounding box center [355, 103] width 20 height 19
select select "10"
select select "2025"
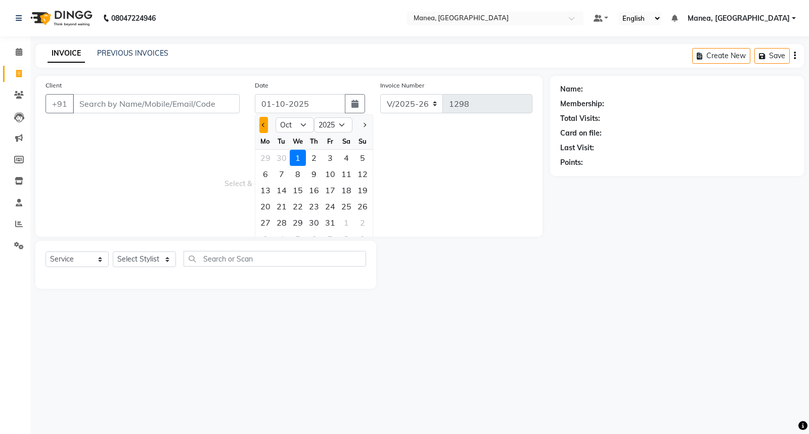
click at [261, 128] on button "Previous month" at bounding box center [263, 125] width 9 height 16
select select "9"
click at [282, 222] on div "30" at bounding box center [281, 222] width 16 height 16
type input "30-09-2025"
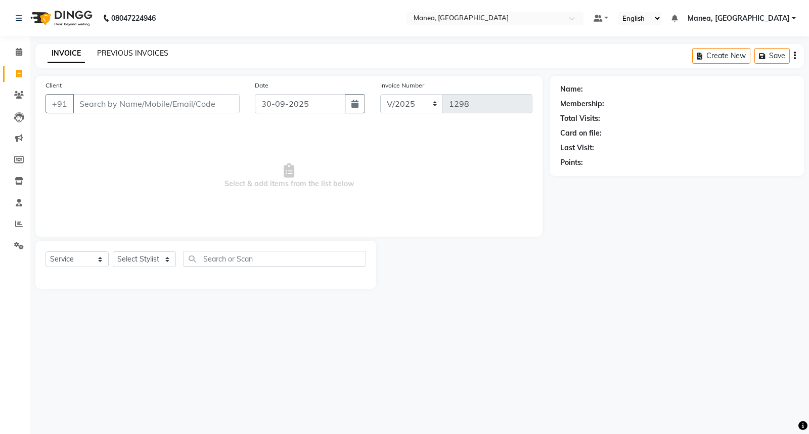
click at [143, 56] on link "PREVIOUS INVOICES" at bounding box center [132, 53] width 71 height 9
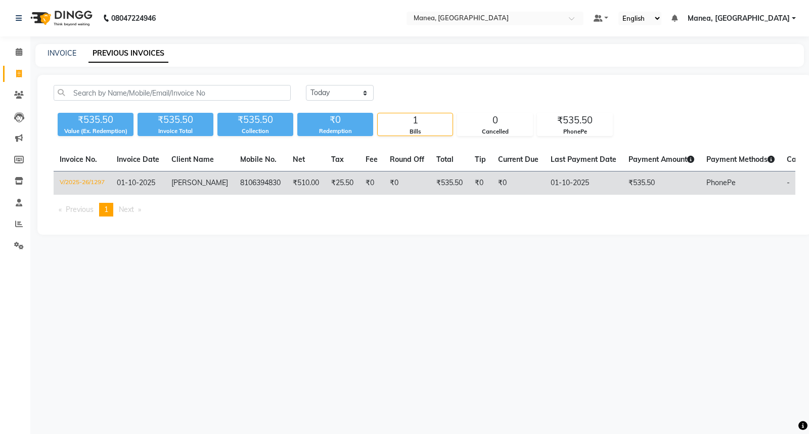
click at [129, 183] on span "01-10-2025" at bounding box center [136, 182] width 38 height 9
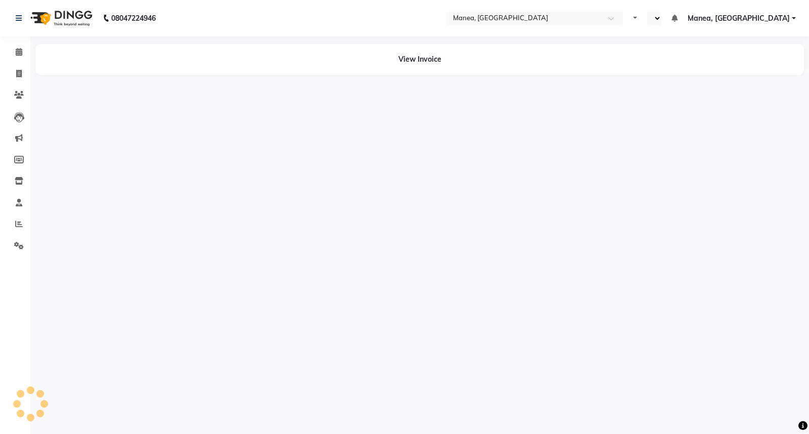
select select "en"
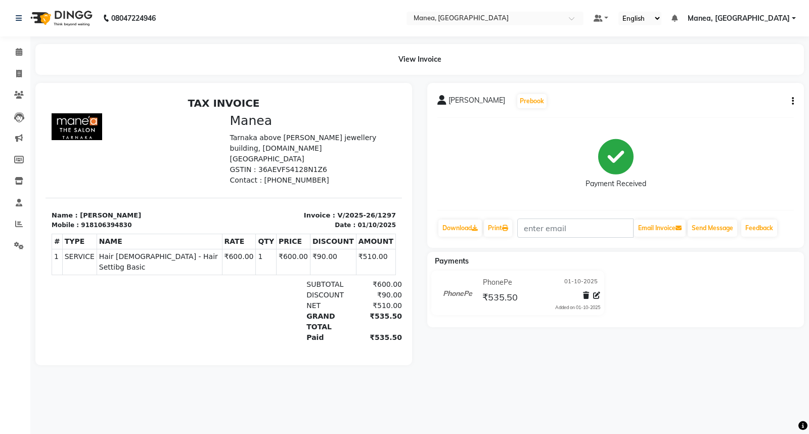
click at [357, 220] on div "01/10/2025" at bounding box center [376, 224] width 38 height 9
click at [791, 98] on button "button" at bounding box center [791, 101] width 6 height 11
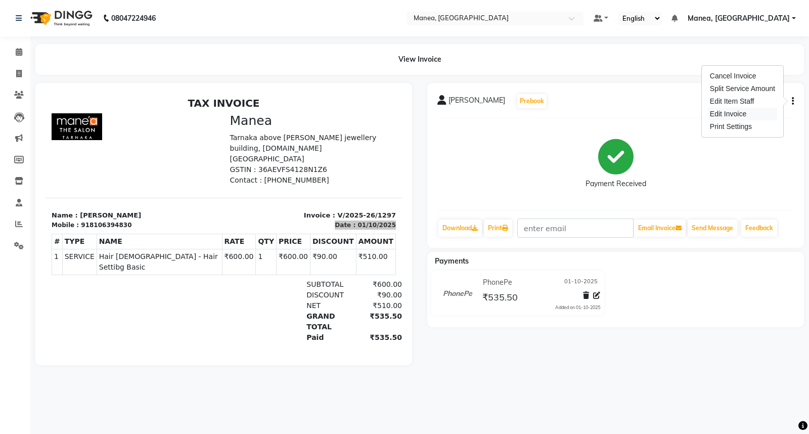
click at [749, 117] on div "Edit Invoice" at bounding box center [742, 114] width 69 height 13
select select "service"
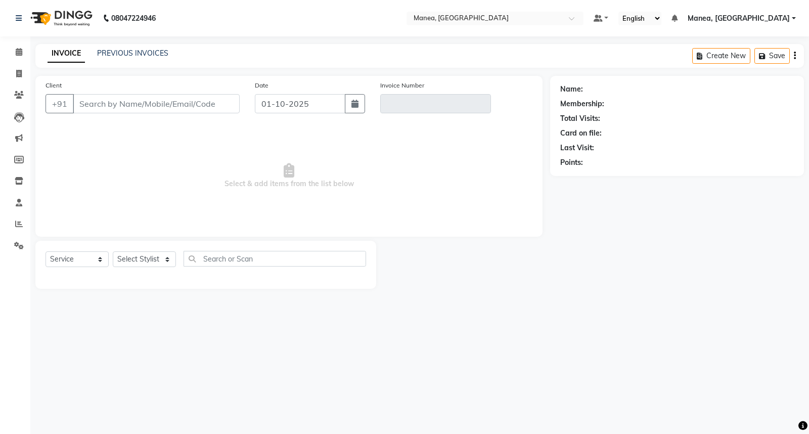
type input "8106394830"
type input "V/2025-26/1297"
select select "1: Object"
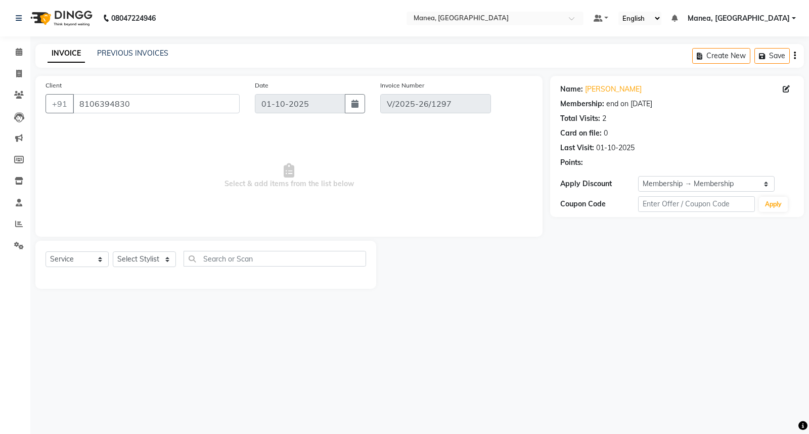
select select "select"
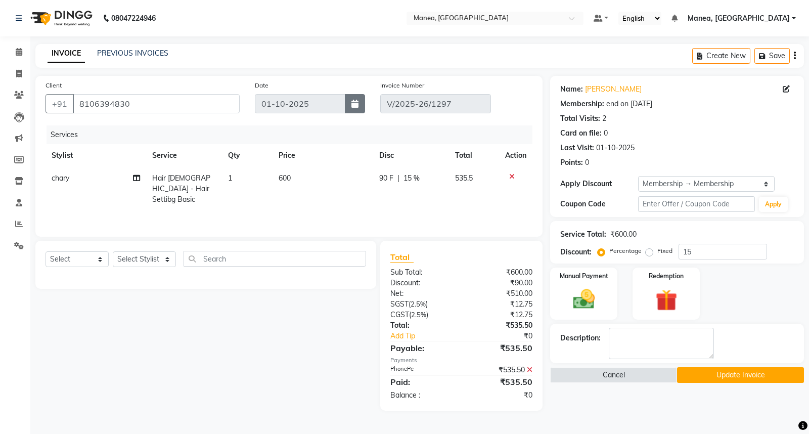
click at [356, 109] on button "button" at bounding box center [355, 103] width 20 height 19
select select "10"
select select "2025"
click at [261, 125] on div at bounding box center [265, 125] width 20 height 16
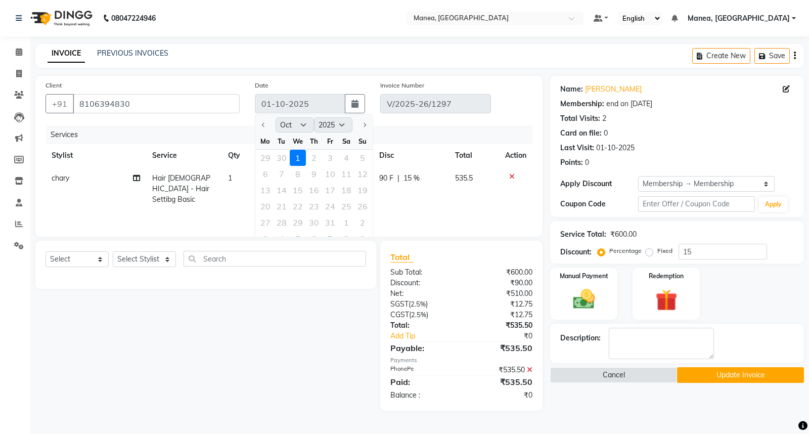
click at [261, 125] on div at bounding box center [265, 125] width 20 height 16
click at [281, 169] on ngb-datepicker-month "Mo Tu We Th Fr Sa Su 29 30 1 2 3 4 5 6 7 8 9 10 11 12 13 14 15 16 17 18 19 20 2…" at bounding box center [313, 191] width 117 height 116
click at [276, 163] on div "29 30 1 2 3 4 5" at bounding box center [313, 158] width 117 height 16
click at [286, 165] on div "29 30 1 2 3 4 5" at bounding box center [313, 158] width 117 height 16
click at [283, 162] on div "29 30 1 2 3 4 5" at bounding box center [313, 158] width 117 height 16
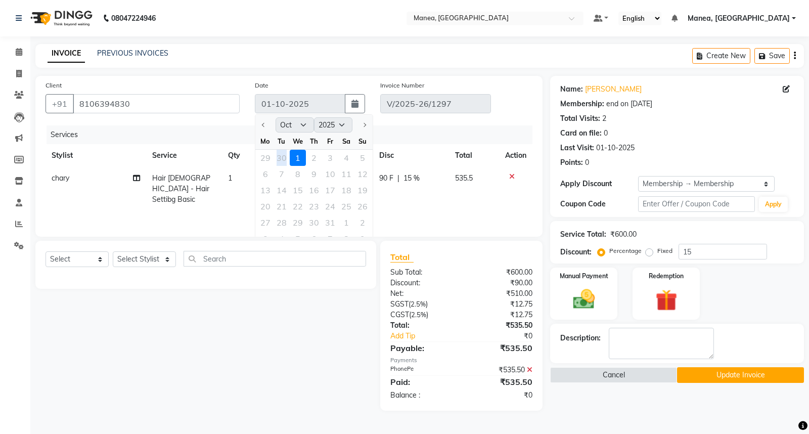
click at [283, 162] on div "29 30 1 2 3 4 5" at bounding box center [313, 158] width 117 height 16
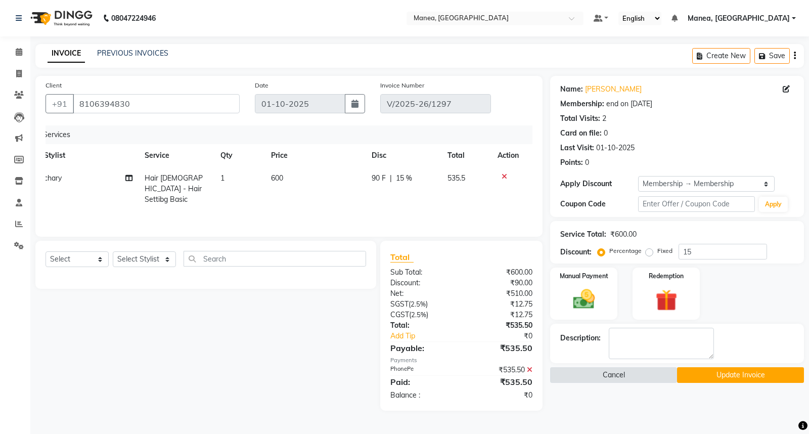
click at [615, 367] on button "Cancel" at bounding box center [613, 375] width 127 height 16
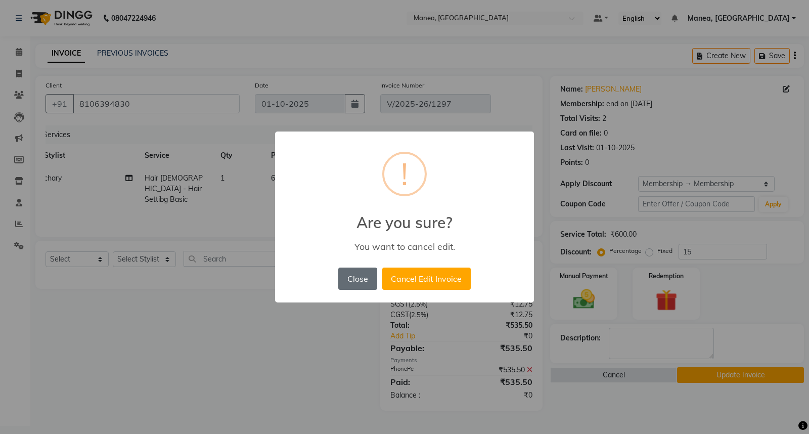
click at [364, 273] on button "Close" at bounding box center [357, 278] width 38 height 22
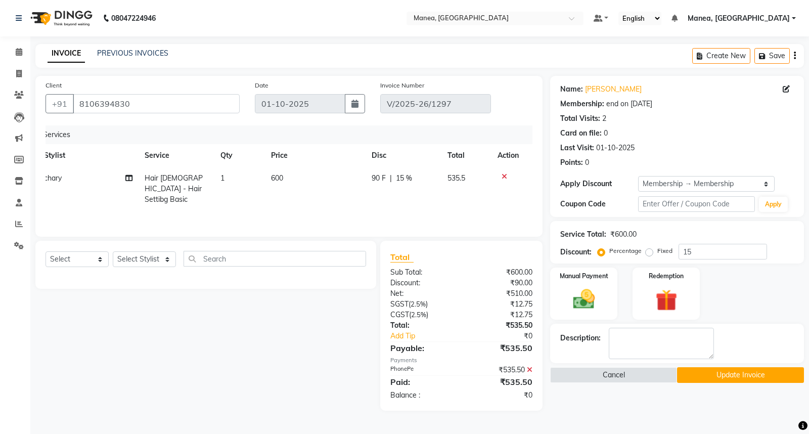
click at [735, 382] on button "Update Invoice" at bounding box center [740, 375] width 127 height 16
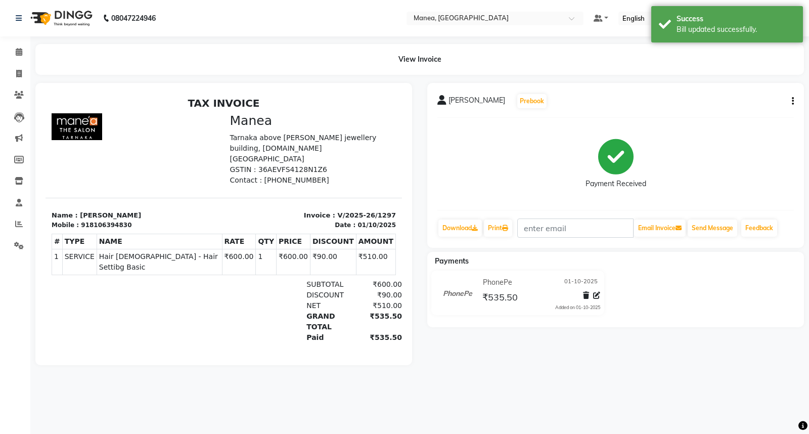
click at [792, 96] on button "button" at bounding box center [791, 101] width 6 height 11
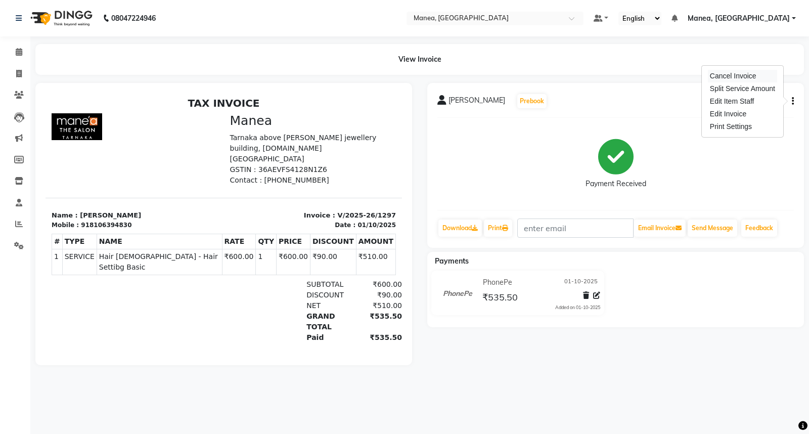
click at [755, 74] on div "Cancel Invoice" at bounding box center [742, 76] width 69 height 13
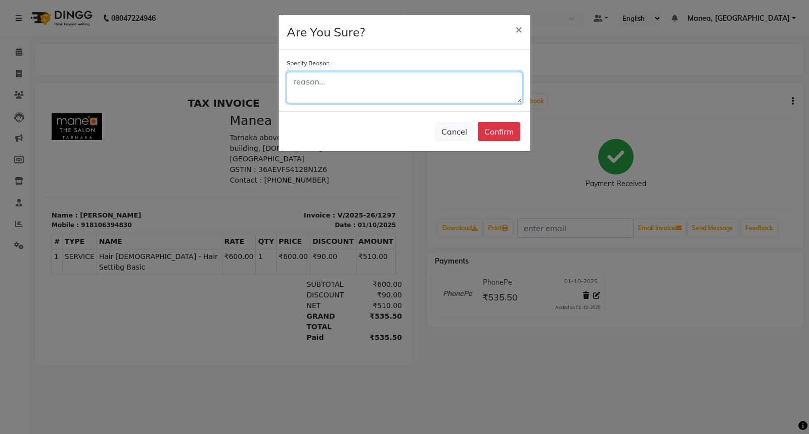
click at [340, 88] on textarea at bounding box center [405, 87] width 236 height 31
type textarea "i want to place bill on [DATE]"
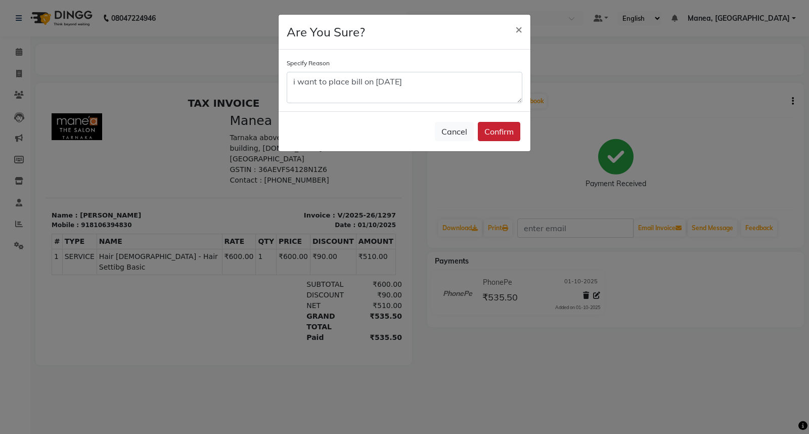
click at [487, 135] on button "Confirm" at bounding box center [499, 131] width 42 height 19
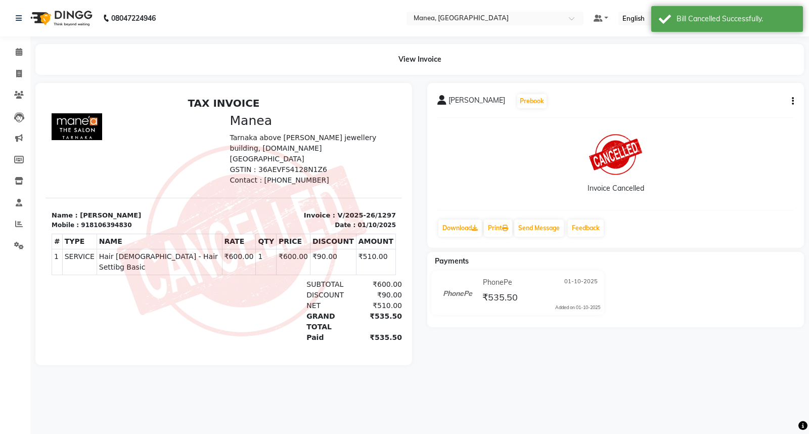
select select "service"
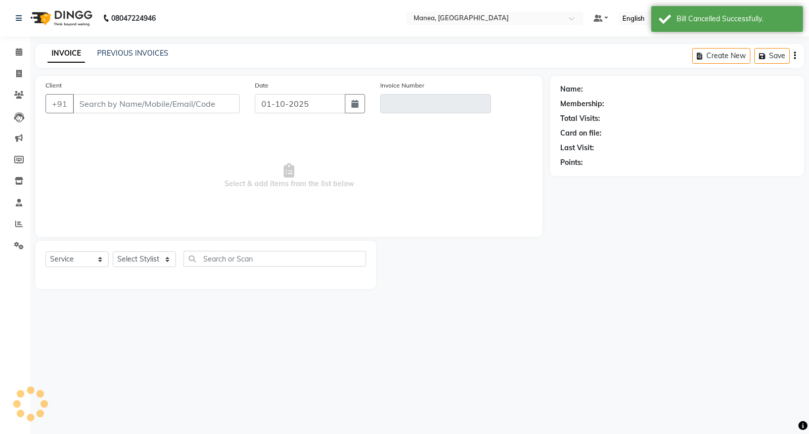
type input "8106394830"
type input "V/2025-26/1297"
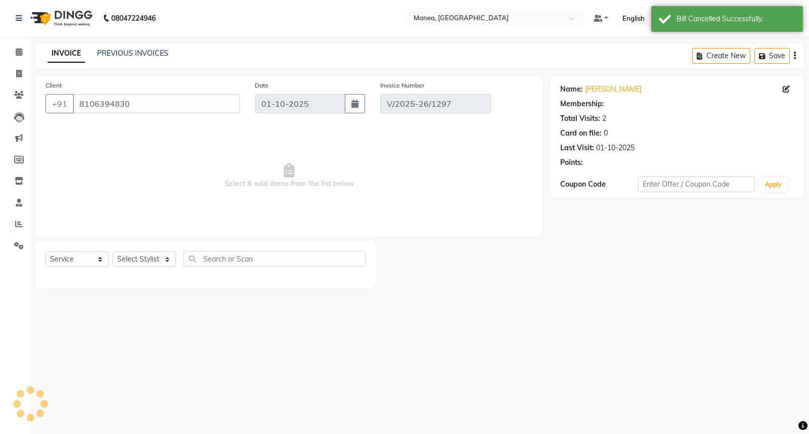
select select "select"
select select "1: Object"
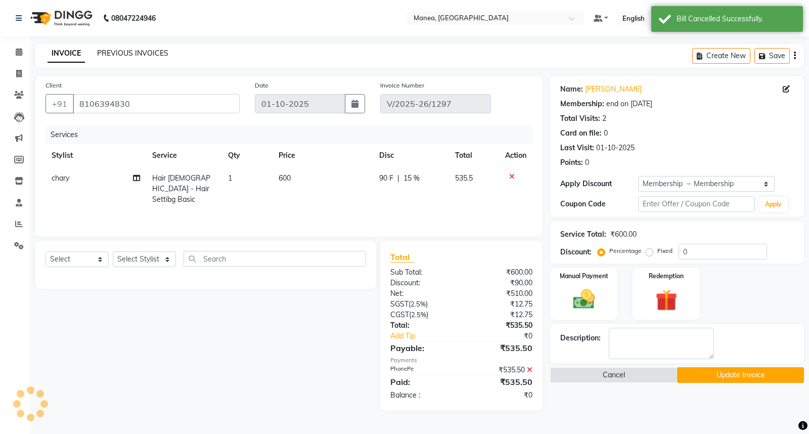
type input "15"
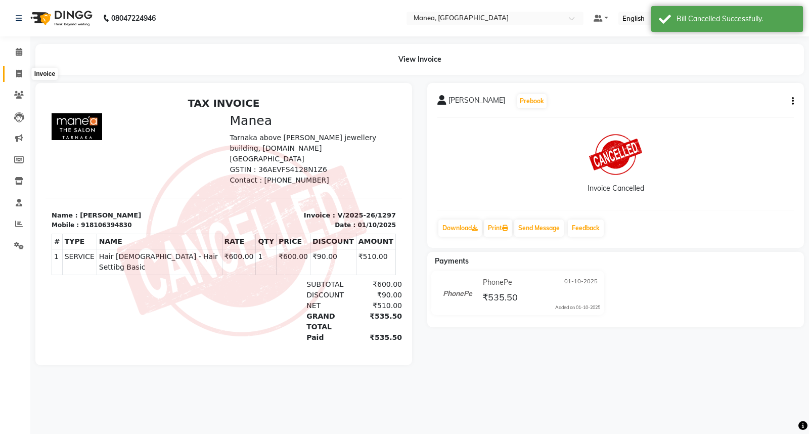
click at [20, 74] on icon at bounding box center [19, 74] width 6 height 8
select select "service"
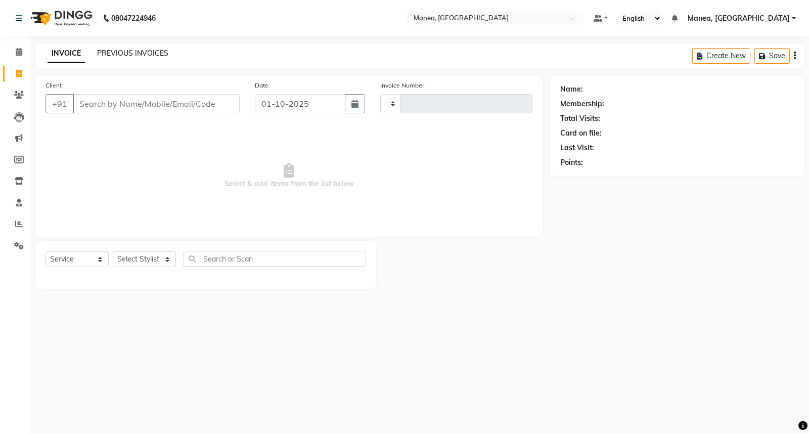
click at [160, 53] on link "PREVIOUS INVOICES" at bounding box center [132, 53] width 71 height 9
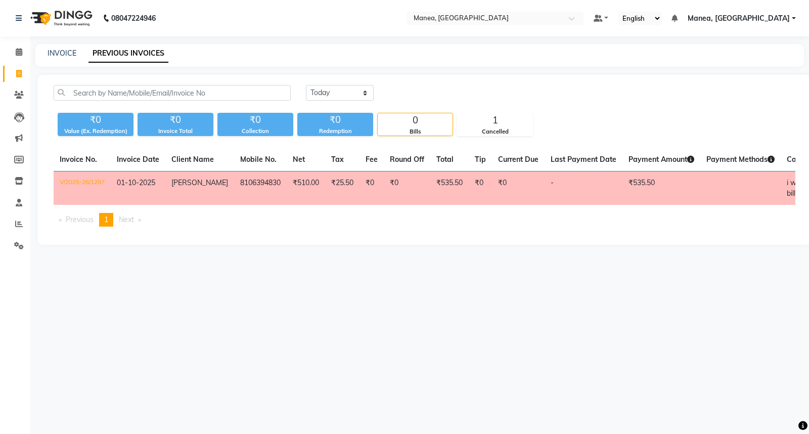
select select "service"
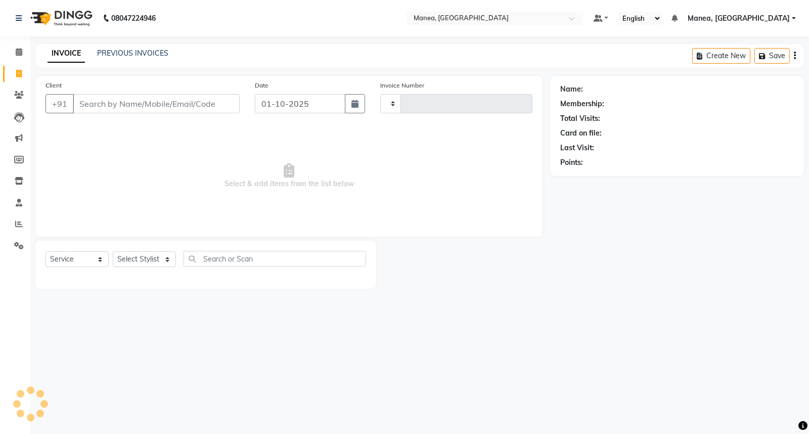
type input "1298"
select select "7258"
click at [349, 107] on button "button" at bounding box center [355, 103] width 20 height 19
select select "10"
select select "2025"
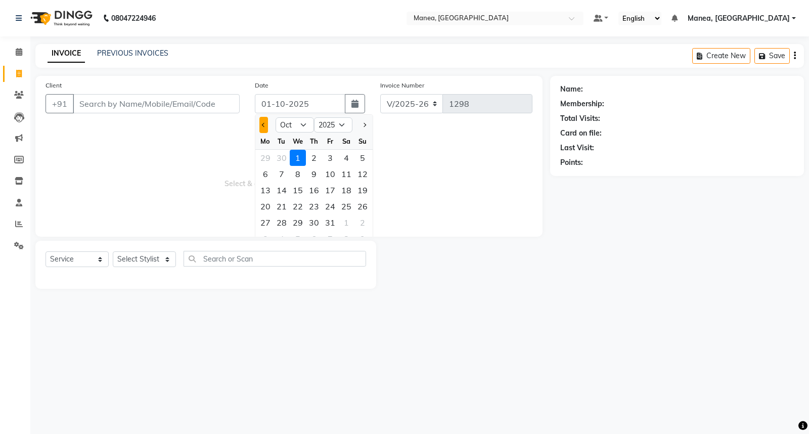
click at [264, 125] on span "Previous month" at bounding box center [264, 125] width 4 height 4
select select "9"
click at [281, 222] on div "30" at bounding box center [281, 222] width 16 height 16
type input "30-09-2025"
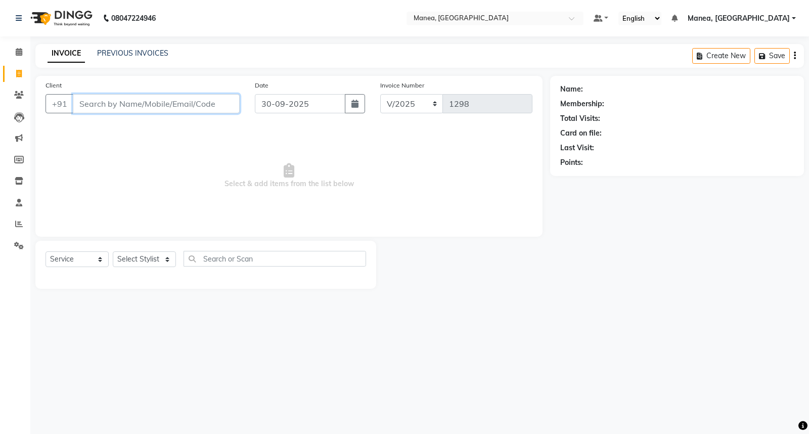
click at [170, 107] on input "Client" at bounding box center [156, 103] width 167 height 19
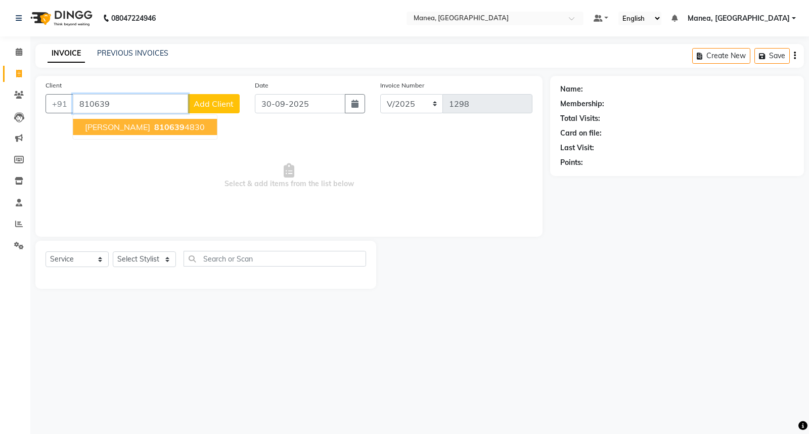
click at [164, 127] on span "810639" at bounding box center [169, 127] width 30 height 10
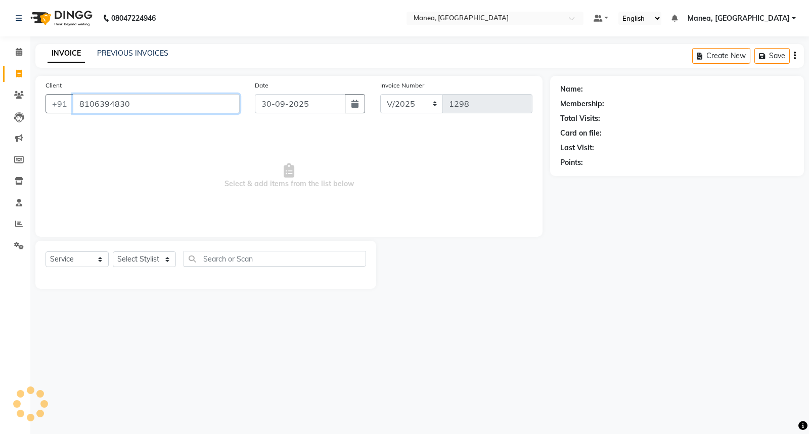
type input "8106394830"
select select "1: Object"
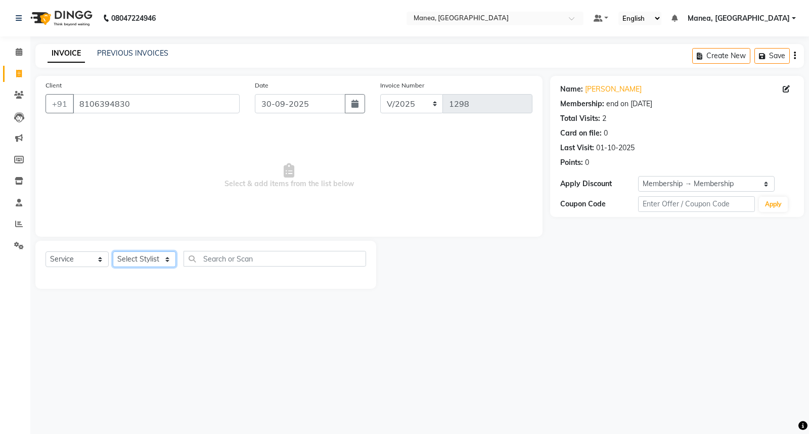
click at [164, 265] on select "Select Stylist [PERSON_NAME][PERSON_NAME] [PERSON_NAME] [PERSON_NAME] naveen" at bounding box center [144, 259] width 63 height 16
select select "62244"
click at [113, 252] on select "Select Stylist [PERSON_NAME][PERSON_NAME] [PERSON_NAME] [PERSON_NAME] naveen" at bounding box center [144, 259] width 63 height 16
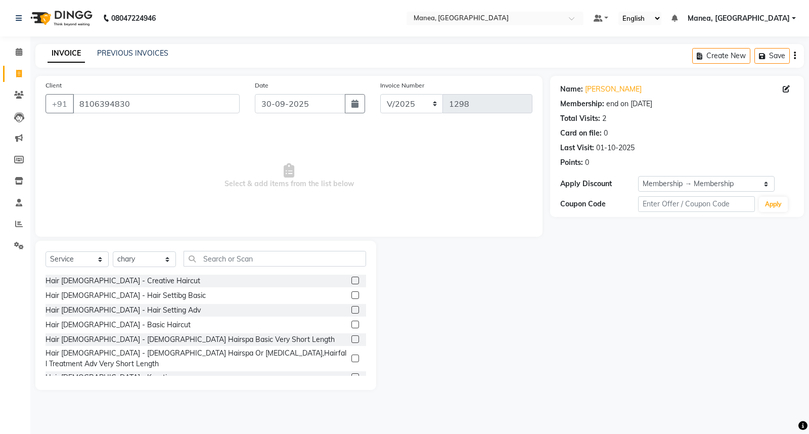
click at [351, 294] on label at bounding box center [355, 295] width 8 height 8
click at [351, 294] on input "checkbox" at bounding box center [354, 295] width 7 height 7
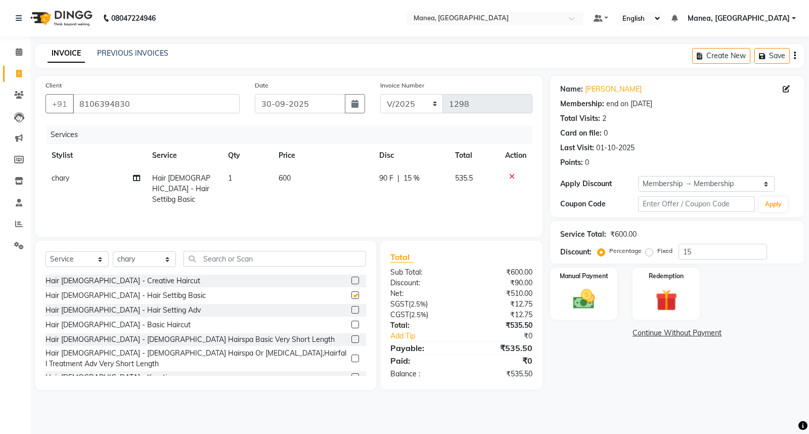
checkbox input "false"
click at [560, 294] on div "Manual Payment" at bounding box center [584, 293] width 70 height 54
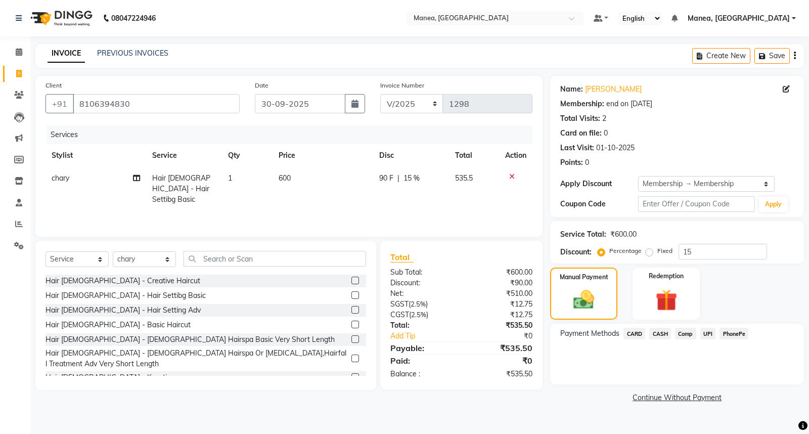
click at [739, 333] on span "PhonePe" at bounding box center [733, 334] width 29 height 12
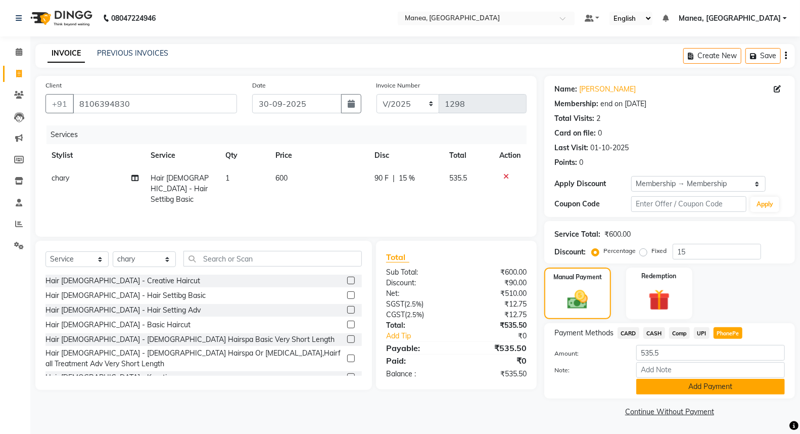
click at [708, 388] on button "Add Payment" at bounding box center [710, 387] width 149 height 16
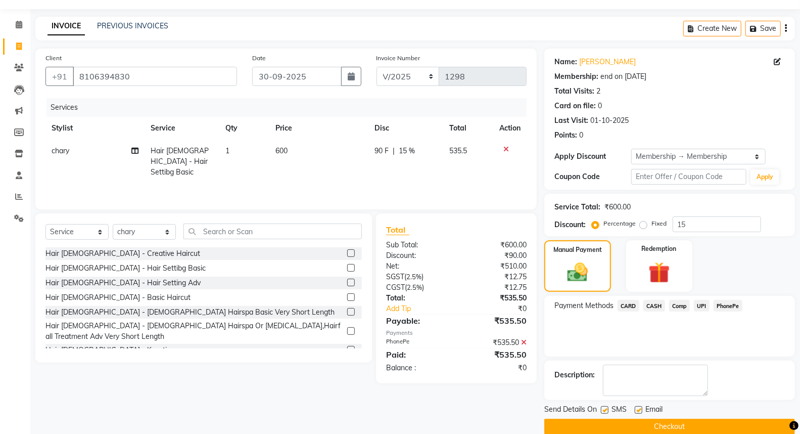
scroll to position [42, 0]
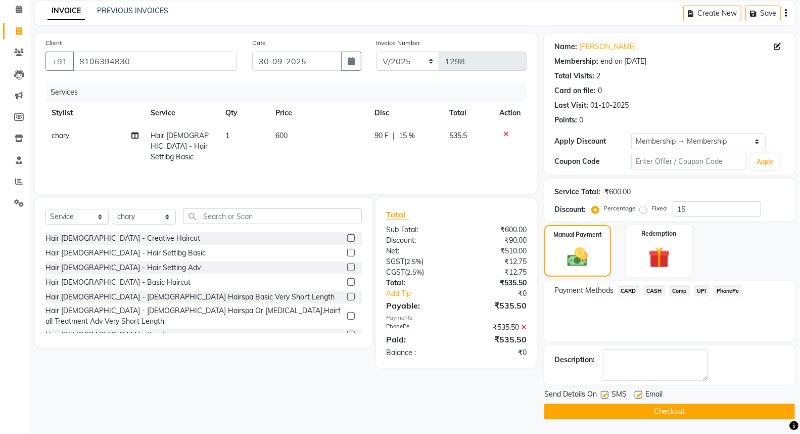
click at [686, 409] on button "Checkout" at bounding box center [669, 411] width 251 height 16
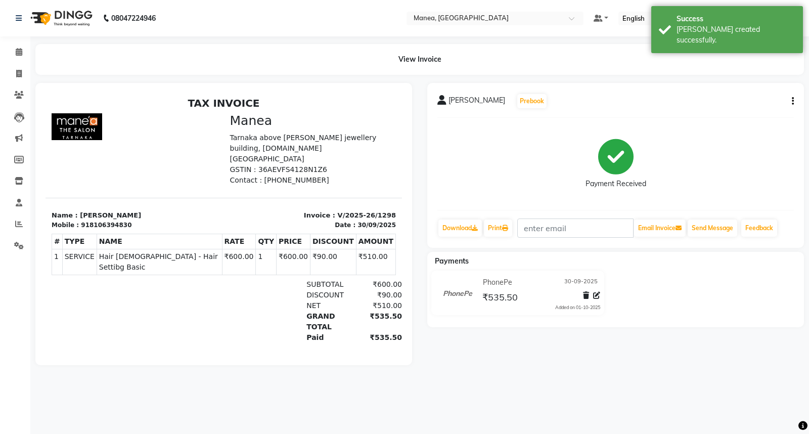
select select "7258"
select select "service"
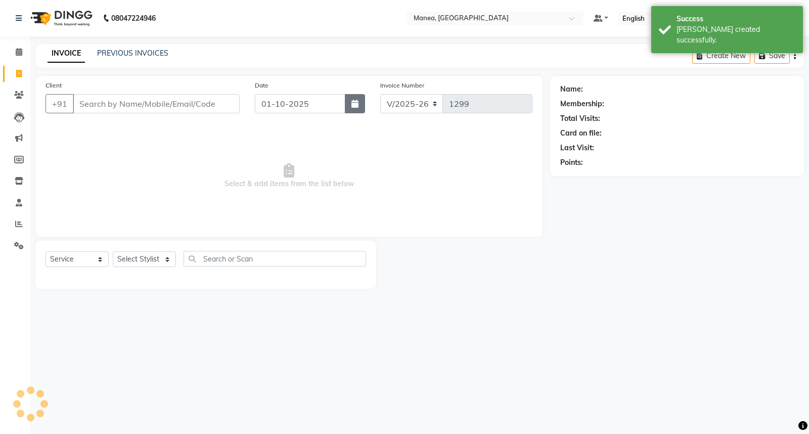
click at [361, 108] on button "button" at bounding box center [355, 103] width 20 height 19
select select "10"
select select "2025"
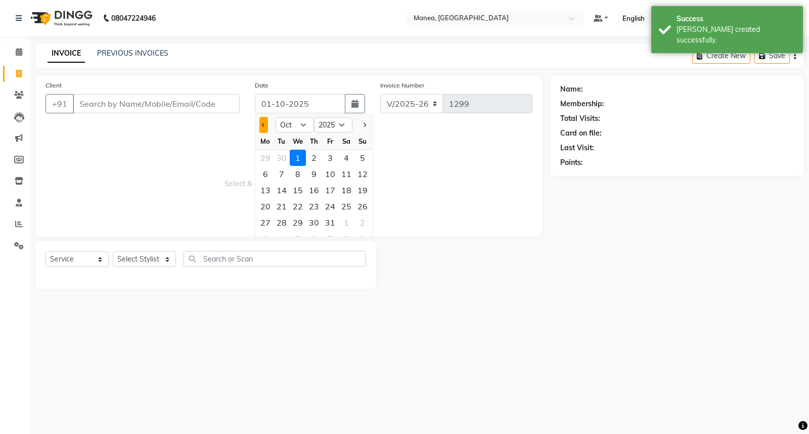
click at [260, 125] on button "Previous month" at bounding box center [263, 125] width 9 height 16
select select "9"
click at [282, 220] on div "30" at bounding box center [281, 222] width 16 height 16
type input "30-09-2025"
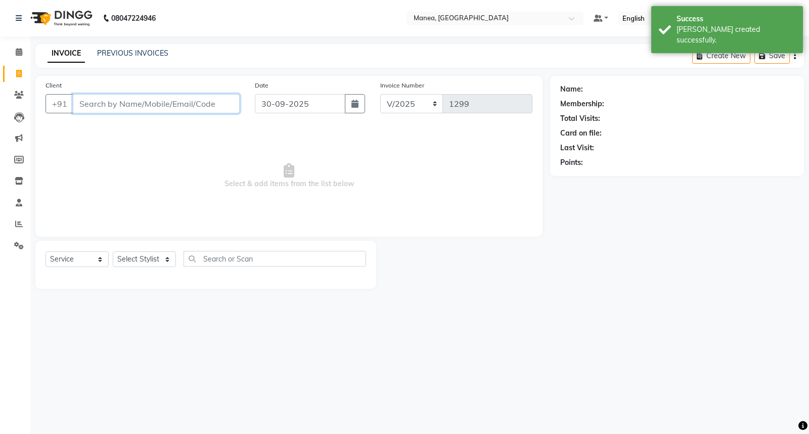
click at [174, 105] on input "Client" at bounding box center [156, 103] width 167 height 19
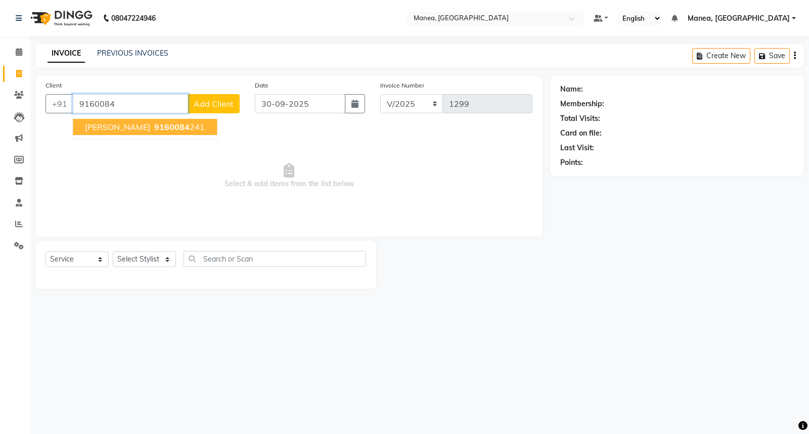
click at [154, 122] on span "9160084" at bounding box center [171, 127] width 35 height 10
type input "9160084241"
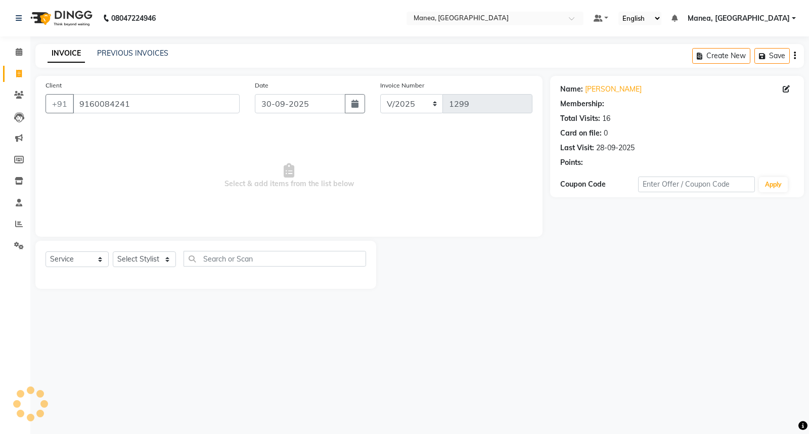
select select "1: Object"
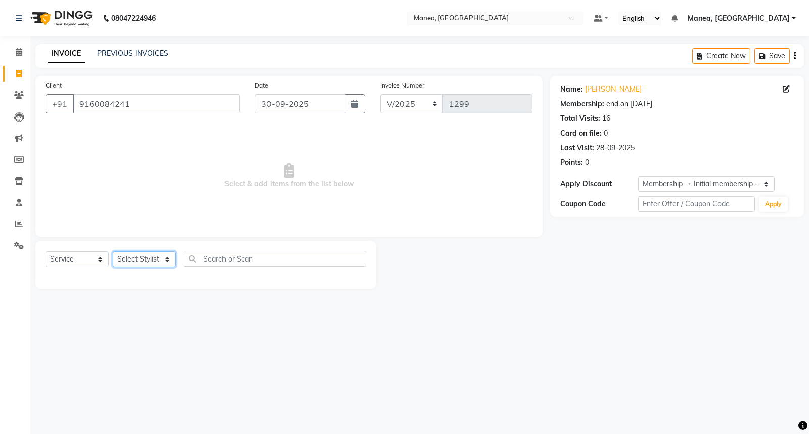
click at [160, 259] on select "Select Stylist [PERSON_NAME][PERSON_NAME] [PERSON_NAME] [PERSON_NAME] naveen" at bounding box center [144, 259] width 63 height 16
select select "62091"
click at [113, 252] on select "Select Stylist [PERSON_NAME][PERSON_NAME] [PERSON_NAME] [PERSON_NAME] naveen" at bounding box center [144, 259] width 63 height 16
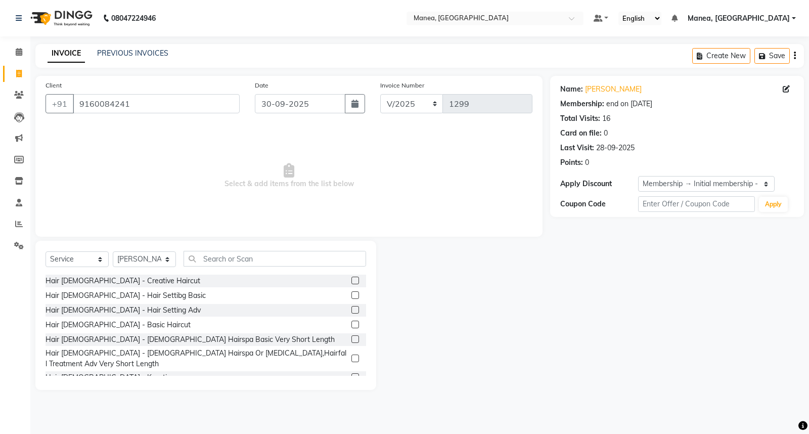
click at [351, 309] on label at bounding box center [355, 310] width 8 height 8
click at [351, 309] on input "checkbox" at bounding box center [354, 310] width 7 height 7
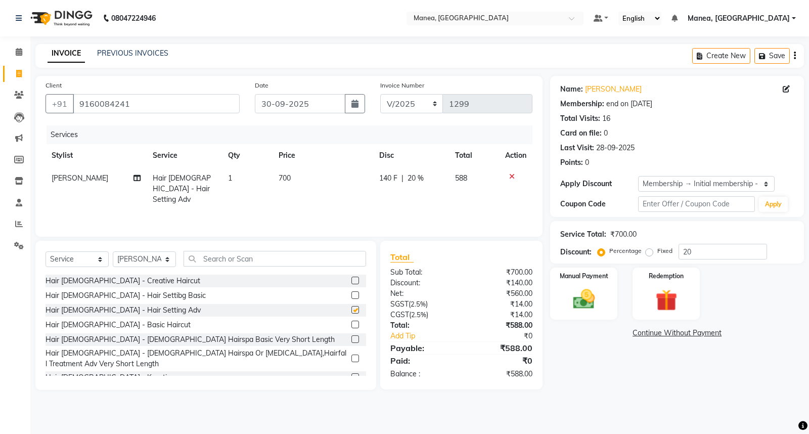
checkbox input "false"
click at [294, 177] on td "700" at bounding box center [322, 189] width 101 height 44
select select "62091"
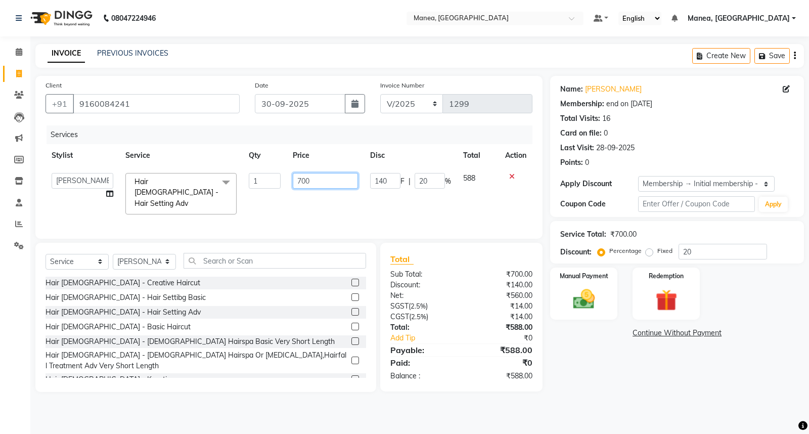
click at [326, 178] on input "700" at bounding box center [325, 181] width 65 height 16
type input "7"
type input "1500"
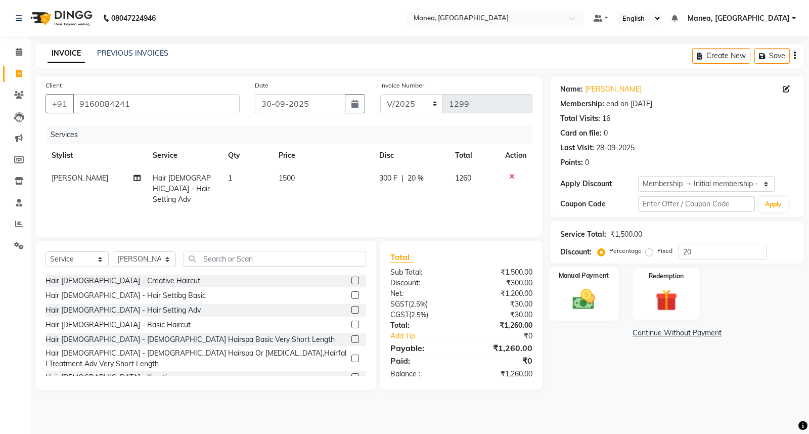
click at [597, 289] on img at bounding box center [584, 299] width 36 height 26
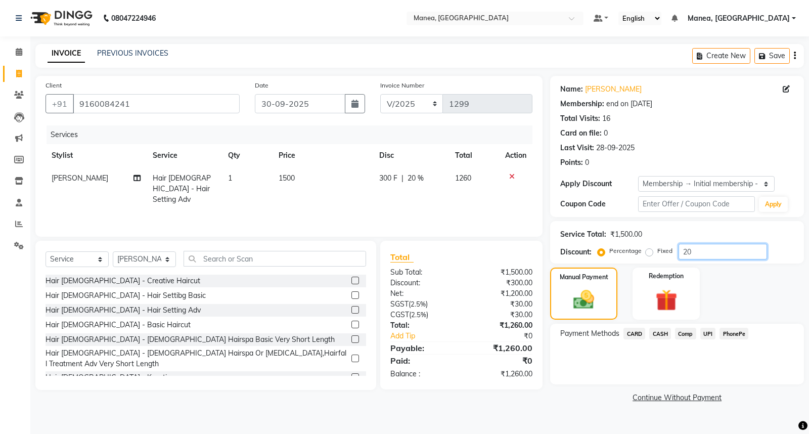
click at [698, 250] on input "20" at bounding box center [722, 252] width 88 height 16
type input "2"
type input "15"
click at [593, 292] on img at bounding box center [583, 300] width 35 height 25
click at [741, 335] on span "PhonePe" at bounding box center [733, 334] width 29 height 12
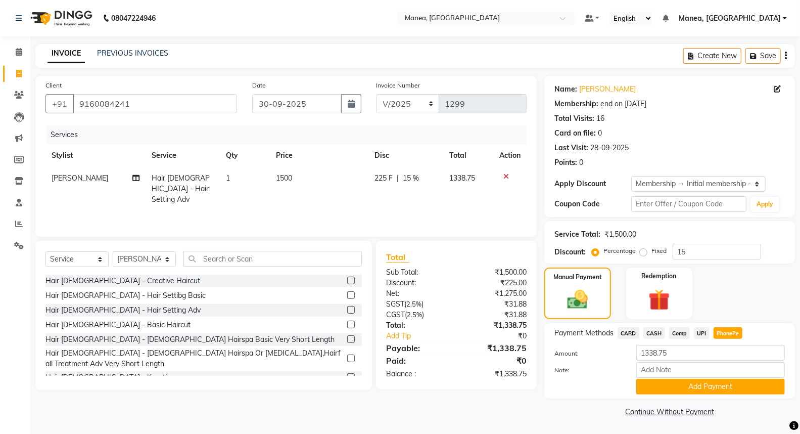
scroll to position [1, 0]
click at [730, 391] on button "Add Payment" at bounding box center [710, 386] width 149 height 16
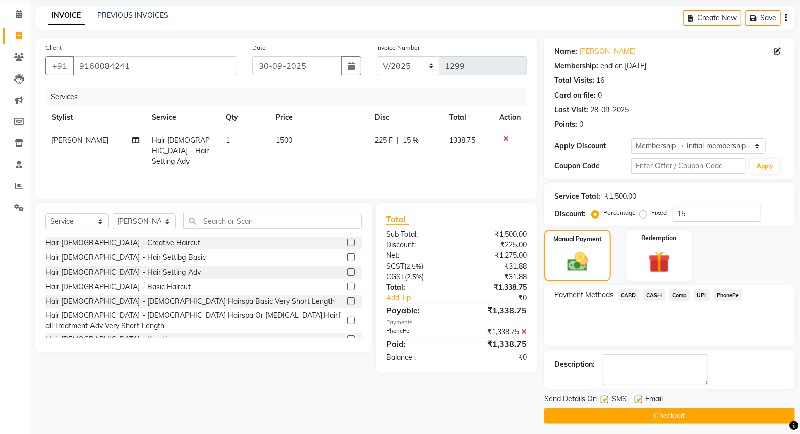
scroll to position [42, 0]
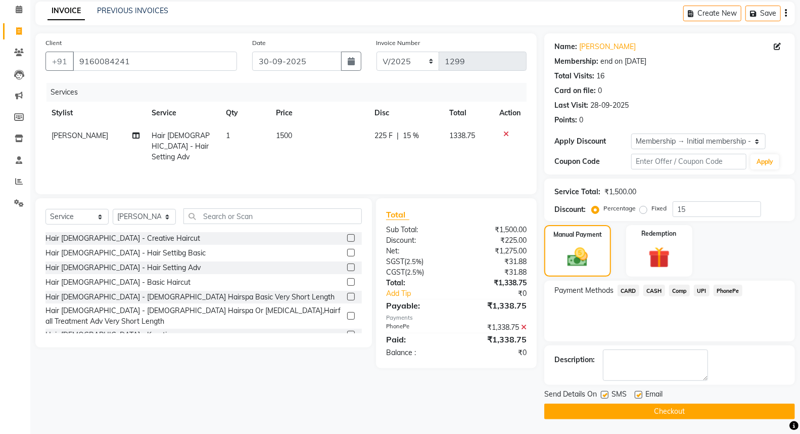
click at [655, 407] on button "Checkout" at bounding box center [669, 411] width 251 height 16
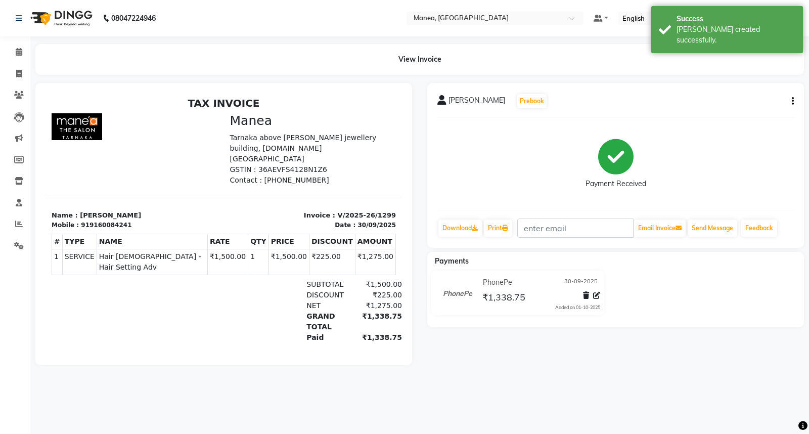
select select "7258"
select select "service"
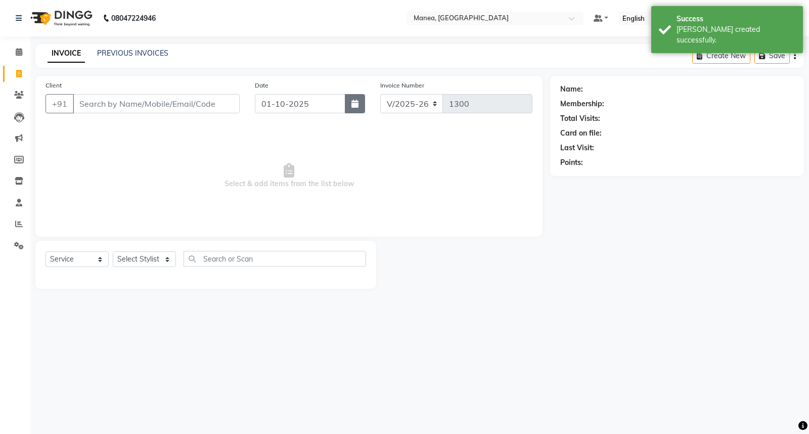
click at [358, 104] on icon "button" at bounding box center [354, 104] width 7 height 8
select select "10"
select select "2025"
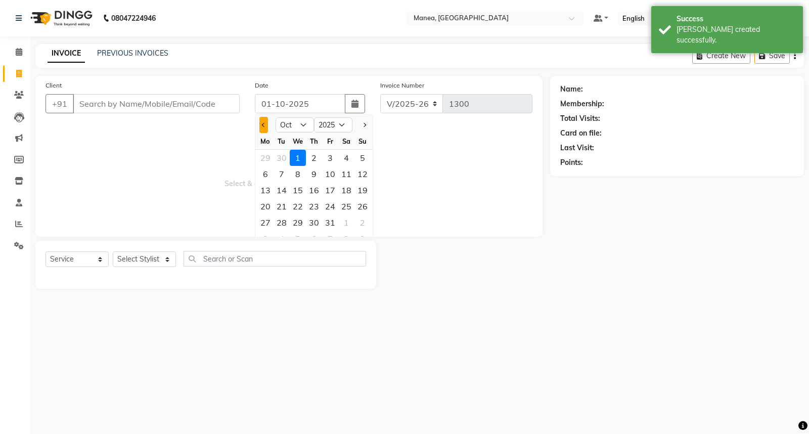
click at [263, 123] on span "Previous month" at bounding box center [264, 125] width 4 height 4
select select "9"
click at [281, 225] on div "30" at bounding box center [281, 222] width 16 height 16
type input "30-09-2025"
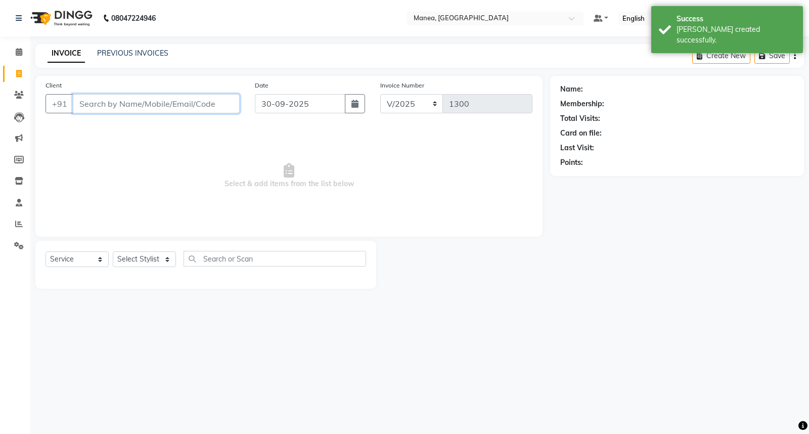
click at [180, 107] on input "Client" at bounding box center [156, 103] width 167 height 19
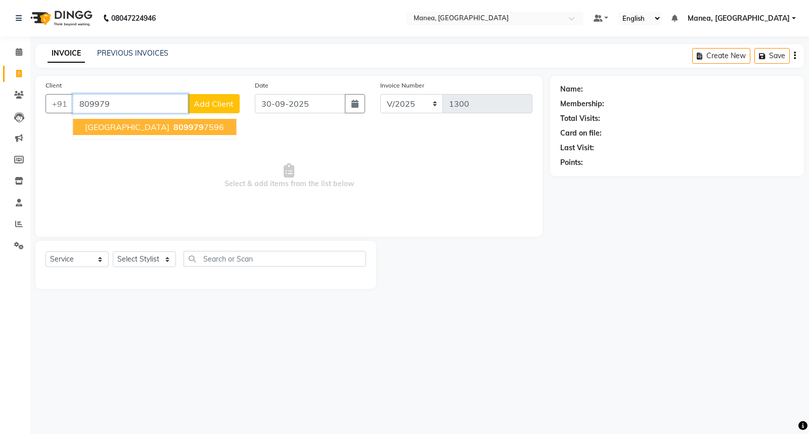
click at [171, 130] on ngb-highlight "809979 7596" at bounding box center [197, 127] width 53 height 10
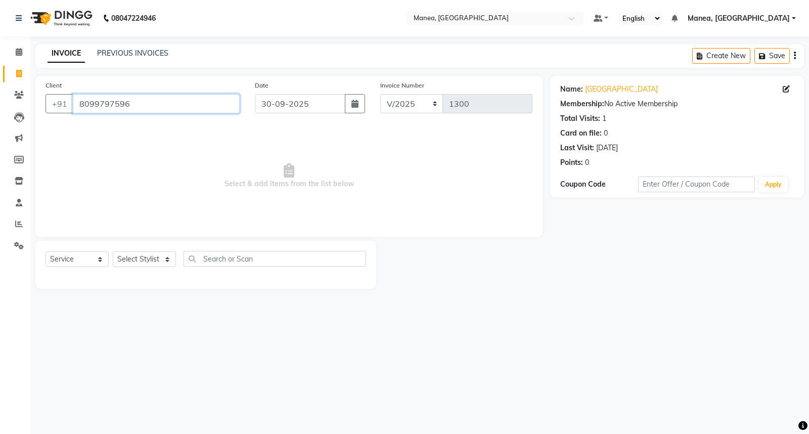
click at [206, 102] on input "8099797596" at bounding box center [156, 103] width 167 height 19
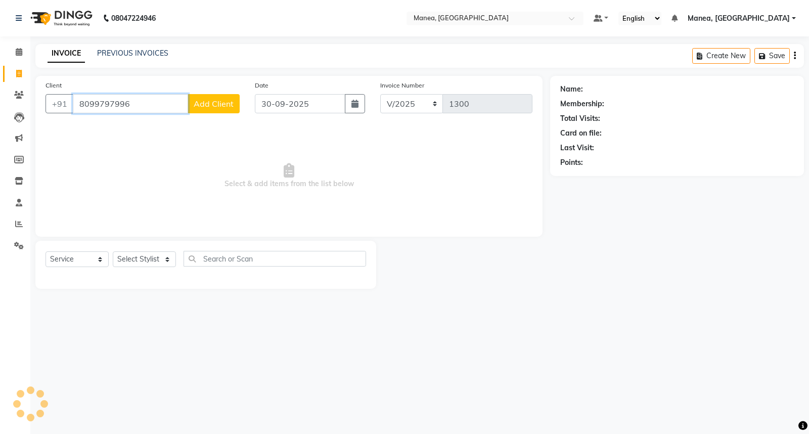
type input "8099797996"
click at [226, 104] on span "Add Client" at bounding box center [214, 104] width 40 height 10
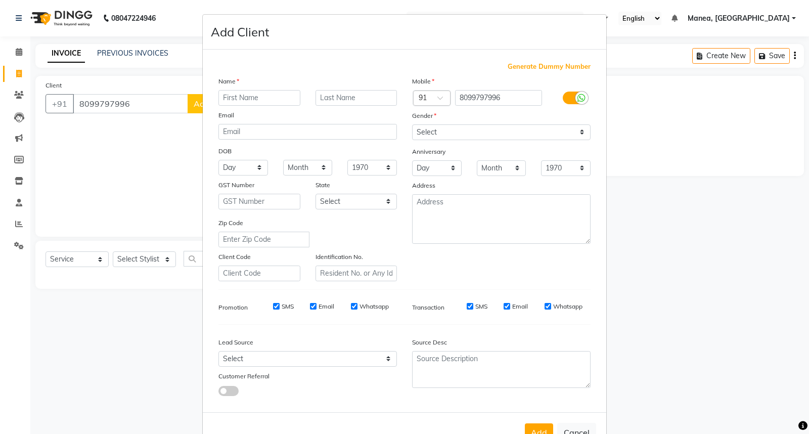
click at [273, 102] on input "text" at bounding box center [259, 98] width 82 height 16
type input "janam"
click at [369, 95] on input "text" at bounding box center [356, 98] width 82 height 16
type input "."
click at [528, 138] on select "Select [DEMOGRAPHIC_DATA] [DEMOGRAPHIC_DATA] Other Prefer Not To Say" at bounding box center [501, 132] width 178 height 16
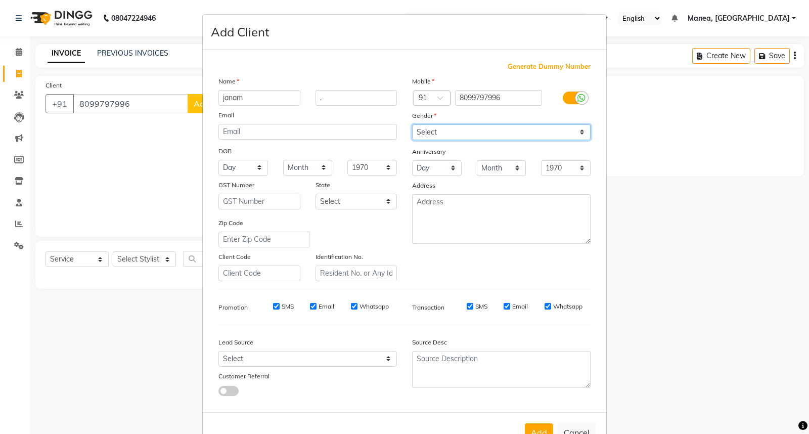
select select "[DEMOGRAPHIC_DATA]"
click at [412, 124] on select "Select [DEMOGRAPHIC_DATA] [DEMOGRAPHIC_DATA] Other Prefer Not To Say" at bounding box center [501, 132] width 178 height 16
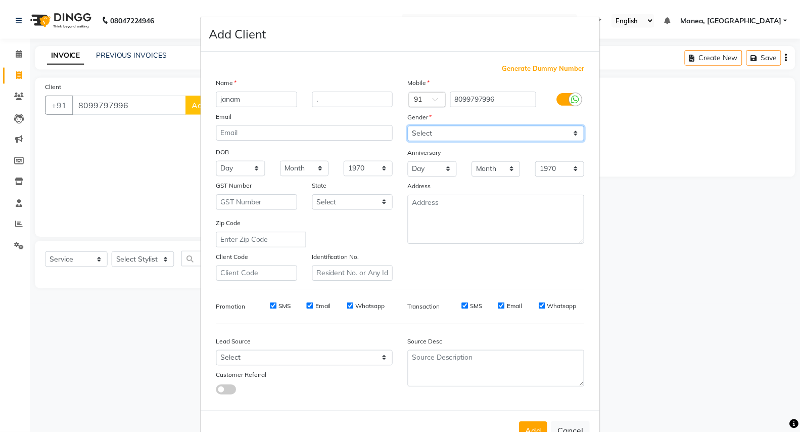
scroll to position [33, 0]
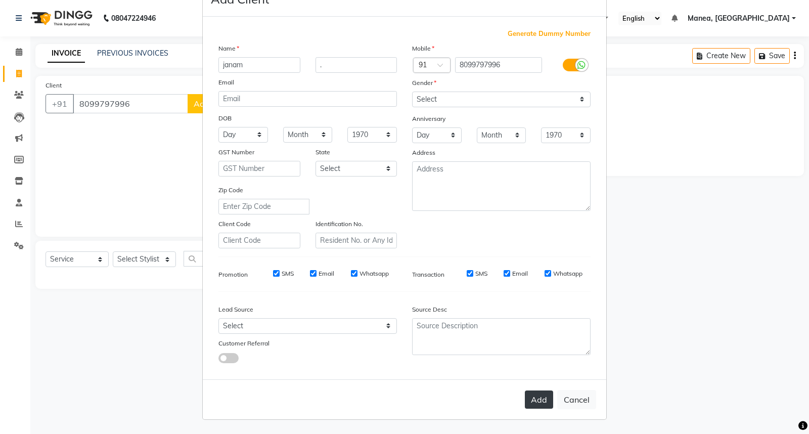
click at [538, 400] on button "Add" at bounding box center [539, 399] width 28 height 18
select select
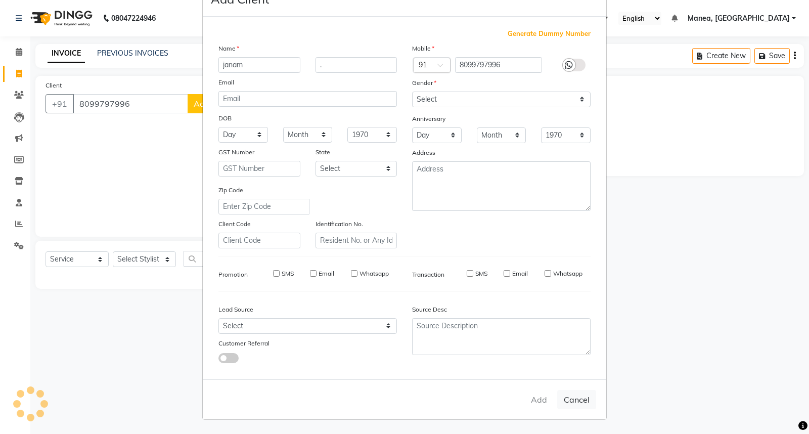
select select
checkbox input "false"
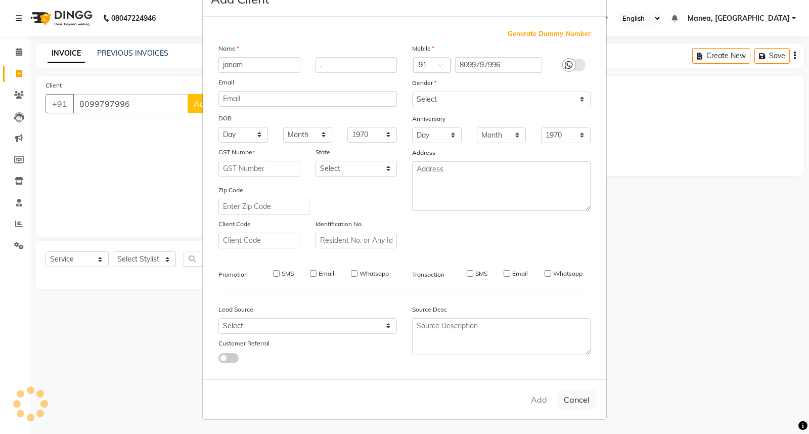
checkbox input "false"
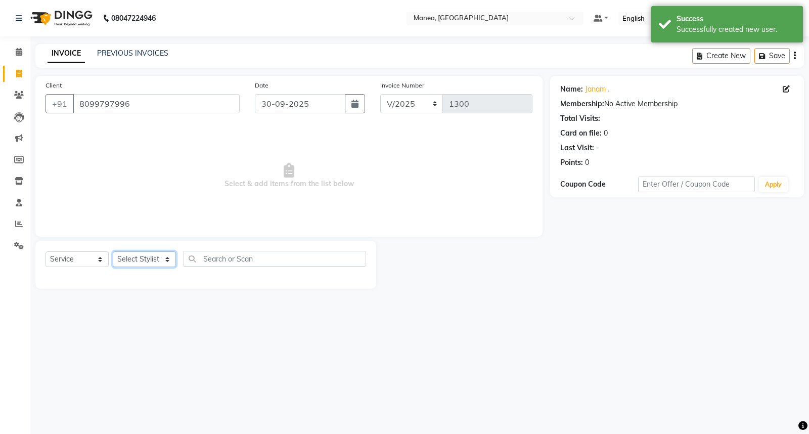
click at [168, 260] on select "Select Stylist [PERSON_NAME][PERSON_NAME] [PERSON_NAME] [PERSON_NAME] naveen" at bounding box center [144, 259] width 63 height 16
select select "62093"
click at [113, 252] on select "Select Stylist [PERSON_NAME][PERSON_NAME] [PERSON_NAME] [PERSON_NAME] naveen" at bounding box center [144, 259] width 63 height 16
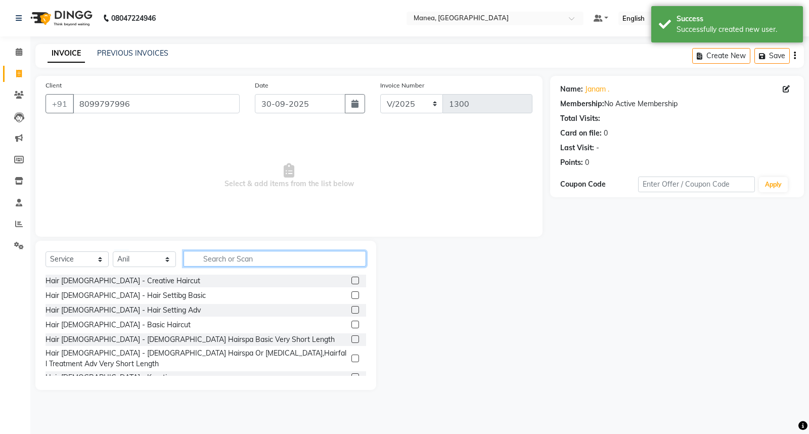
click at [250, 258] on input "text" at bounding box center [274, 259] width 182 height 16
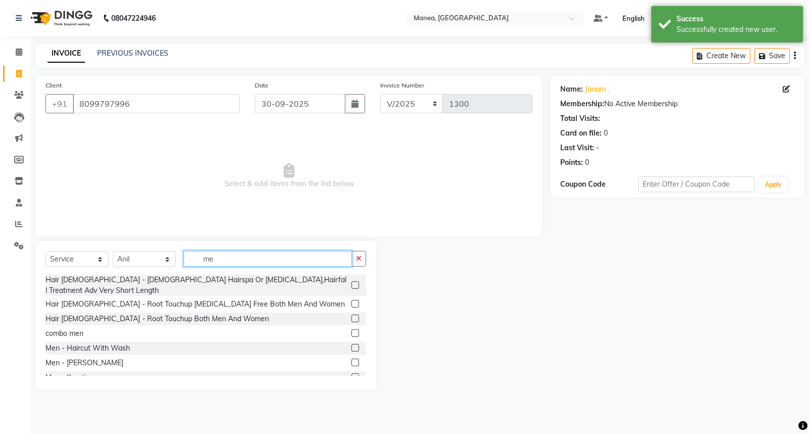
type input "me"
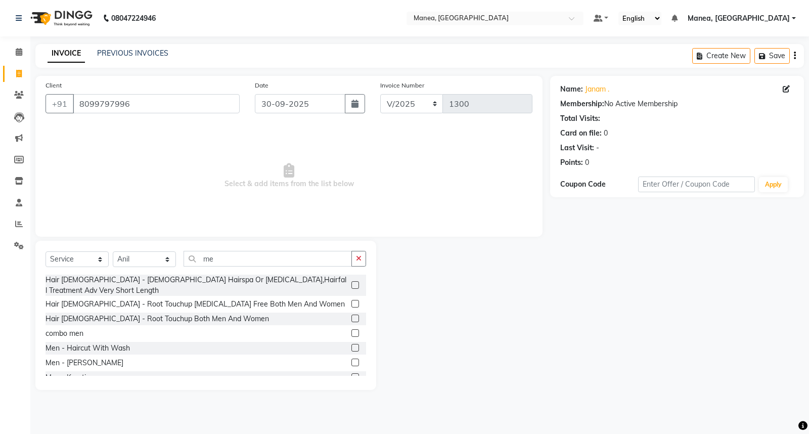
click at [351, 344] on label at bounding box center [355, 348] width 8 height 8
click at [351, 345] on input "checkbox" at bounding box center [354, 348] width 7 height 7
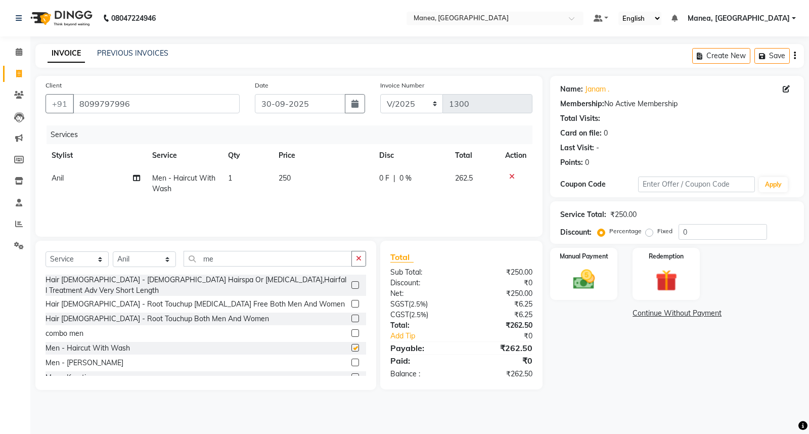
checkbox input "false"
click at [351, 358] on label at bounding box center [355, 362] width 8 height 8
click at [351, 359] on input "checkbox" at bounding box center [354, 362] width 7 height 7
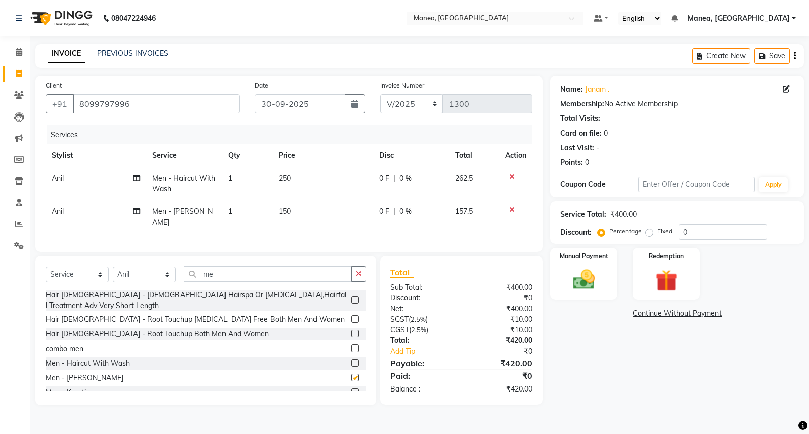
checkbox input "false"
click at [582, 286] on img at bounding box center [584, 279] width 36 height 26
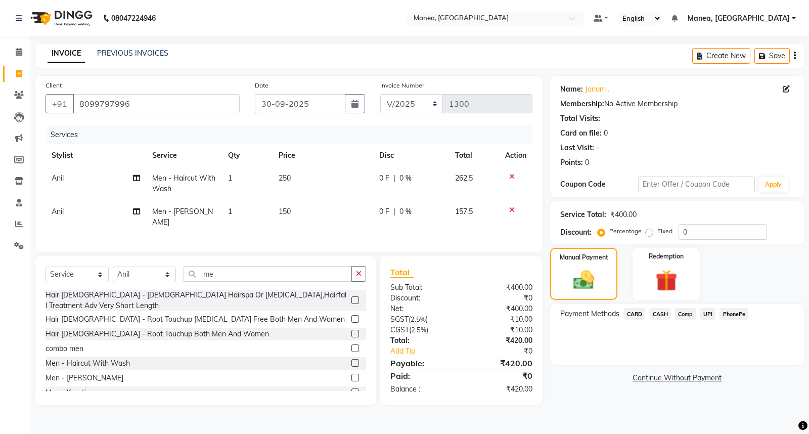
click at [736, 312] on span "PhonePe" at bounding box center [733, 314] width 29 height 12
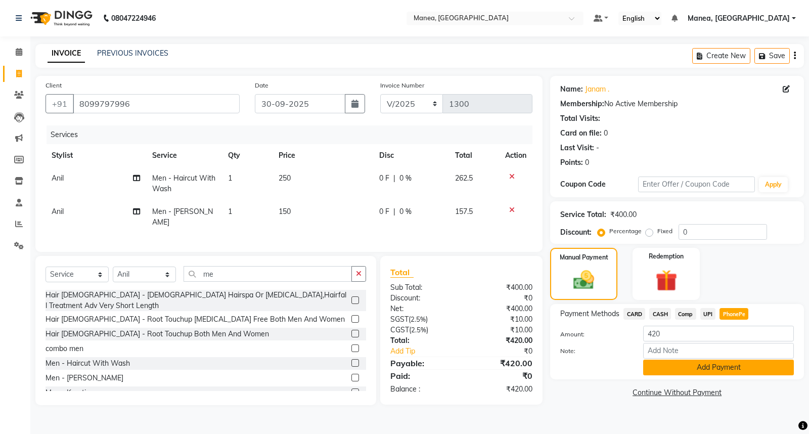
click at [732, 364] on button "Add Payment" at bounding box center [718, 367] width 151 height 16
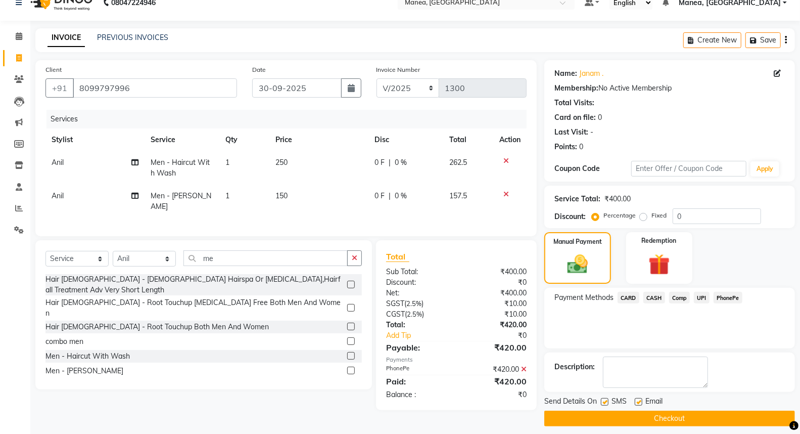
scroll to position [23, 0]
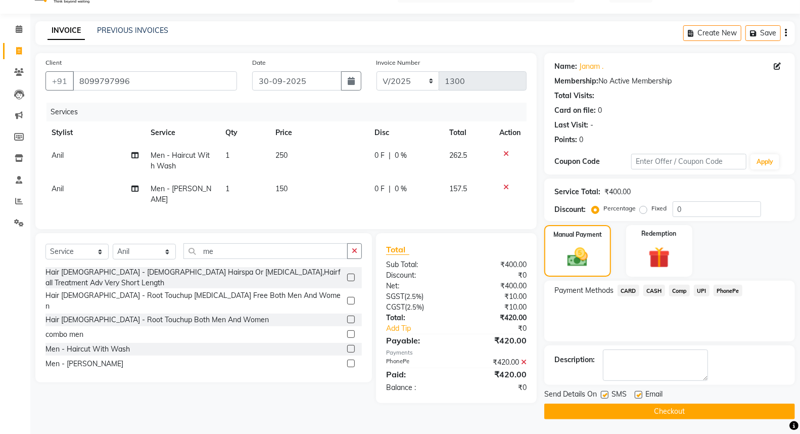
click at [720, 412] on button "Checkout" at bounding box center [669, 411] width 251 height 16
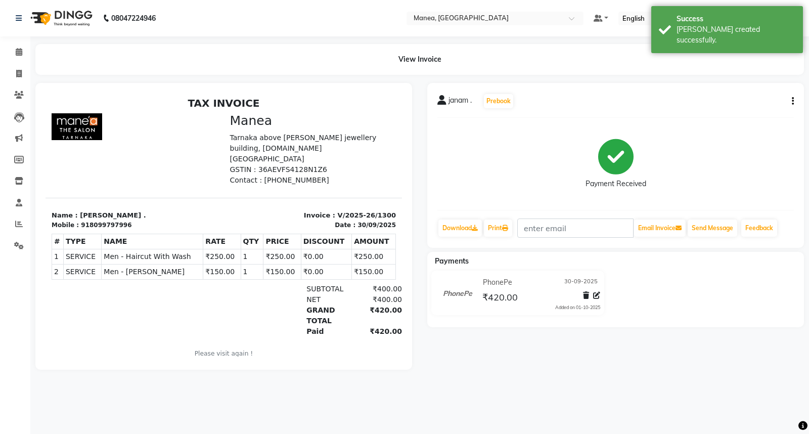
select select "service"
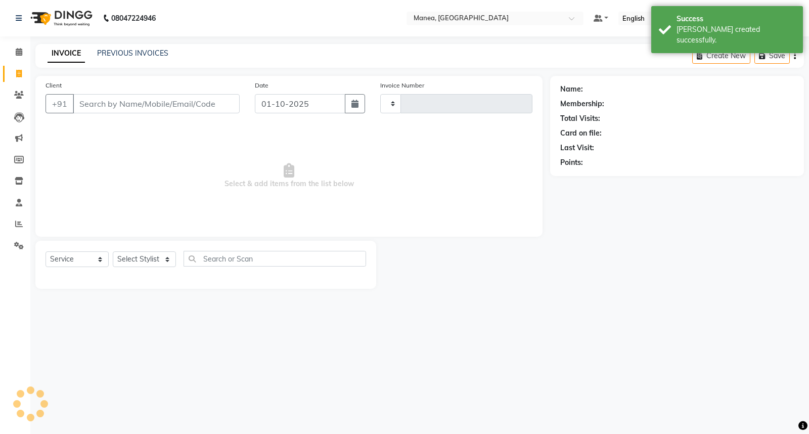
type input "1301"
select select "7258"
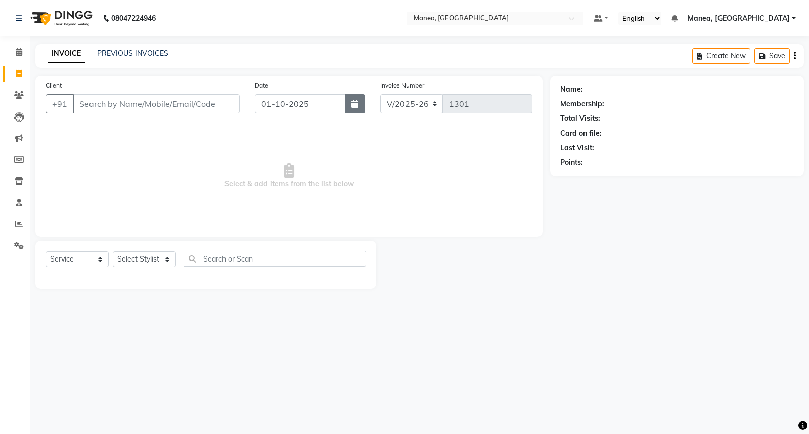
click at [350, 107] on button "button" at bounding box center [355, 103] width 20 height 19
select select "10"
select select "2025"
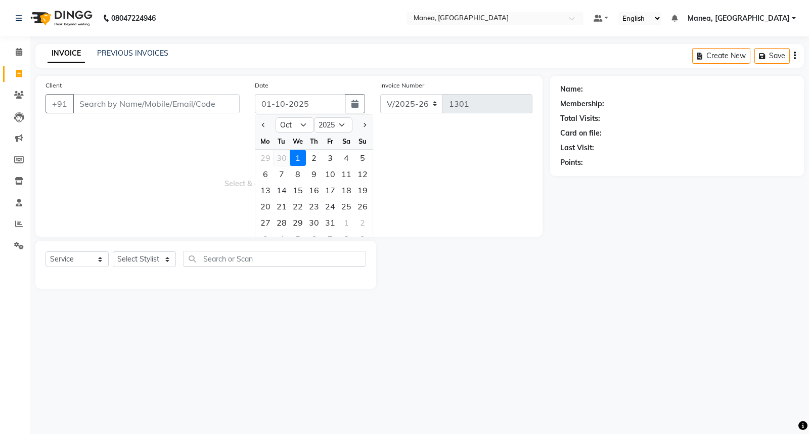
click at [281, 154] on div "30" at bounding box center [281, 158] width 16 height 16
type input "30-09-2025"
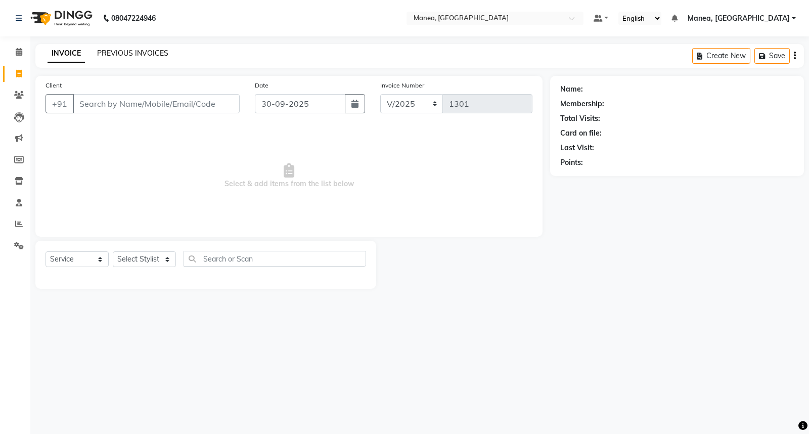
click at [144, 50] on link "PREVIOUS INVOICES" at bounding box center [132, 53] width 71 height 9
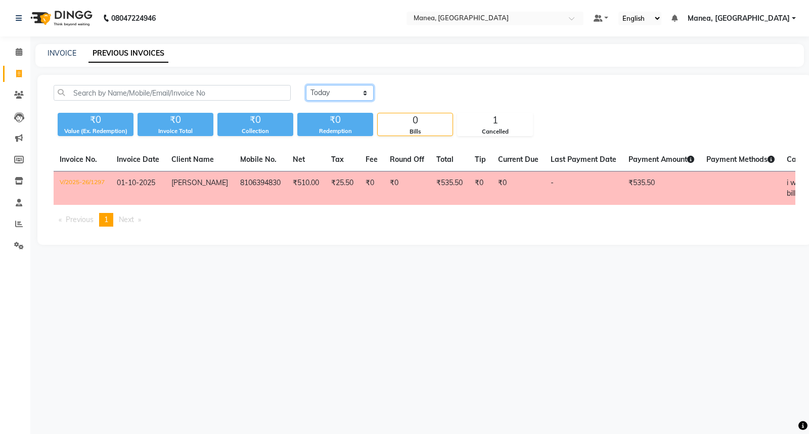
click at [367, 89] on select "[DATE] [DATE] Custom Range" at bounding box center [340, 93] width 68 height 16
select select "[DATE]"
click at [306, 85] on select "[DATE] [DATE] Custom Range" at bounding box center [340, 93] width 68 height 16
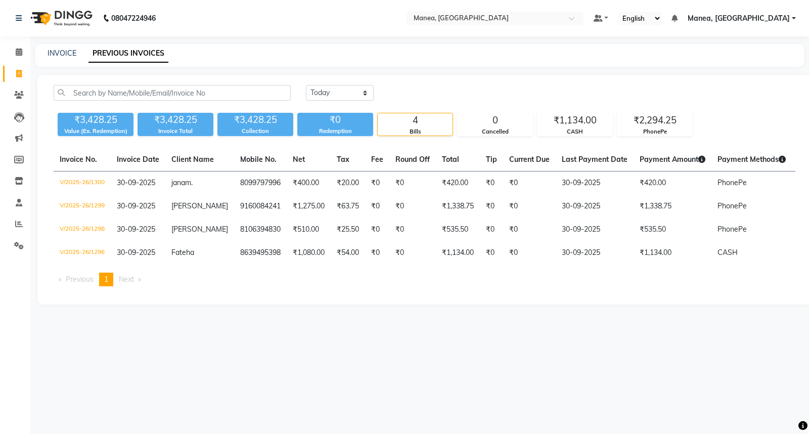
select select "service"
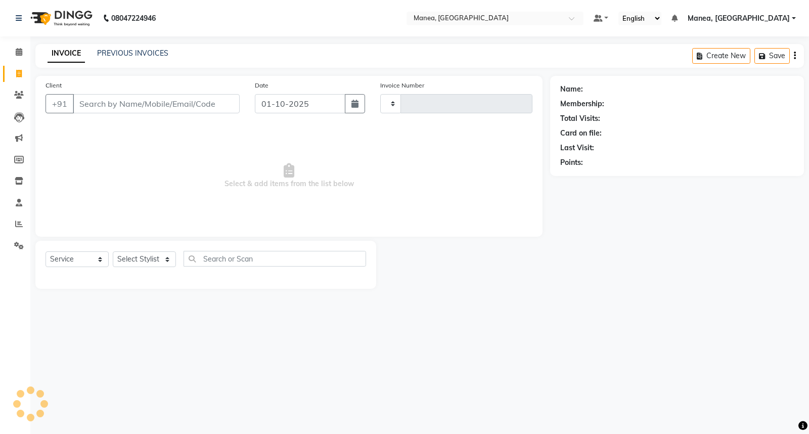
type input "1301"
select select "7258"
click at [18, 72] on icon at bounding box center [19, 74] width 6 height 8
select select "7258"
select select "service"
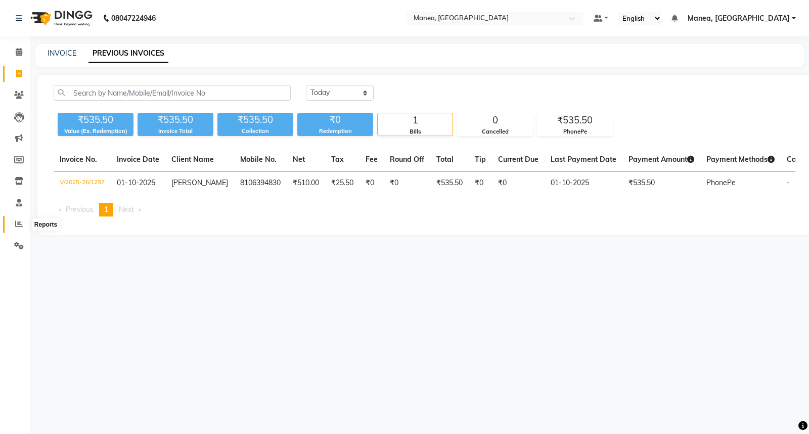
click at [16, 223] on icon at bounding box center [19, 224] width 8 height 8
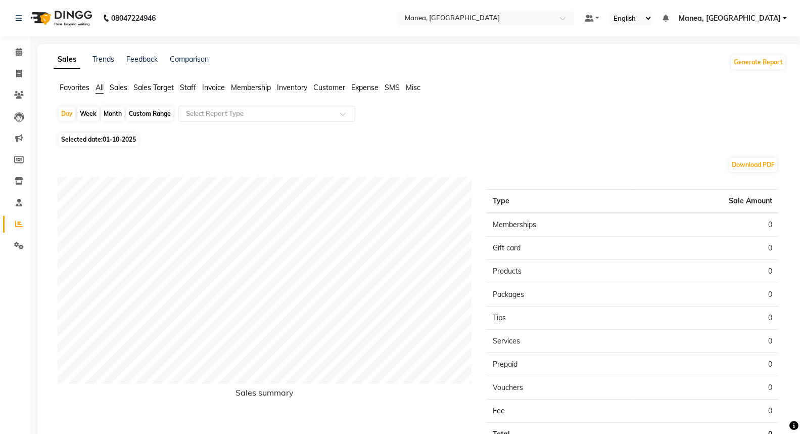
click at [114, 113] on div "Month" at bounding box center [112, 114] width 23 height 14
select select "10"
select select "2025"
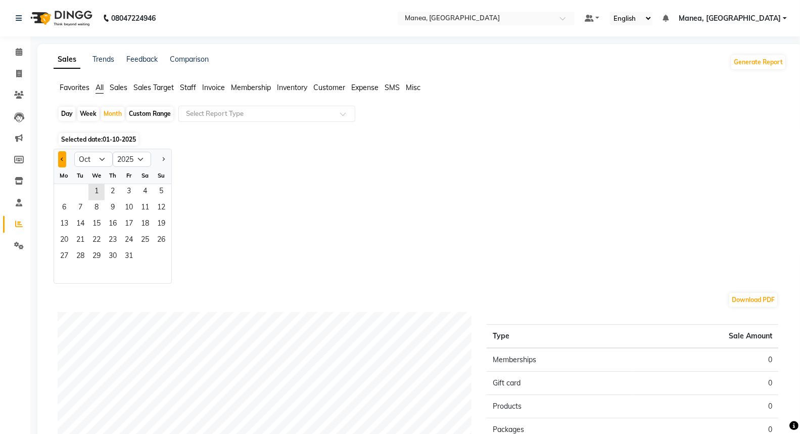
click at [61, 156] on button "Previous month" at bounding box center [62, 159] width 8 height 16
select select "9"
click at [67, 191] on span "1" at bounding box center [64, 192] width 16 height 16
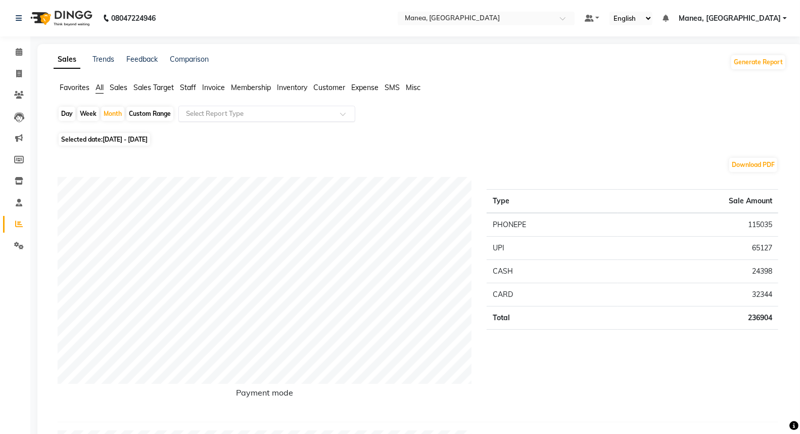
click at [346, 114] on span at bounding box center [346, 117] width 13 height 10
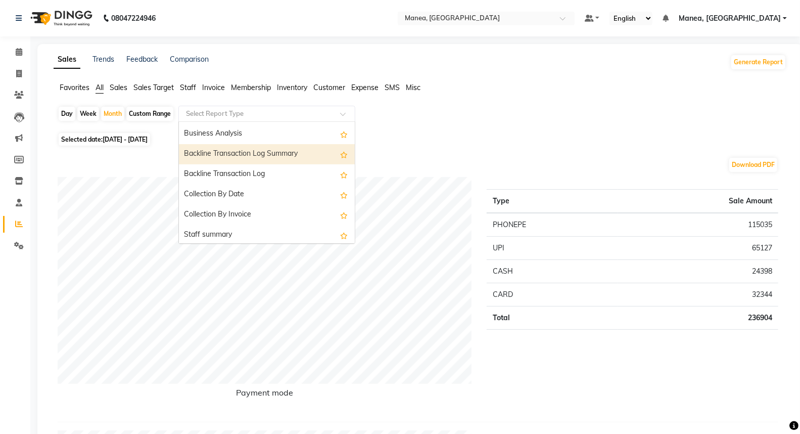
scroll to position [281, 0]
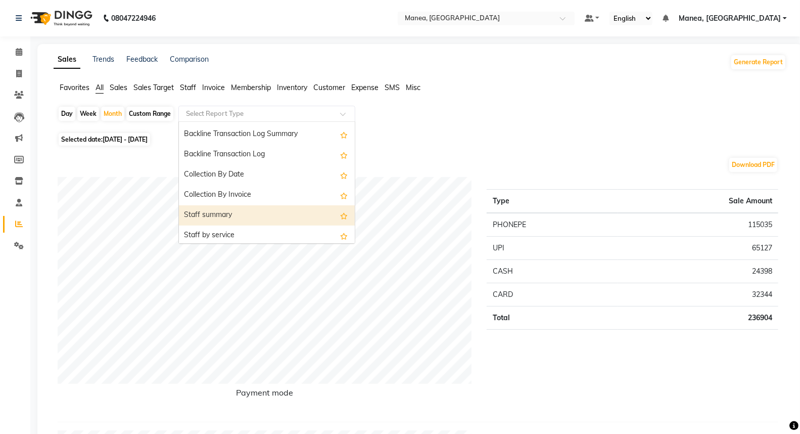
click at [304, 209] on div "Staff summary" at bounding box center [267, 215] width 176 height 20
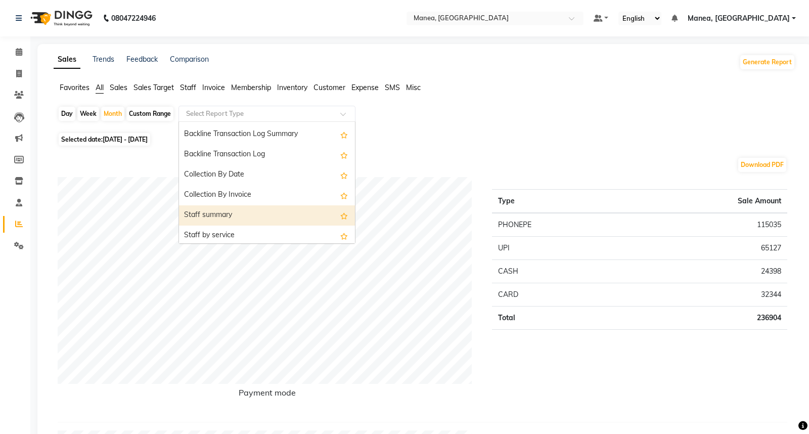
select select "filtered_report"
select select "csv"
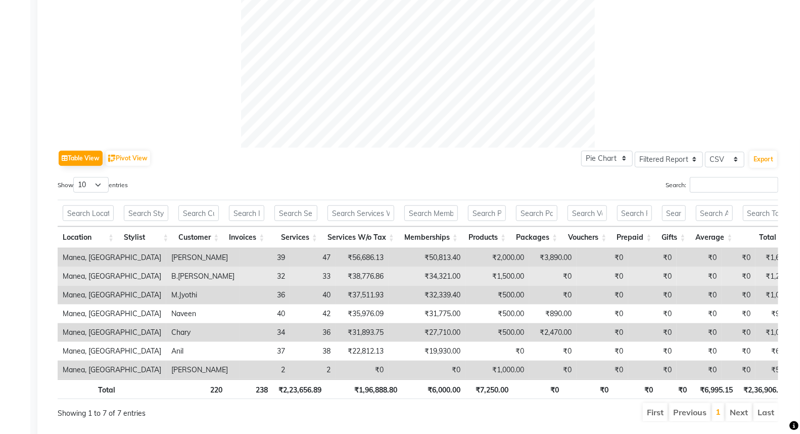
scroll to position [413, 0]
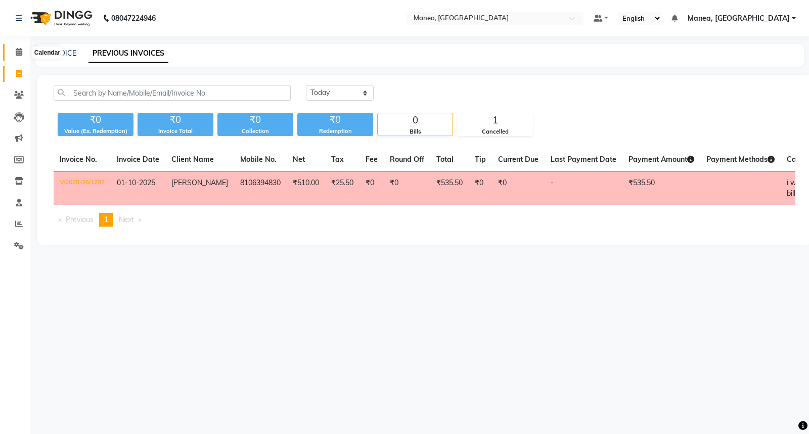
click at [17, 50] on icon at bounding box center [19, 52] width 7 height 8
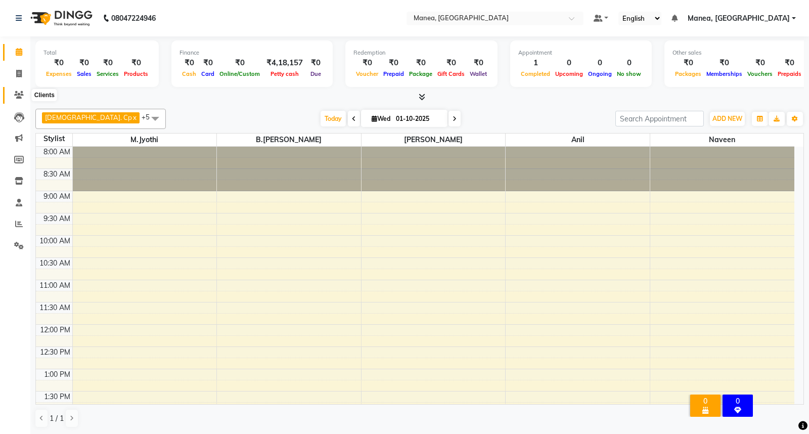
click at [21, 90] on span at bounding box center [19, 95] width 18 height 12
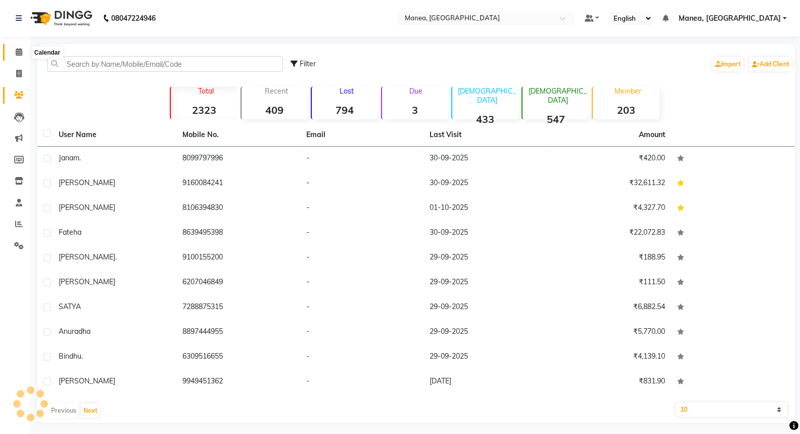
click at [22, 53] on span at bounding box center [19, 53] width 18 height 12
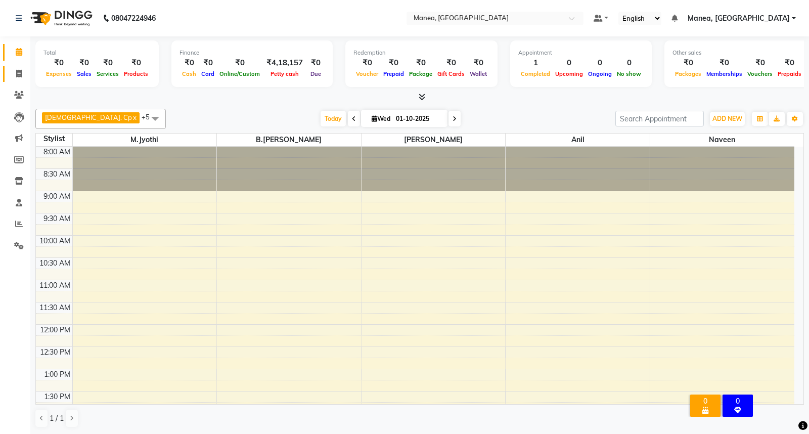
click at [18, 76] on icon at bounding box center [19, 74] width 6 height 8
select select "7258"
select select "service"
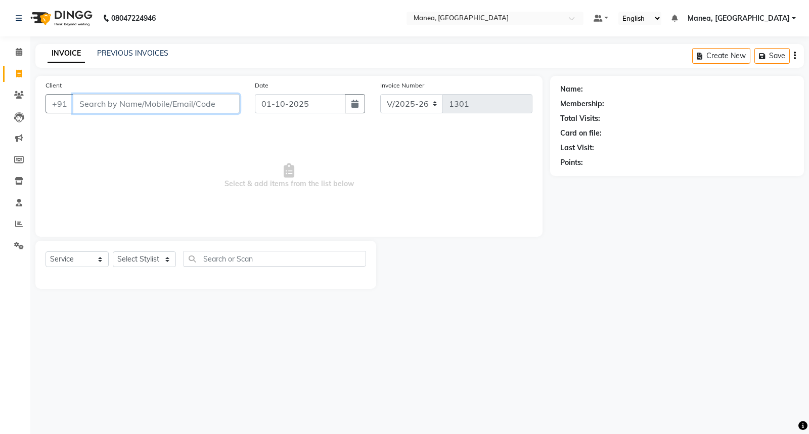
click at [143, 98] on input "Client" at bounding box center [156, 103] width 167 height 19
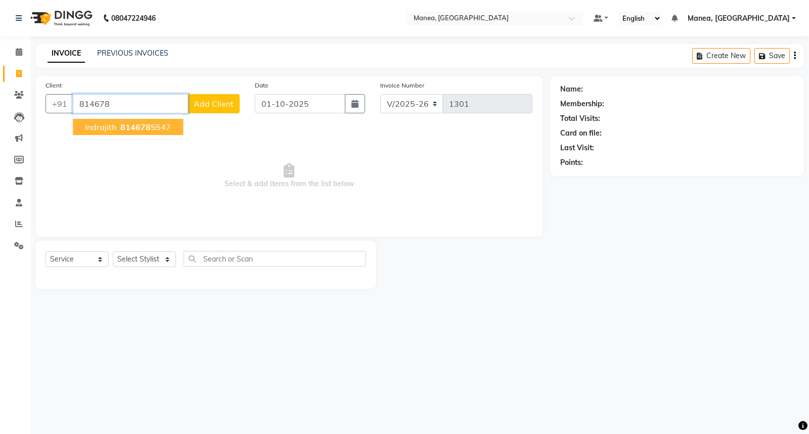
click at [157, 118] on ngb-typeahead-window "indrajith 814678 5547" at bounding box center [127, 126] width 111 height 25
click at [153, 127] on ngb-highlight "814678 5547" at bounding box center [144, 127] width 53 height 10
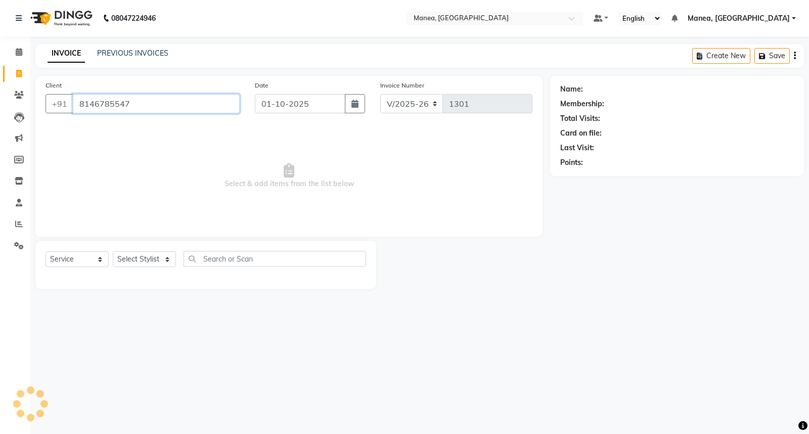
type input "8146785547"
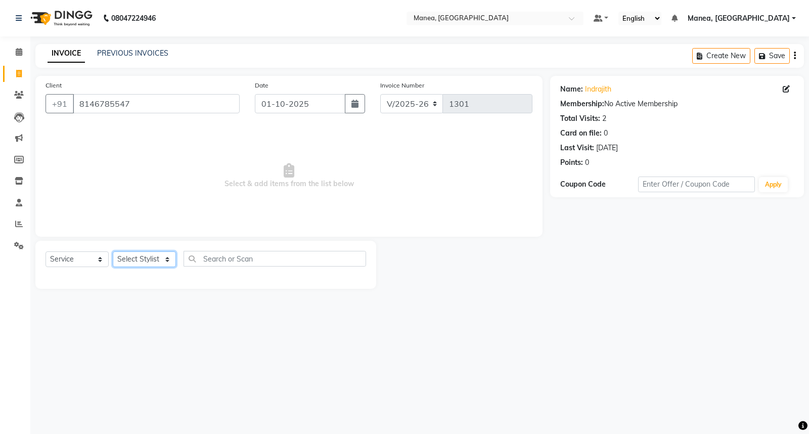
click at [157, 260] on select "Select Stylist [PERSON_NAME][PERSON_NAME] [PERSON_NAME] [PERSON_NAME] naveen" at bounding box center [144, 259] width 63 height 16
select select "62093"
click at [113, 252] on select "Select Stylist [PERSON_NAME][PERSON_NAME] [PERSON_NAME] [PERSON_NAME] naveen" at bounding box center [144, 259] width 63 height 16
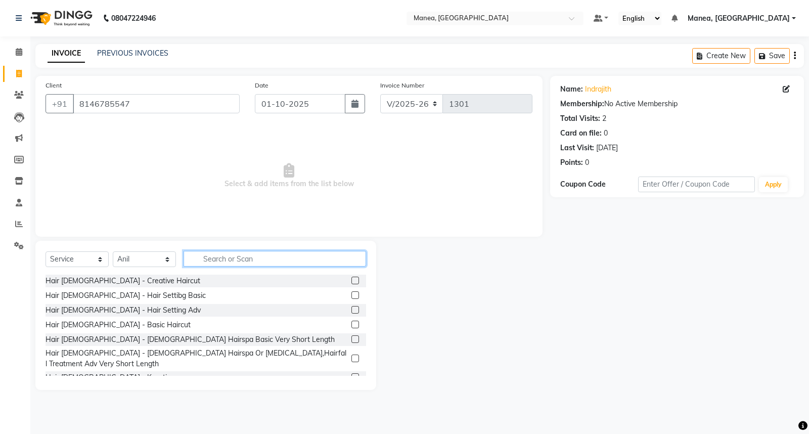
click at [223, 261] on input "text" at bounding box center [274, 259] width 182 height 16
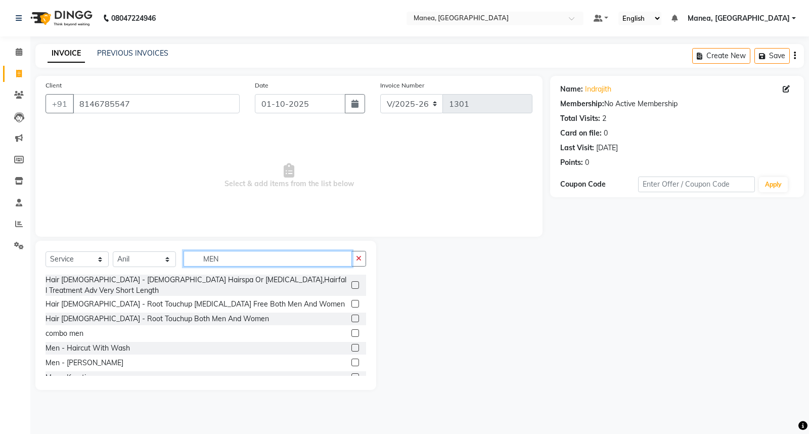
type input "MEN"
click at [351, 344] on label at bounding box center [355, 348] width 8 height 8
click at [351, 345] on input "checkbox" at bounding box center [354, 348] width 7 height 7
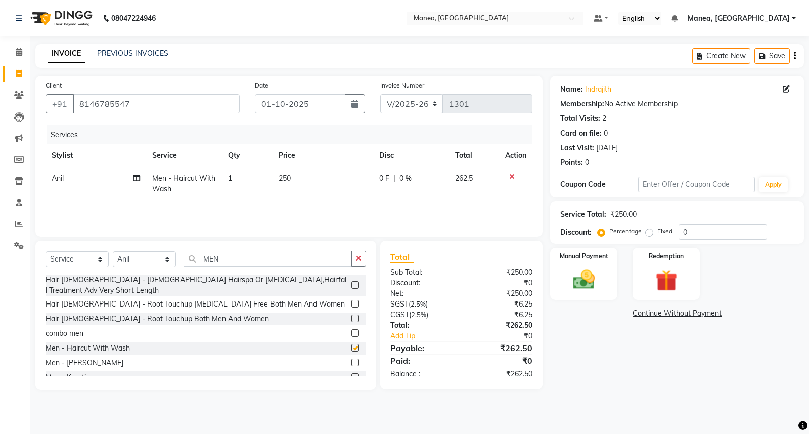
checkbox input "false"
click at [351, 358] on label at bounding box center [355, 362] width 8 height 8
click at [351, 359] on input "checkbox" at bounding box center [354, 362] width 7 height 7
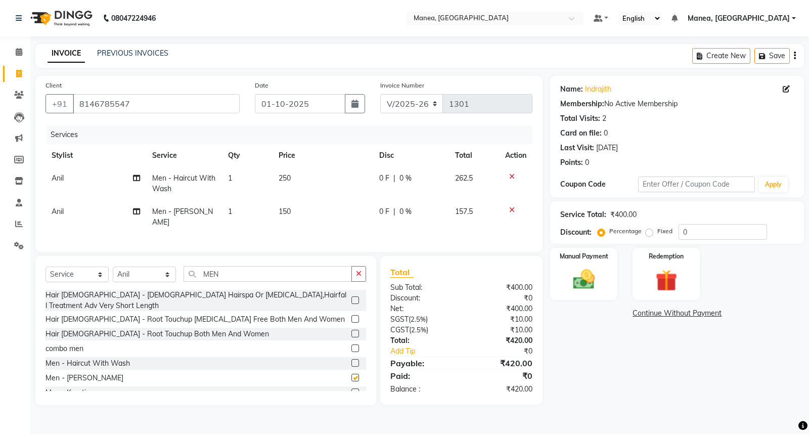
checkbox input "false"
click at [223, 272] on input "MEN" at bounding box center [267, 274] width 168 height 16
type input "M"
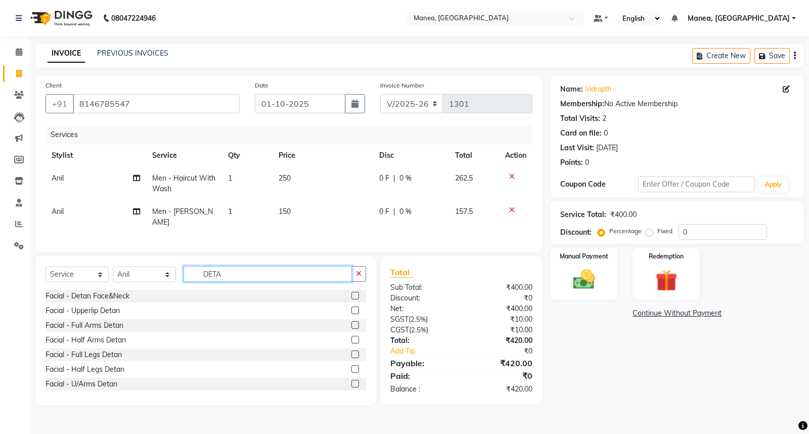
type input "DETA"
click at [351, 292] on label at bounding box center [355, 296] width 8 height 8
click at [351, 293] on input "checkbox" at bounding box center [354, 296] width 7 height 7
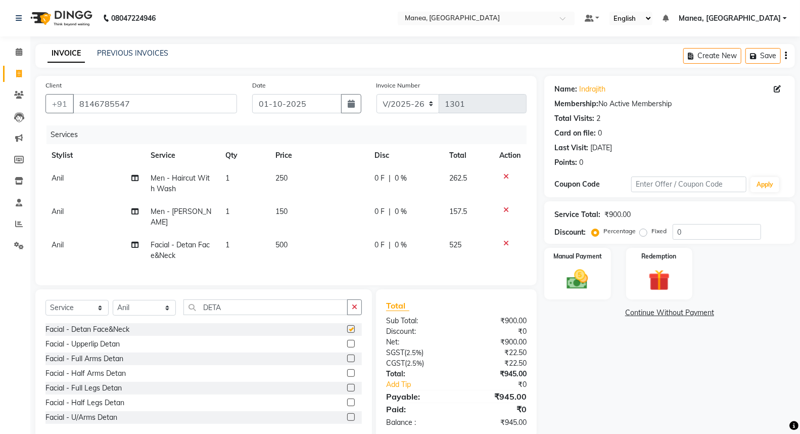
checkbox input "false"
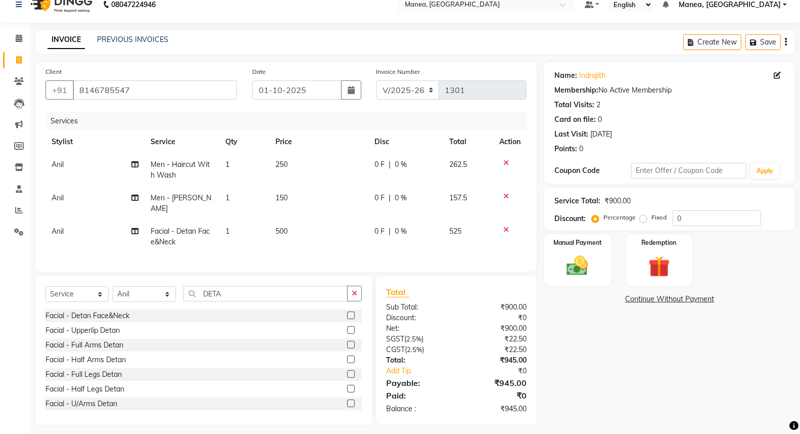
scroll to position [17, 0]
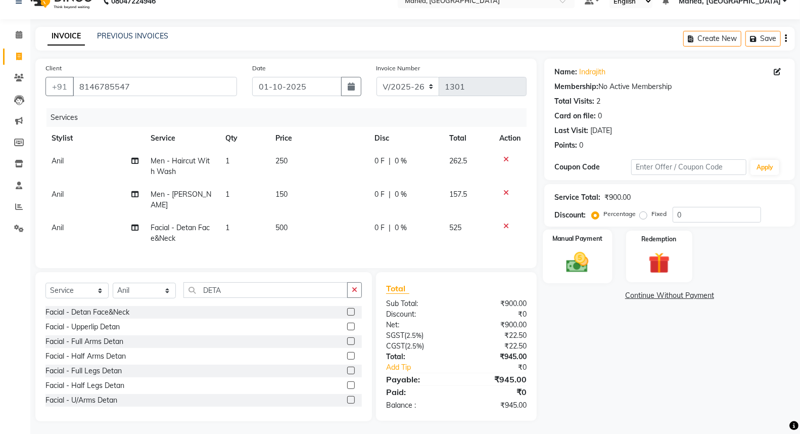
click at [591, 276] on div "Manual Payment" at bounding box center [577, 256] width 69 height 54
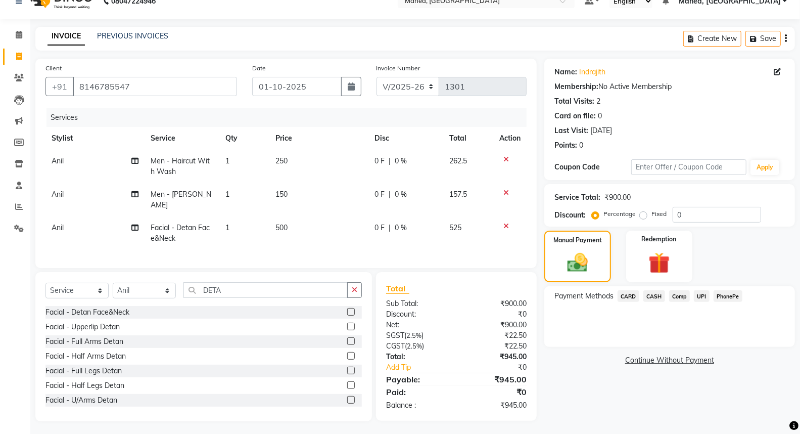
click at [731, 296] on span "PhonePe" at bounding box center [728, 296] width 29 height 12
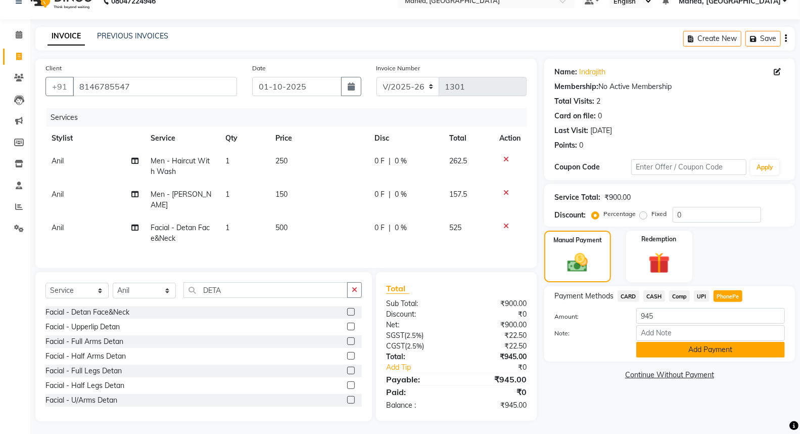
click at [730, 354] on button "Add Payment" at bounding box center [710, 350] width 149 height 16
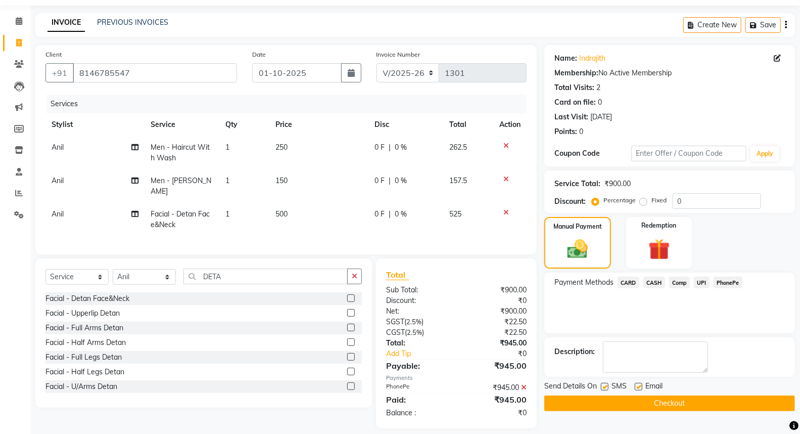
scroll to position [37, 0]
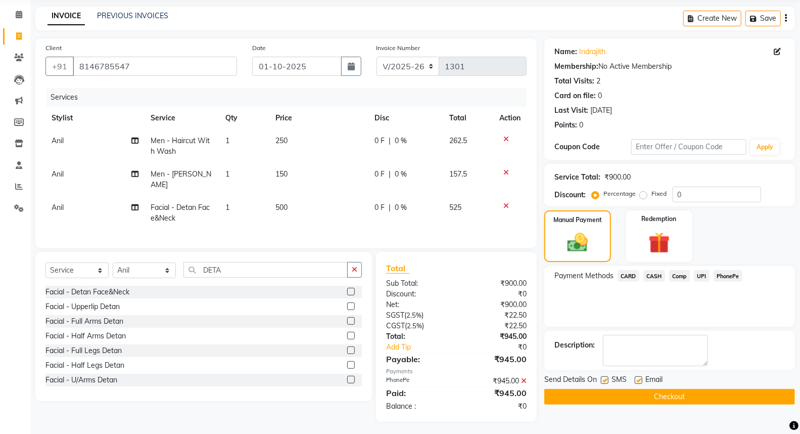
click at [665, 398] on button "Checkout" at bounding box center [669, 397] width 251 height 16
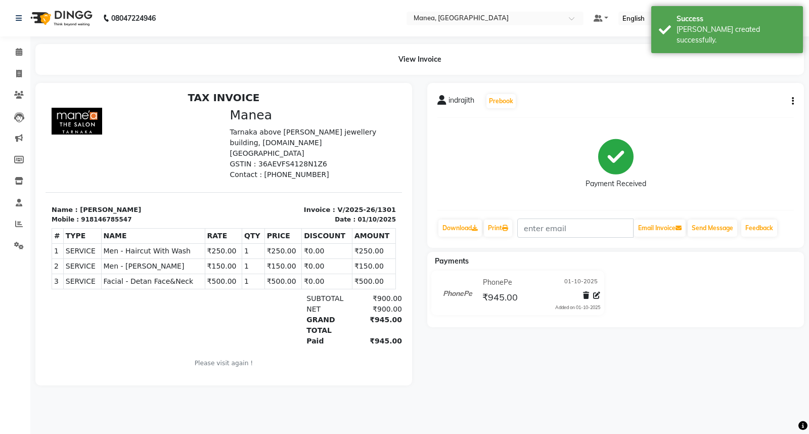
scroll to position [8, 0]
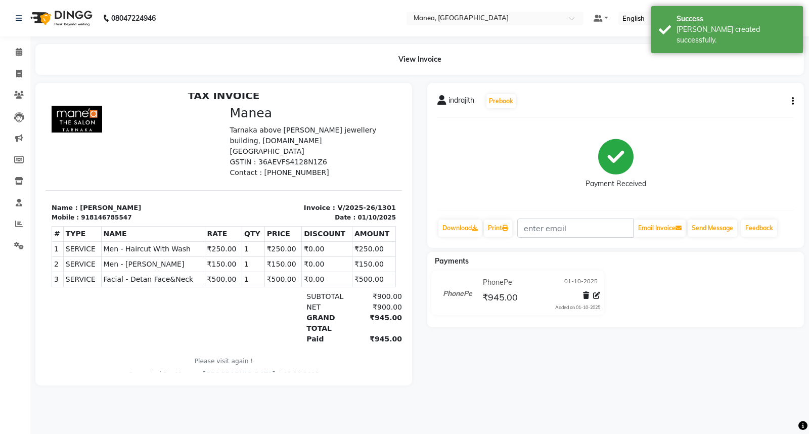
select select "7258"
select select "service"
